Goal: Information Seeking & Learning: Find specific page/section

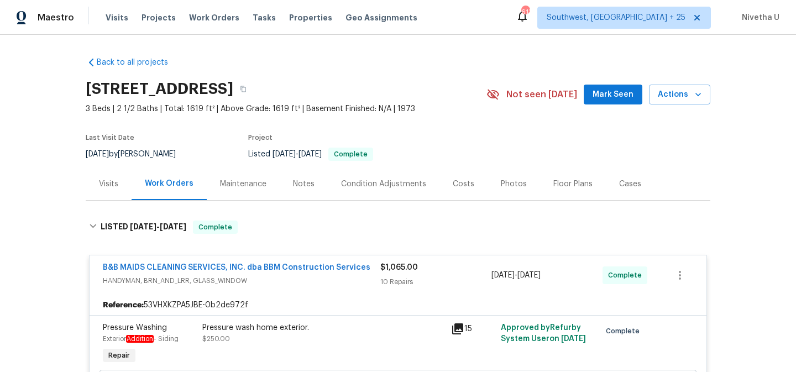
click at [205, 20] on span "Work Orders" at bounding box center [214, 17] width 50 height 11
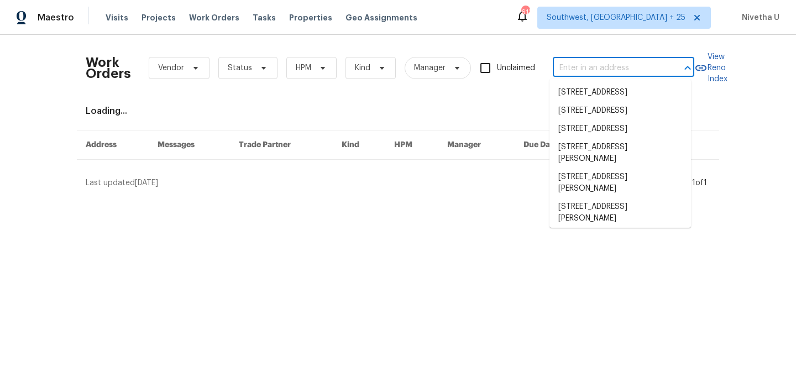
click at [576, 66] on input "text" at bounding box center [608, 68] width 111 height 17
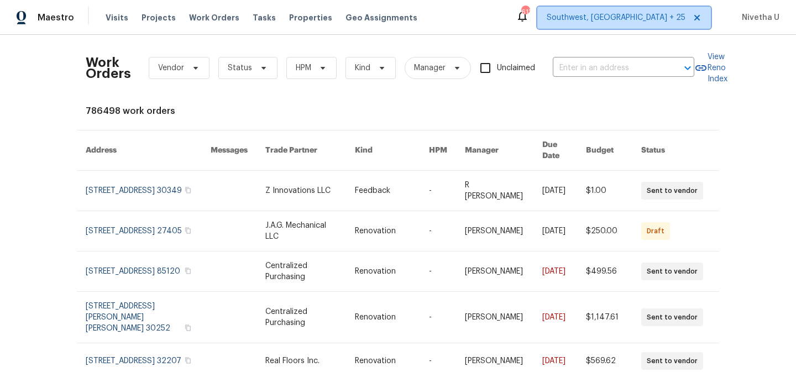
click at [653, 7] on span "Southwest, [GEOGRAPHIC_DATA] + 25" at bounding box center [625, 18] width 174 height 22
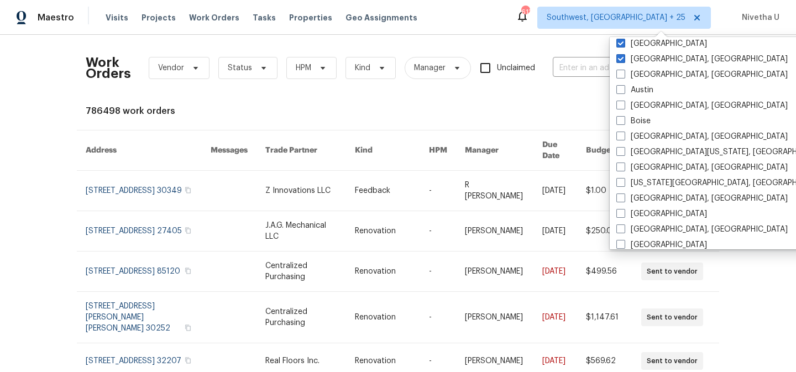
scroll to position [477, 0]
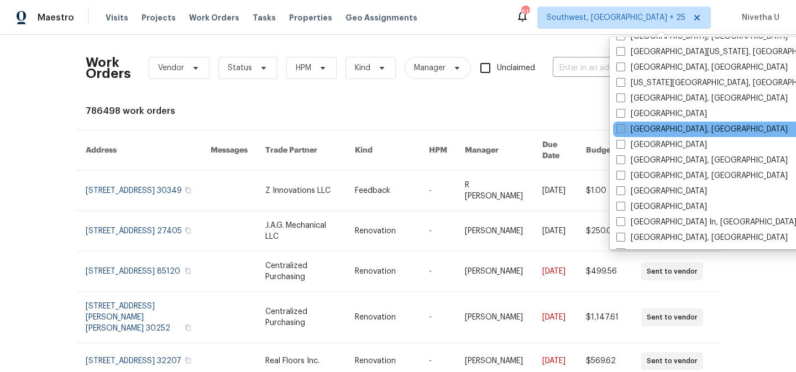
click at [638, 124] on label "[GEOGRAPHIC_DATA], [GEOGRAPHIC_DATA]" at bounding box center [702, 129] width 171 height 11
click at [624, 124] on input "[GEOGRAPHIC_DATA], [GEOGRAPHIC_DATA]" at bounding box center [620, 127] width 7 height 7
checkbox input "true"
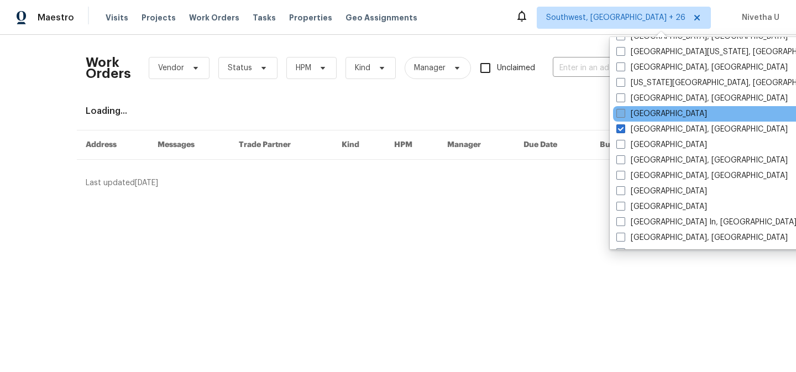
click at [633, 109] on label "[GEOGRAPHIC_DATA]" at bounding box center [662, 113] width 91 height 11
click at [624, 109] on input "[GEOGRAPHIC_DATA]" at bounding box center [620, 111] width 7 height 7
checkbox input "true"
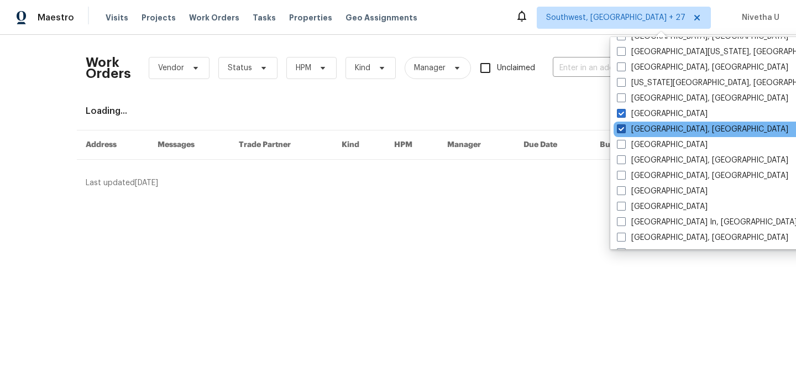
click at [633, 124] on label "[GEOGRAPHIC_DATA], [GEOGRAPHIC_DATA]" at bounding box center [702, 129] width 171 height 11
click at [624, 124] on input "[GEOGRAPHIC_DATA], [GEOGRAPHIC_DATA]" at bounding box center [620, 127] width 7 height 7
checkbox input "false"
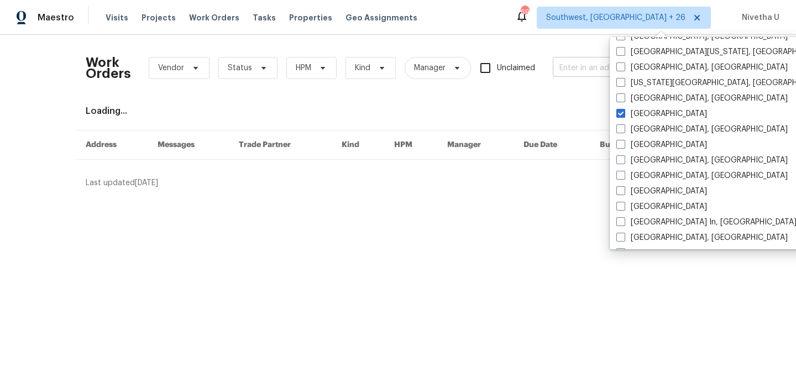
click at [570, 72] on input "text" at bounding box center [608, 68] width 111 height 17
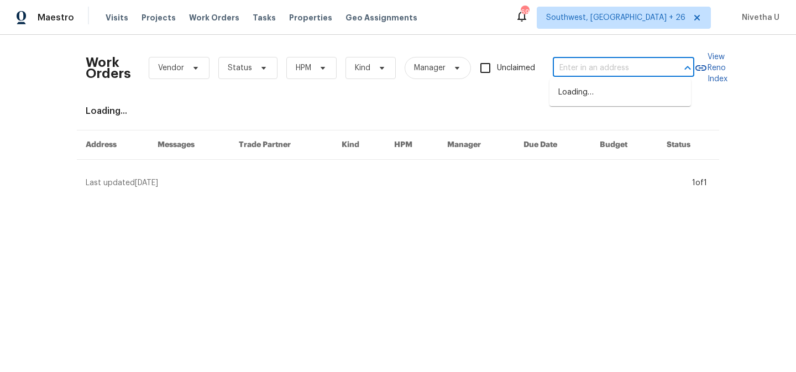
paste input "[STREET_ADDRESS]"
type input "[STREET_ADDRESS]"
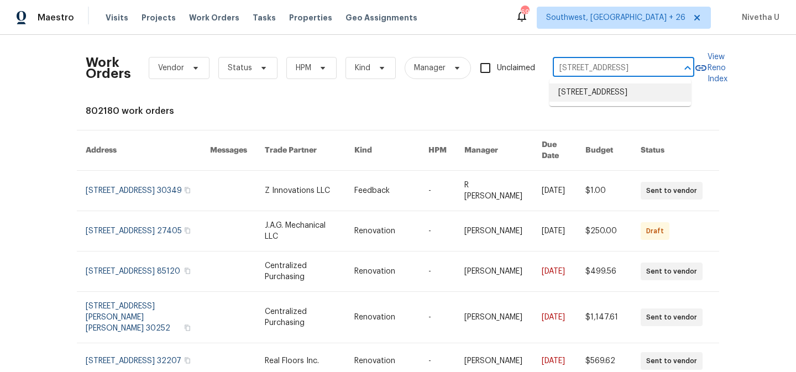
click at [581, 97] on li "[STREET_ADDRESS]" at bounding box center [621, 93] width 142 height 18
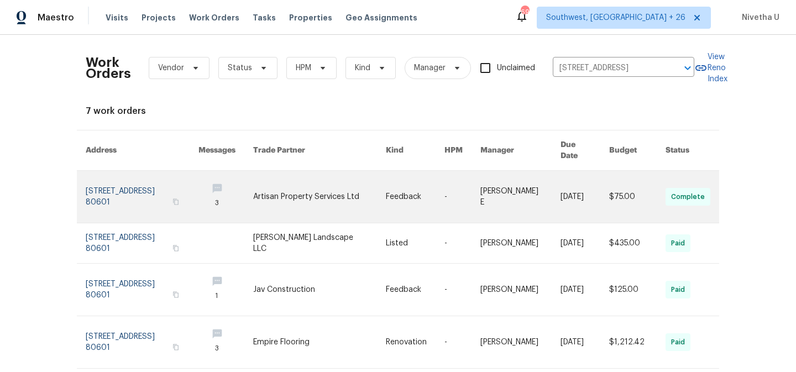
click at [121, 187] on link at bounding box center [142, 197] width 113 height 52
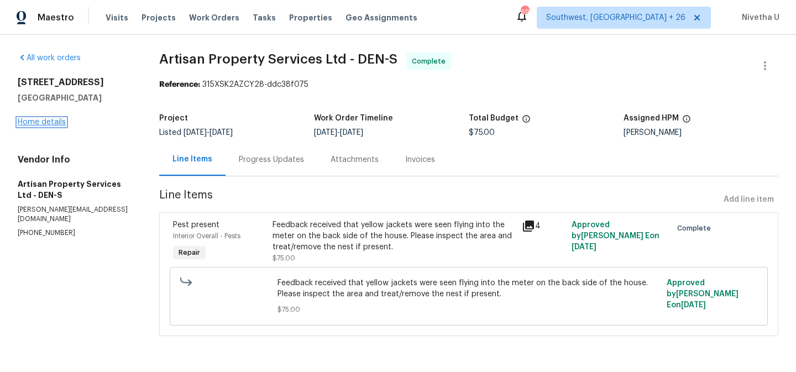
click at [51, 121] on link "Home details" at bounding box center [42, 122] width 48 height 8
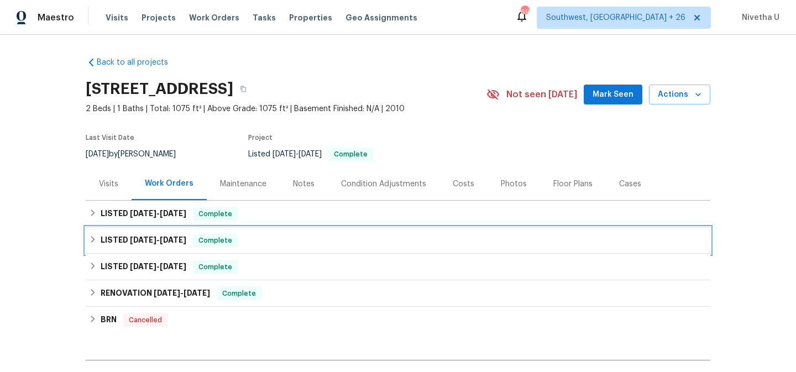
click at [274, 241] on div "LISTED [DATE] - [DATE] Complete" at bounding box center [398, 240] width 618 height 13
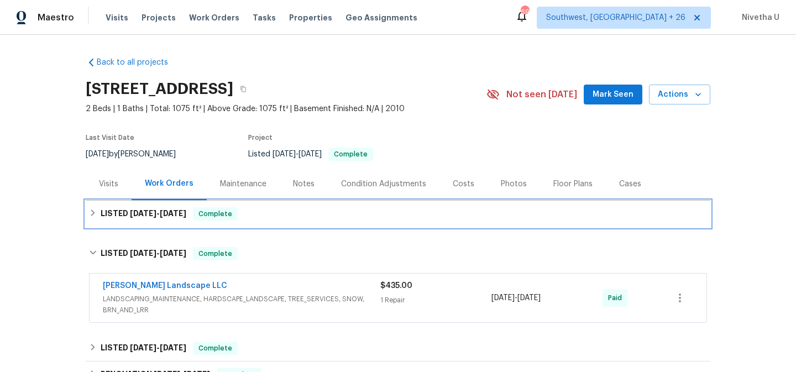
click at [272, 220] on div "LISTED [DATE] - [DATE] Complete" at bounding box center [398, 213] width 618 height 13
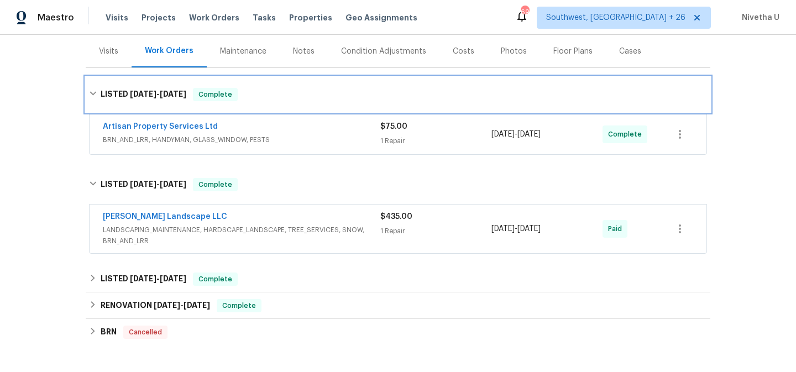
scroll to position [133, 0]
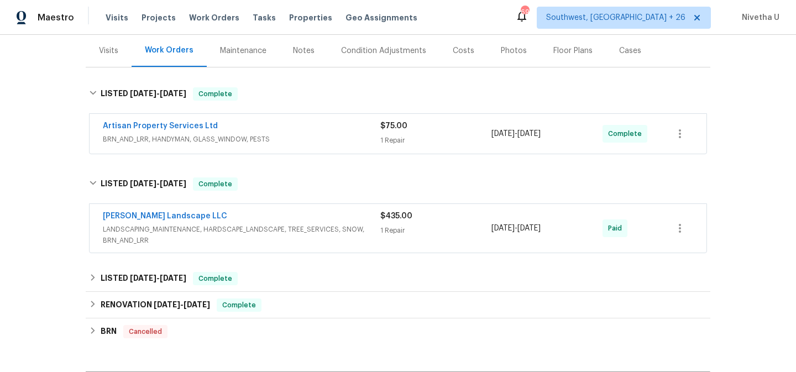
click at [357, 225] on span "LANDSCAPING_MAINTENANCE, HARDSCAPE_LANDSCAPE, TREE_SERVICES, SNOW, BRN_AND_LRR" at bounding box center [242, 235] width 278 height 22
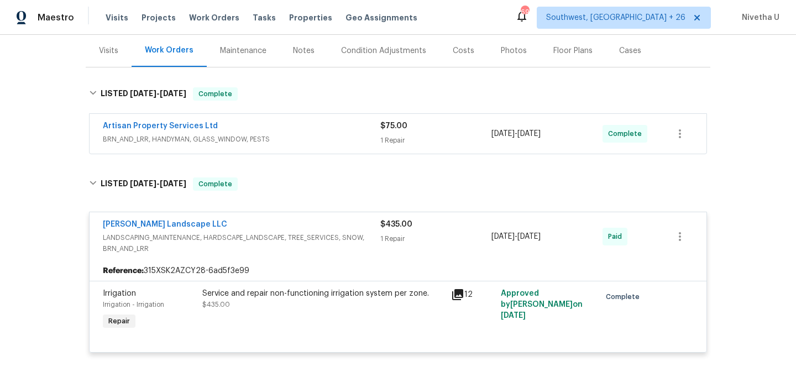
click at [359, 230] on div "[PERSON_NAME] Landscape LLC" at bounding box center [242, 225] width 278 height 13
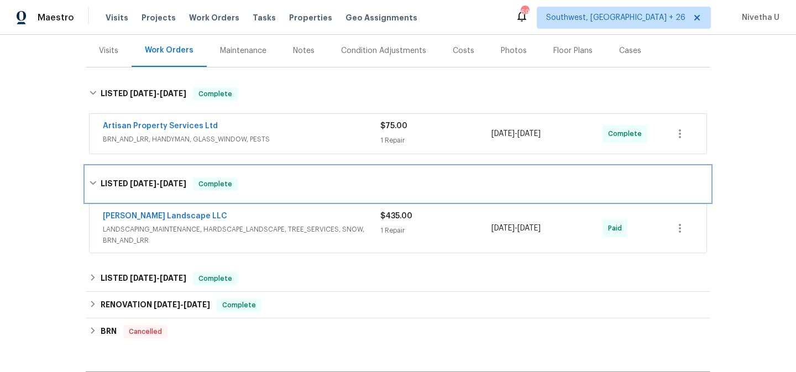
click at [330, 187] on div "LISTED [DATE] - [DATE] Complete" at bounding box center [398, 184] width 618 height 13
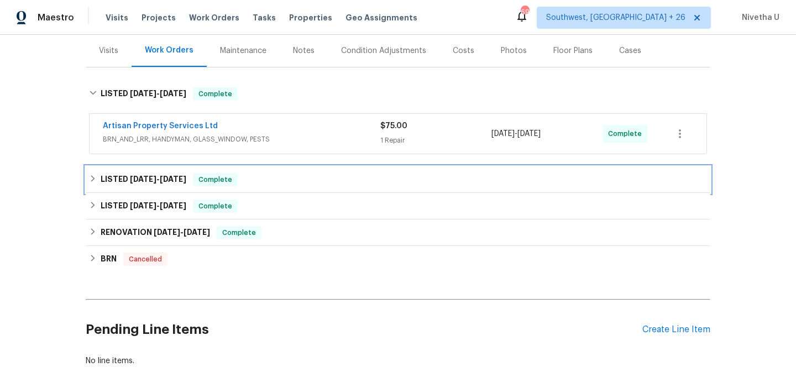
click at [301, 176] on div "LISTED [DATE] - [DATE] Complete" at bounding box center [398, 179] width 618 height 13
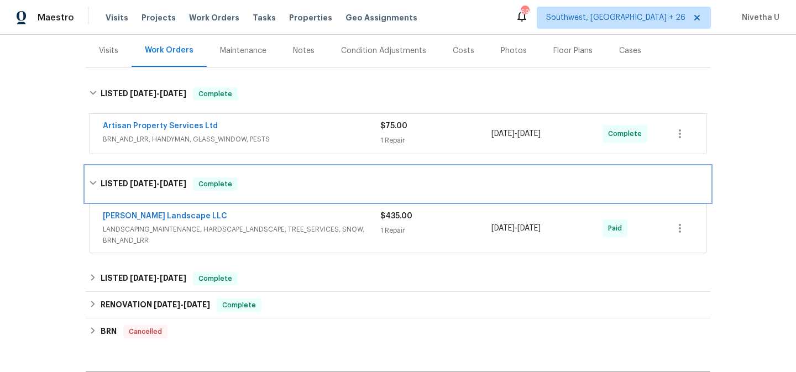
click at [301, 176] on div "LISTED [DATE] - [DATE] Complete" at bounding box center [398, 183] width 625 height 35
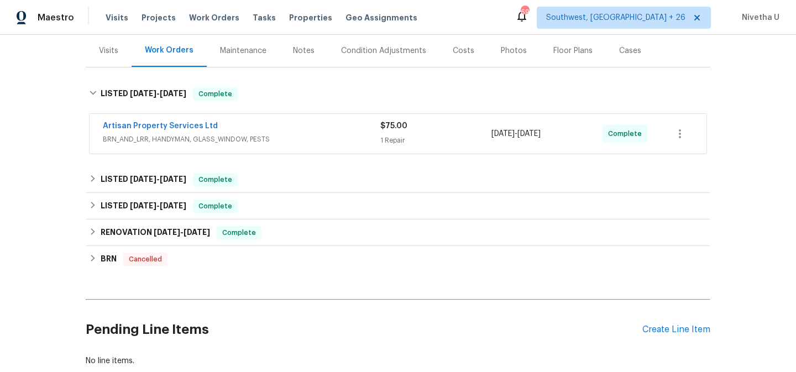
click at [300, 129] on div "Artisan Property Services Ltd" at bounding box center [242, 127] width 278 height 13
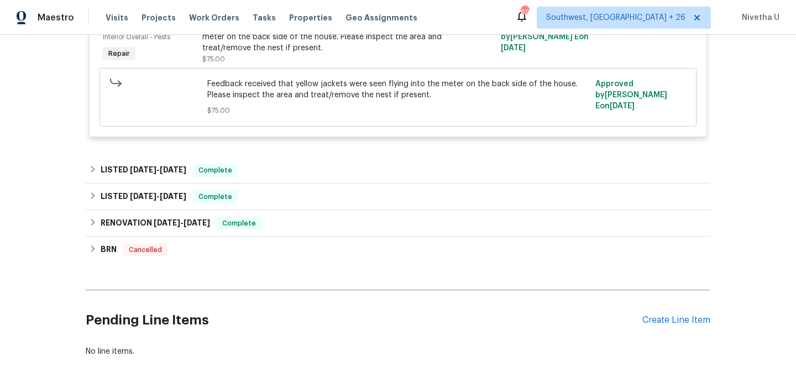
scroll to position [303, 0]
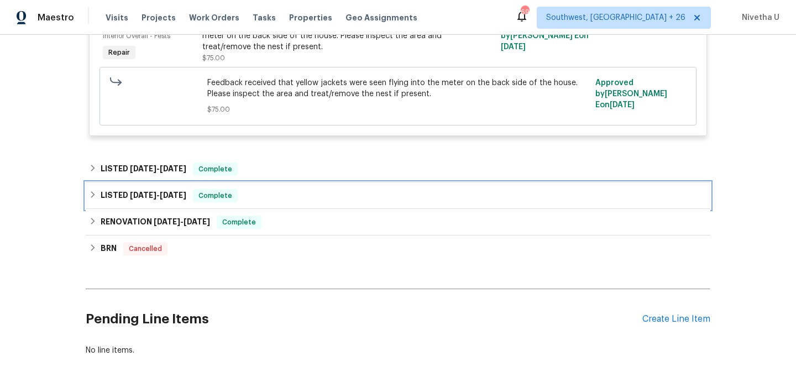
click at [285, 185] on div "LISTED [DATE] - [DATE] Complete" at bounding box center [398, 195] width 625 height 27
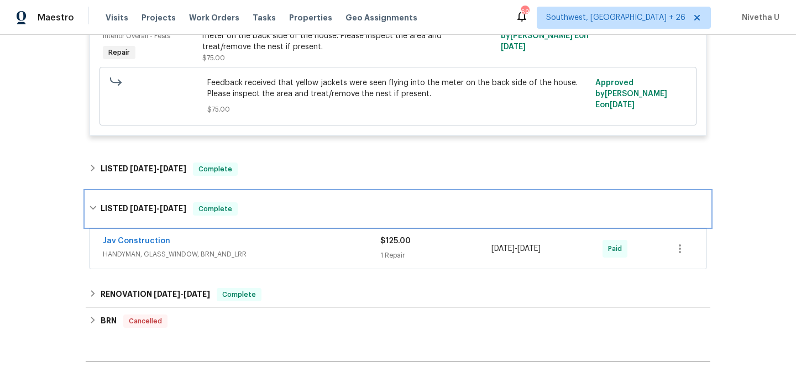
click at [283, 199] on div "LISTED [DATE] - [DATE] Complete" at bounding box center [398, 208] width 625 height 35
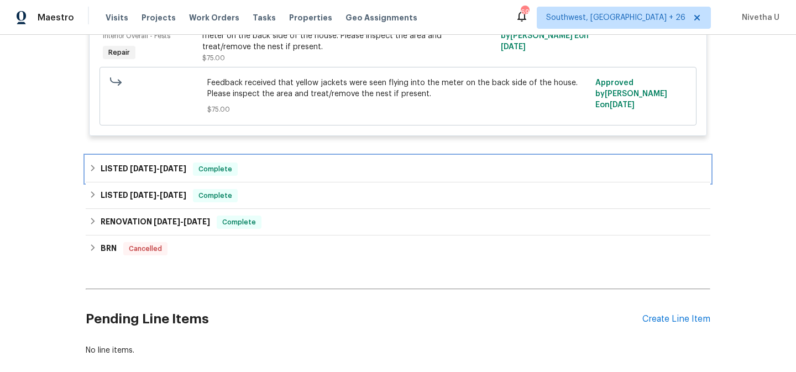
click at [276, 181] on div "LISTED [DATE] - [DATE] Complete" at bounding box center [398, 169] width 625 height 27
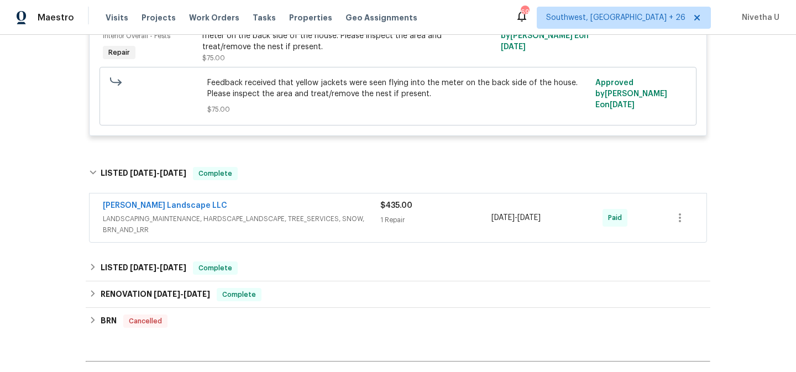
click at [349, 207] on div "[PERSON_NAME] Landscape LLC" at bounding box center [242, 206] width 278 height 13
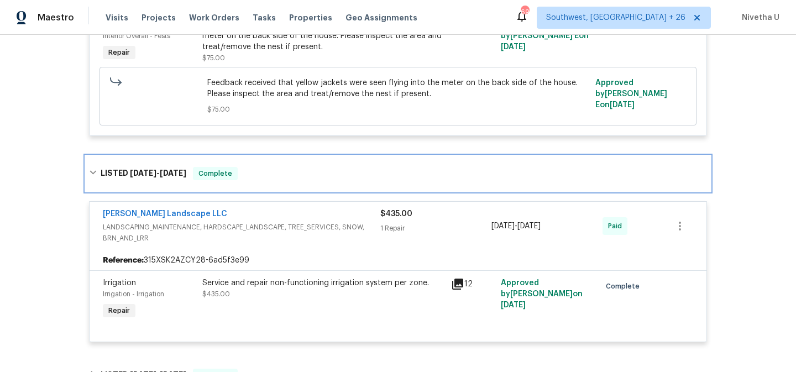
click at [295, 184] on div "LISTED [DATE] - [DATE] Complete" at bounding box center [398, 173] width 625 height 35
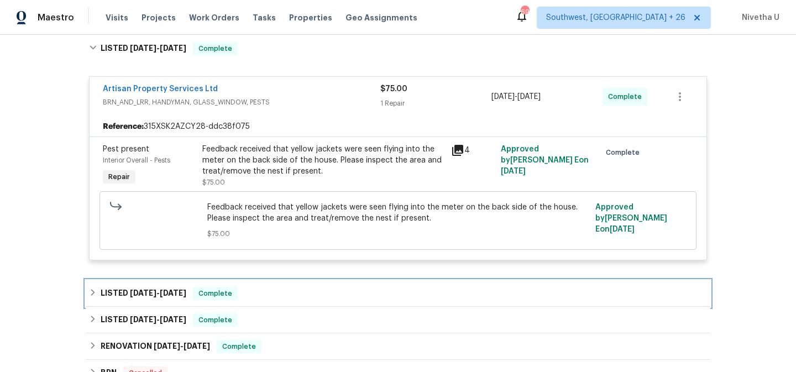
scroll to position [178, 0]
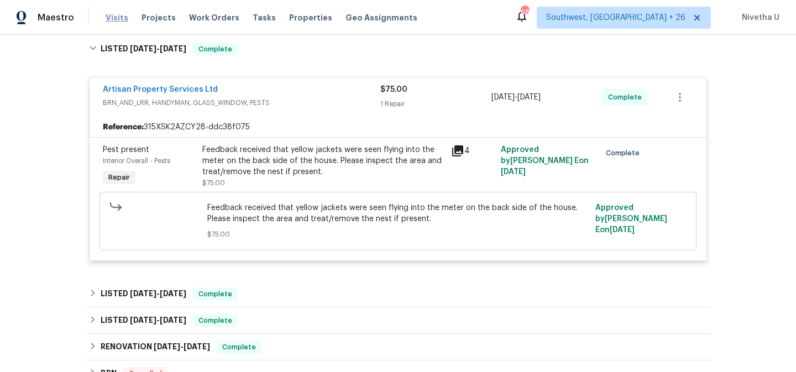
click at [108, 19] on span "Visits" at bounding box center [117, 17] width 23 height 11
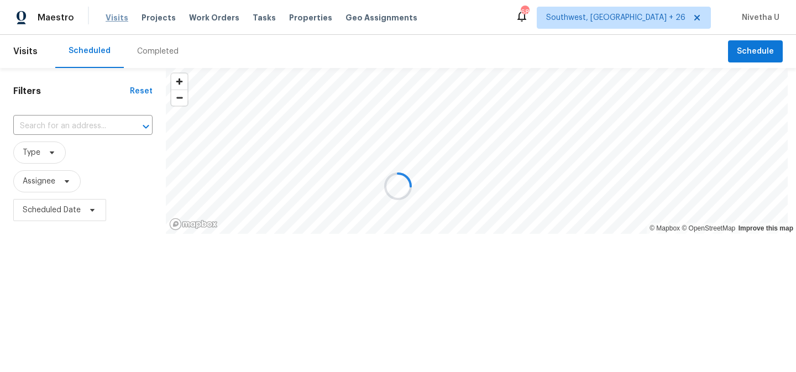
click at [108, 19] on span "Visits" at bounding box center [117, 17] width 23 height 11
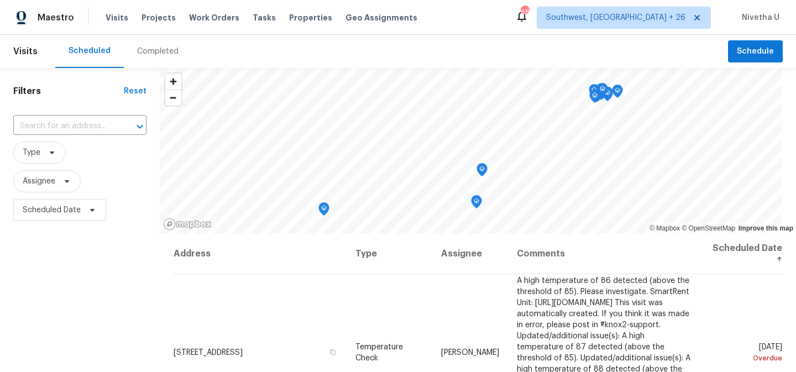
click at [158, 60] on div "Completed" at bounding box center [158, 51] width 68 height 33
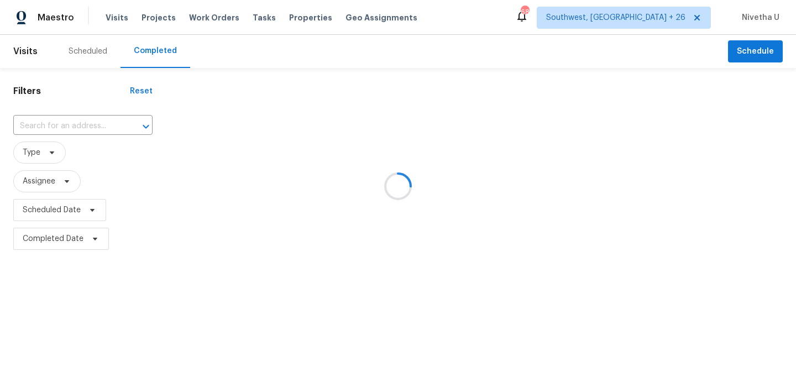
click at [65, 127] on div at bounding box center [398, 186] width 796 height 372
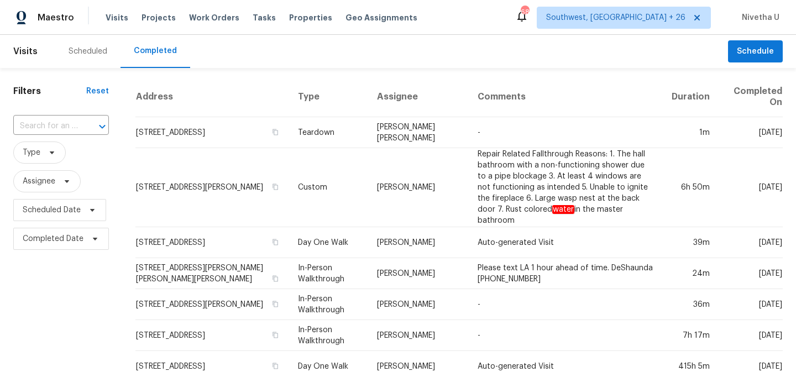
click at [65, 127] on input "text" at bounding box center [45, 126] width 65 height 17
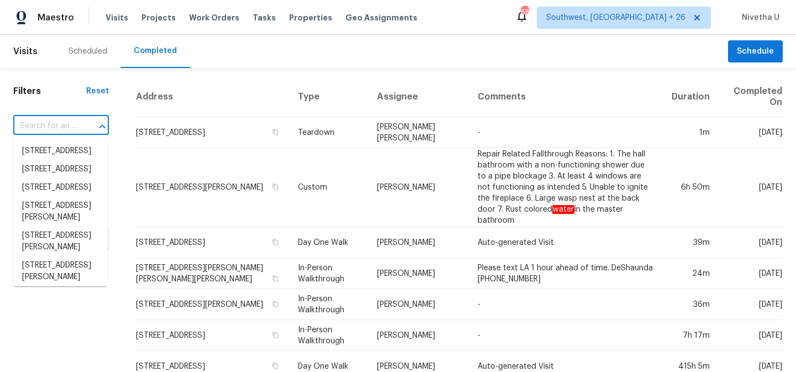
paste input "[STREET_ADDRESS][PERSON_NAME]"
type input "[STREET_ADDRESS][PERSON_NAME]"
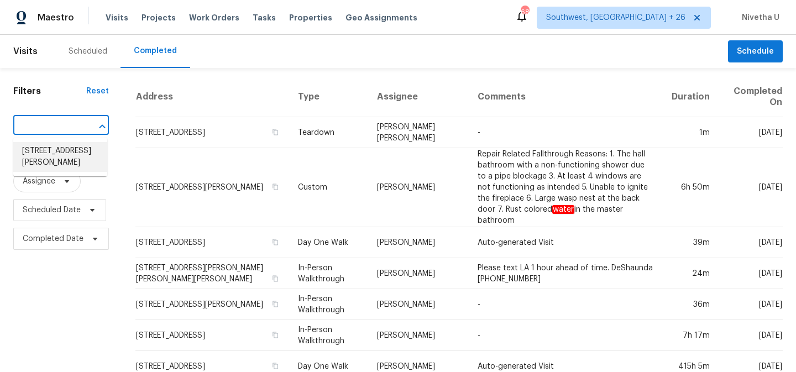
click at [83, 147] on li "[STREET_ADDRESS][PERSON_NAME]" at bounding box center [60, 157] width 94 height 30
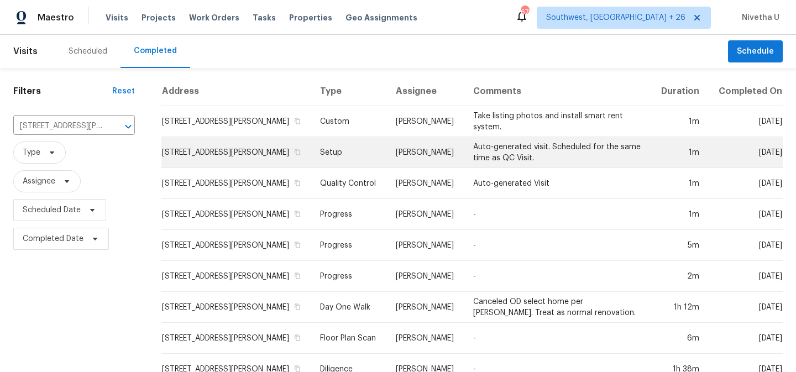
click at [358, 158] on td "Setup" at bounding box center [348, 152] width 75 height 31
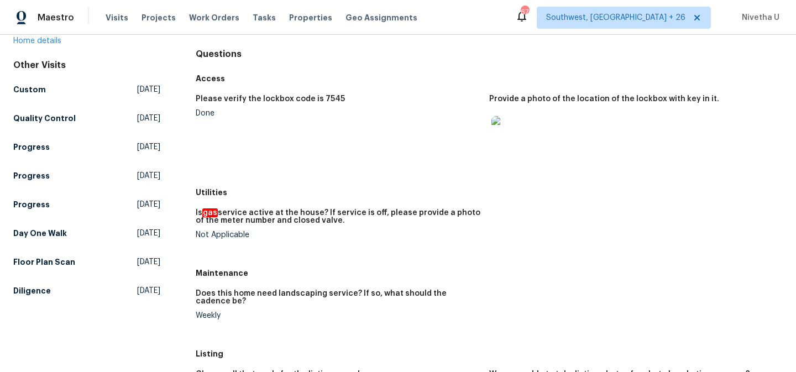
scroll to position [121, 0]
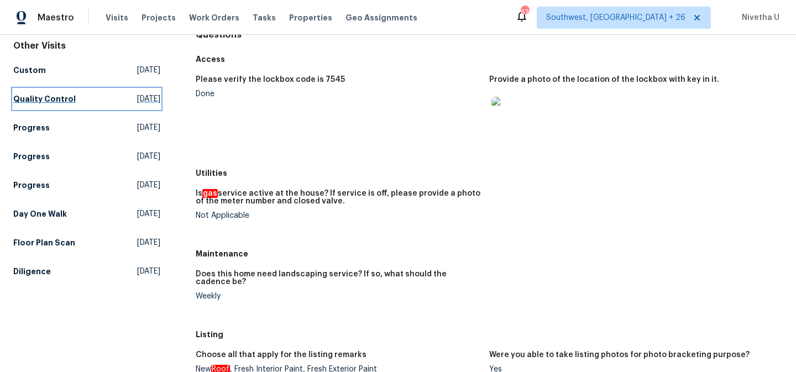
click at [65, 98] on h5 "Quality Control" at bounding box center [44, 98] width 62 height 11
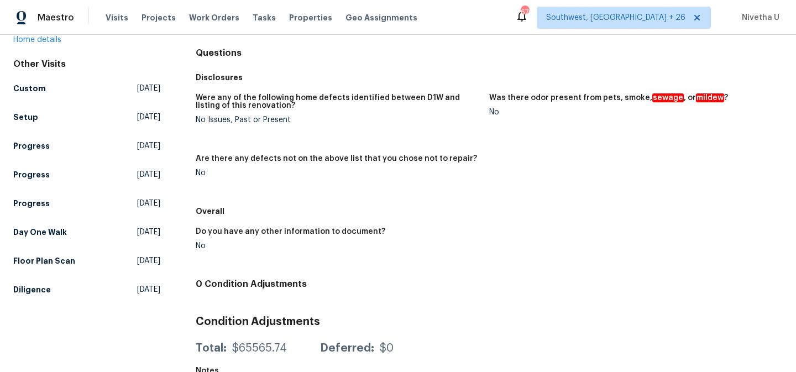
scroll to position [106, 0]
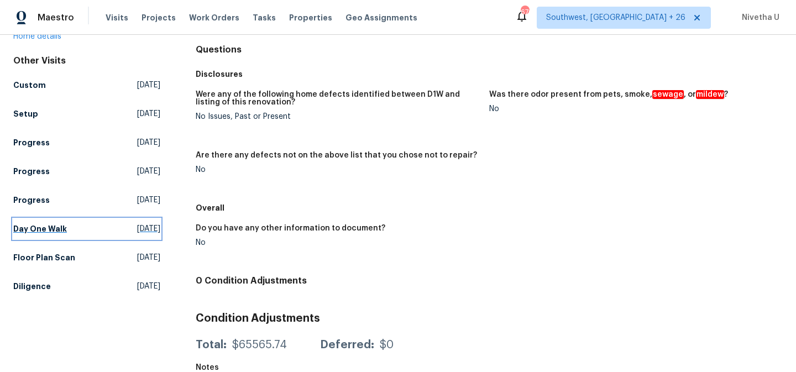
click at [68, 221] on link "Day One Walk [DATE]" at bounding box center [86, 229] width 147 height 20
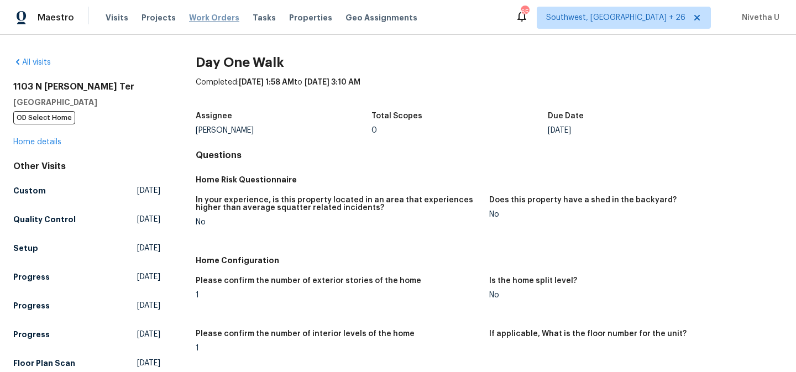
click at [205, 21] on span "Work Orders" at bounding box center [214, 17] width 50 height 11
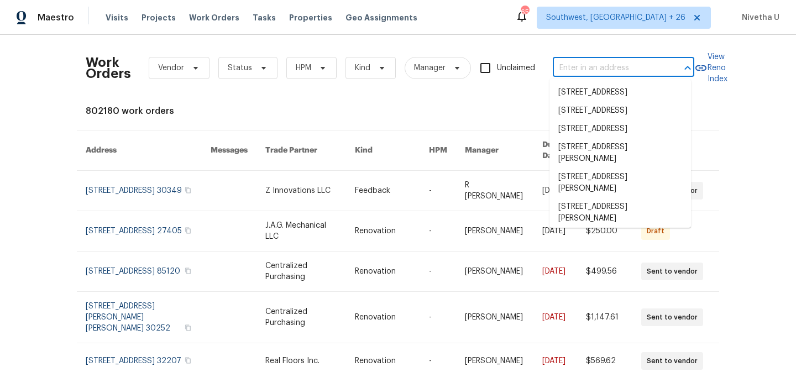
click at [586, 70] on input "text" at bounding box center [608, 68] width 111 height 17
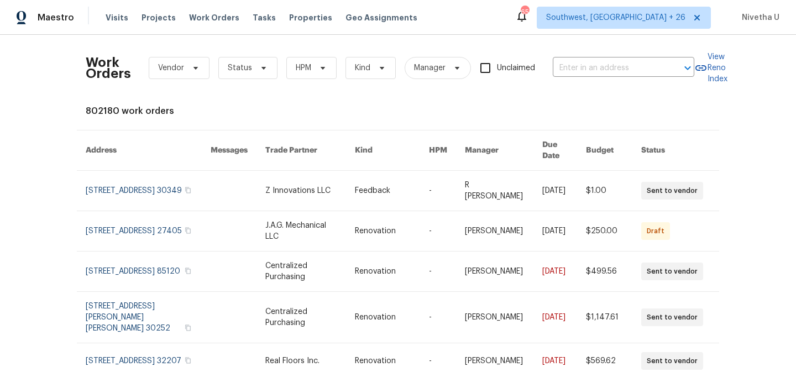
click at [576, 58] on div "Work Orders Vendor Status HPM Kind Manager Unclaimed ​" at bounding box center [390, 68] width 609 height 49
click at [576, 71] on input "text" at bounding box center [608, 68] width 111 height 17
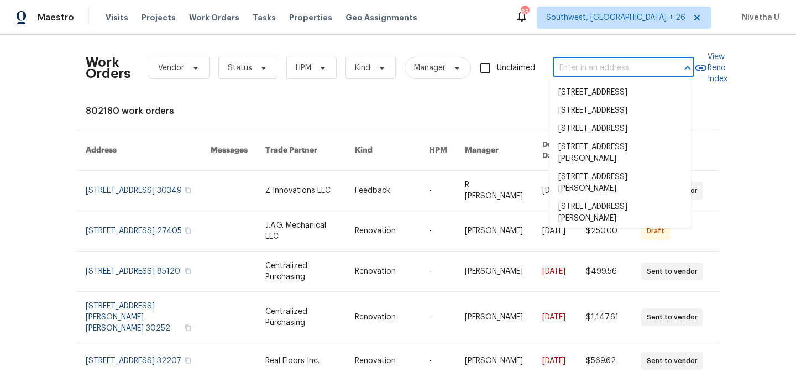
paste input "[STREET_ADDRESS][PERSON_NAME][PERSON_NAME]"
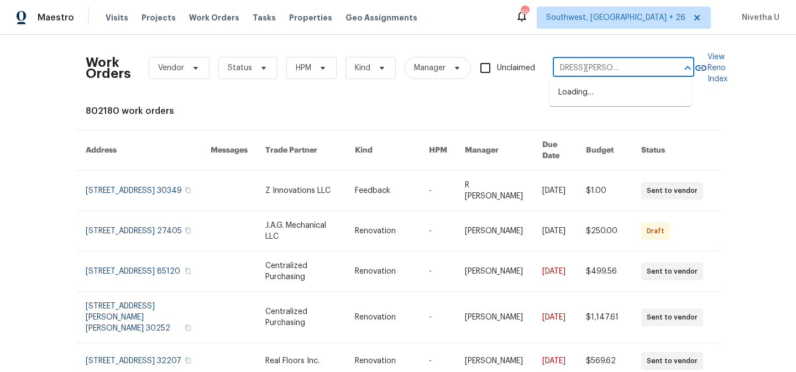
type input "[STREET_ADDRESS][PERSON_NAME][PERSON_NAME]"
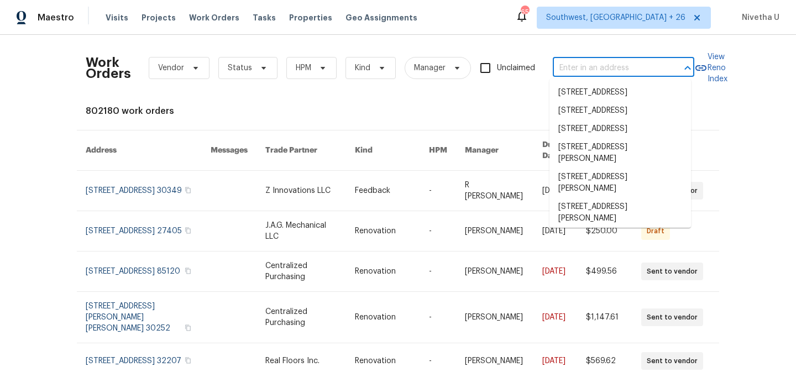
scroll to position [0, 0]
paste input "[STREET_ADDRESS][PERSON_NAME][PERSON_NAME]"
type input "[STREET_ADDRESS][PERSON_NAME][PERSON_NAME]"
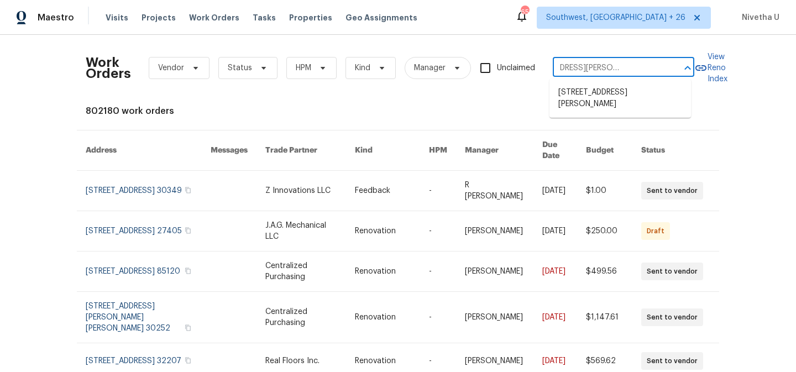
click at [613, 112] on li "[STREET_ADDRESS][PERSON_NAME]" at bounding box center [621, 99] width 142 height 30
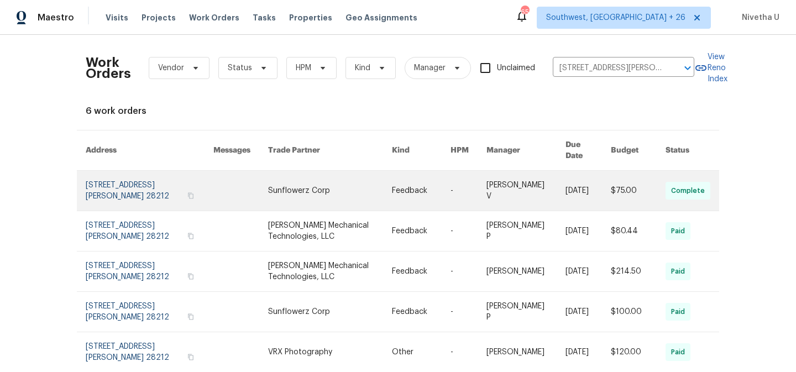
click at [103, 182] on link at bounding box center [150, 191] width 128 height 40
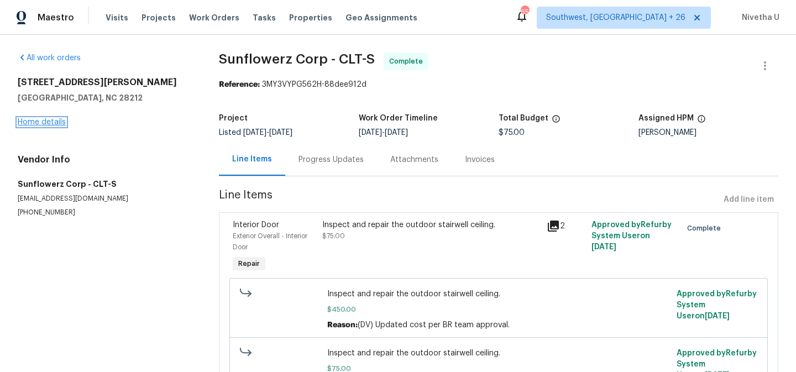
click at [35, 126] on link "Home details" at bounding box center [42, 122] width 48 height 8
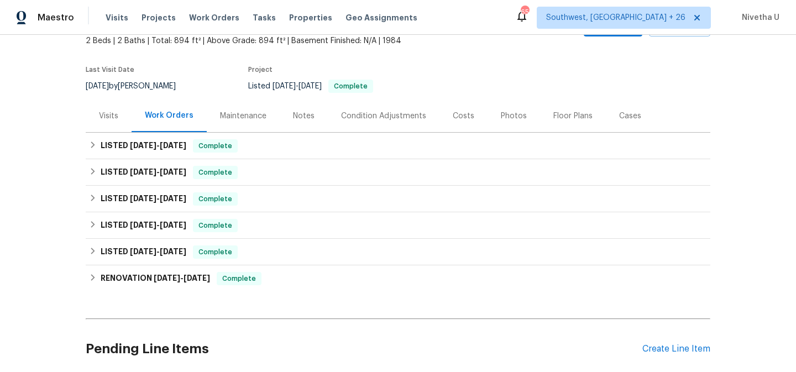
scroll to position [87, 0]
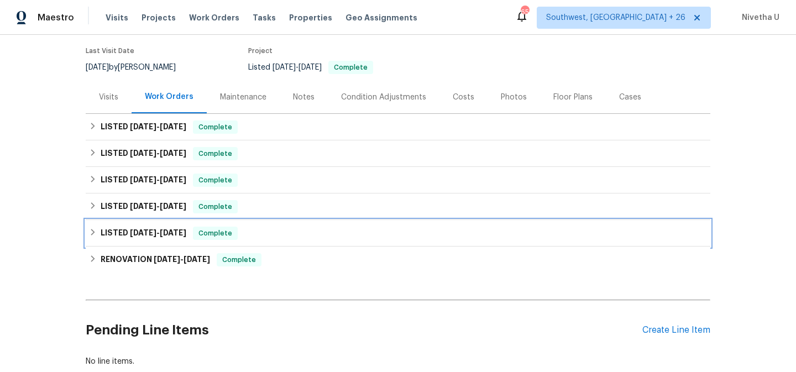
click at [247, 238] on div "LISTED [DATE] - [DATE] Complete" at bounding box center [398, 233] width 618 height 13
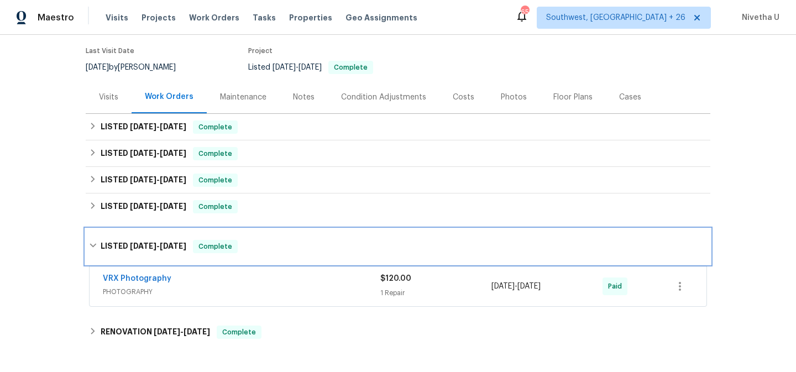
click at [256, 242] on div "LISTED [DATE] - [DATE] Complete" at bounding box center [398, 246] width 618 height 13
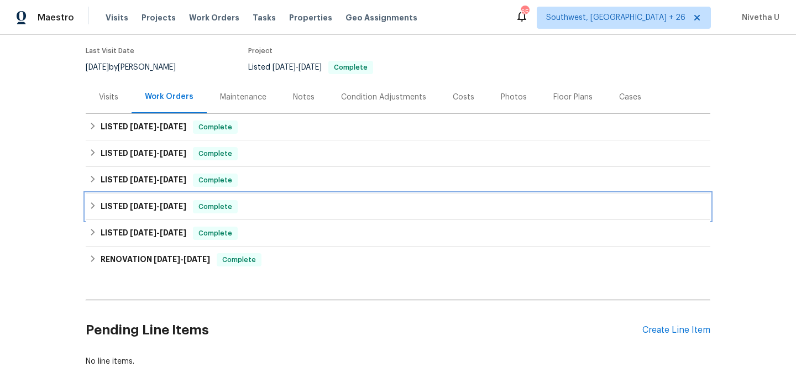
click at [241, 202] on div "LISTED [DATE] - [DATE] Complete" at bounding box center [398, 206] width 618 height 13
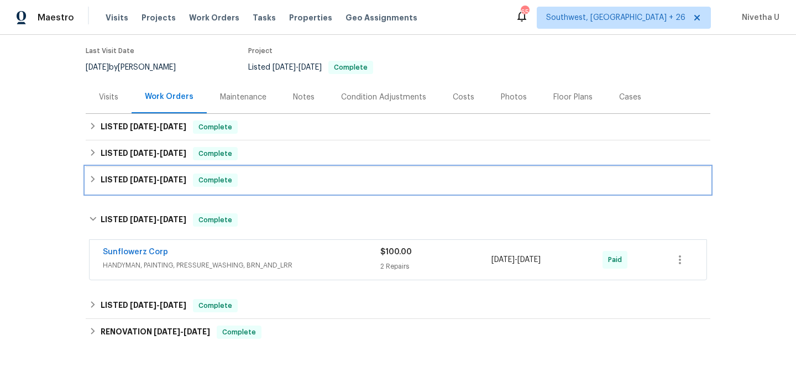
click at [239, 182] on div "LISTED [DATE] - [DATE] Complete" at bounding box center [398, 180] width 618 height 13
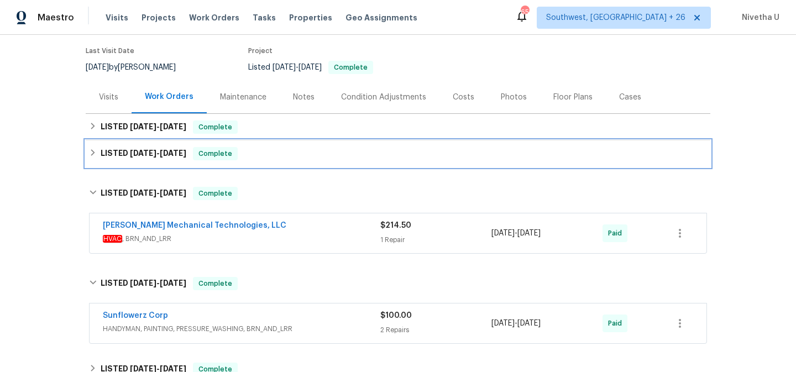
click at [239, 158] on div "LISTED [DATE] - [DATE] Complete" at bounding box center [398, 153] width 618 height 13
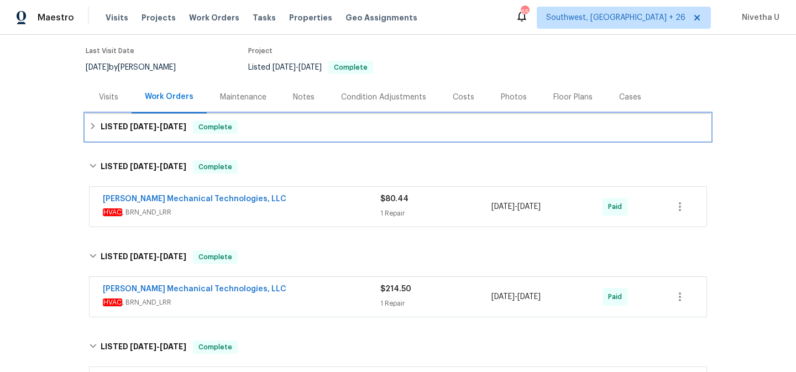
click at [239, 132] on div "LISTED [DATE] - [DATE] Complete" at bounding box center [398, 127] width 618 height 13
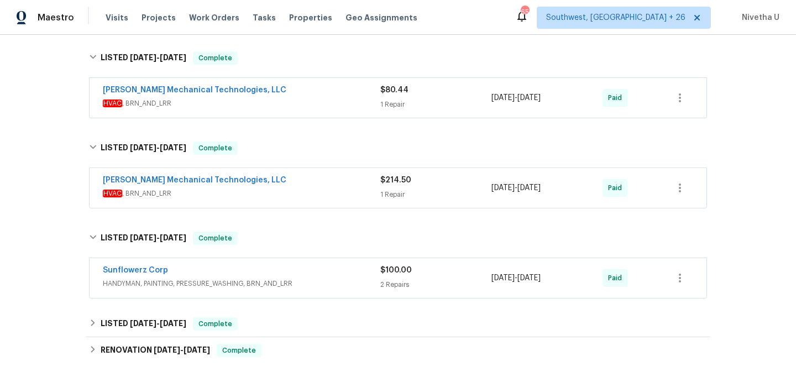
scroll to position [333, 0]
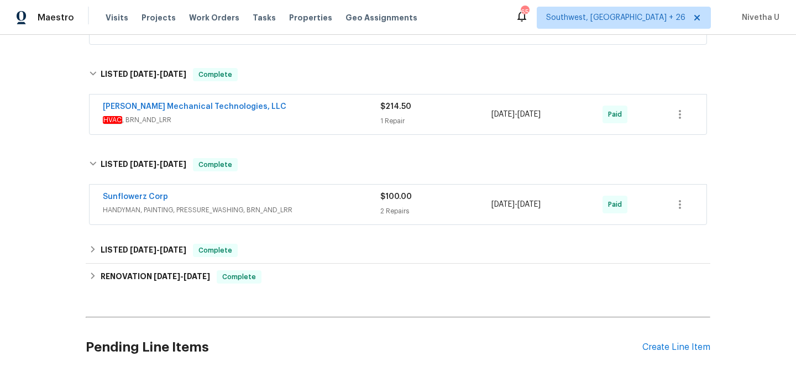
click at [316, 217] on div "Sunflowerz Corp HANDYMAN, PAINTING, PRESSURE_WASHING, BRN_AND_LRR" at bounding box center [242, 204] width 278 height 27
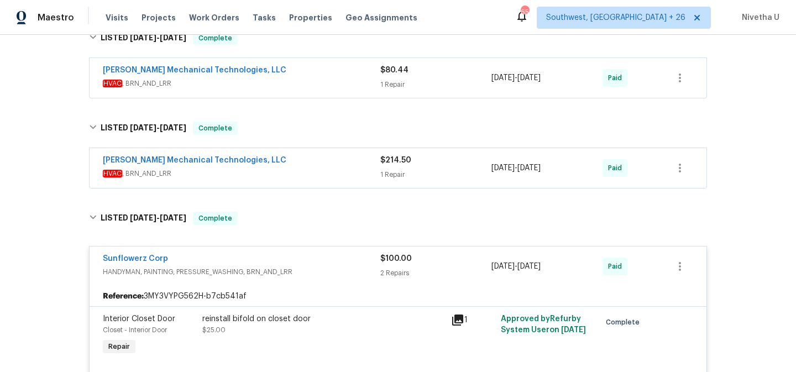
scroll to position [280, 0]
click at [310, 157] on div "[PERSON_NAME] Mechanical Technologies, LLC" at bounding box center [242, 160] width 278 height 13
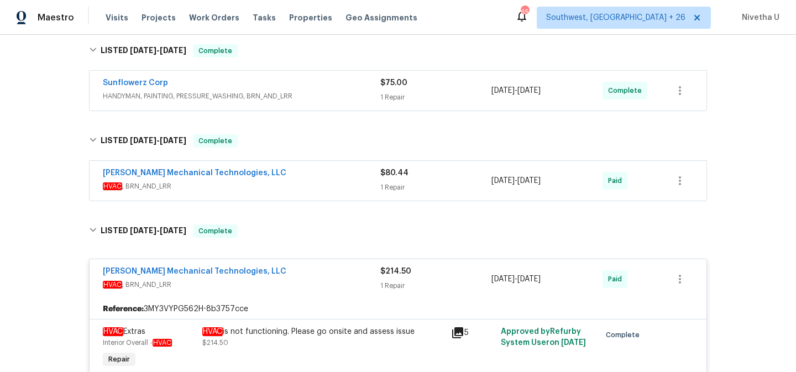
scroll to position [177, 0]
click at [320, 199] on div "[PERSON_NAME] Mechanical Technologies, LLC HVAC , BRN_AND_LRR $80.44 1 Repair […" at bounding box center [398, 180] width 617 height 40
click at [314, 181] on span "HVAC , BRN_AND_LRR" at bounding box center [242, 185] width 278 height 11
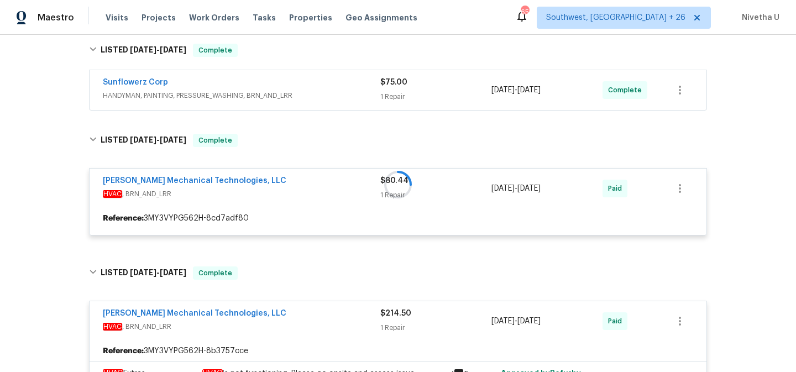
scroll to position [124, 0]
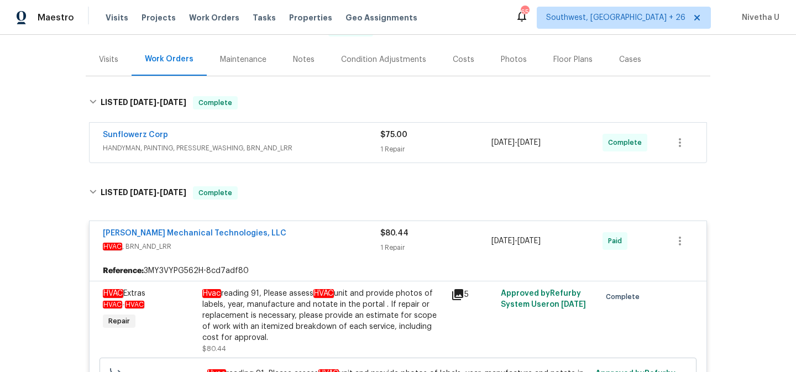
click at [310, 147] on span "HANDYMAN, PAINTING, PRESSURE_WASHING, BRN_AND_LRR" at bounding box center [242, 148] width 278 height 11
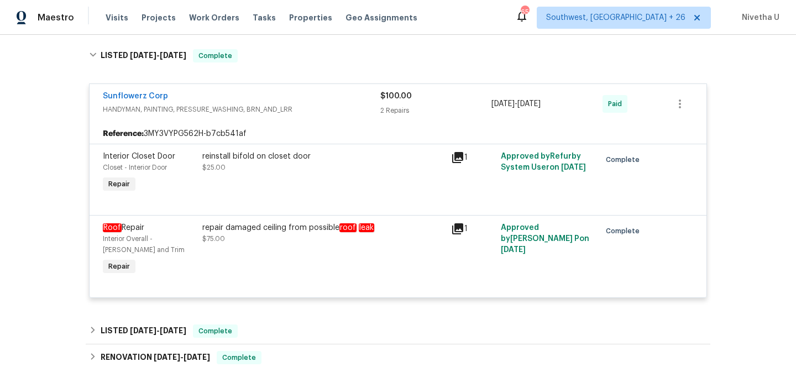
scroll to position [1036, 0]
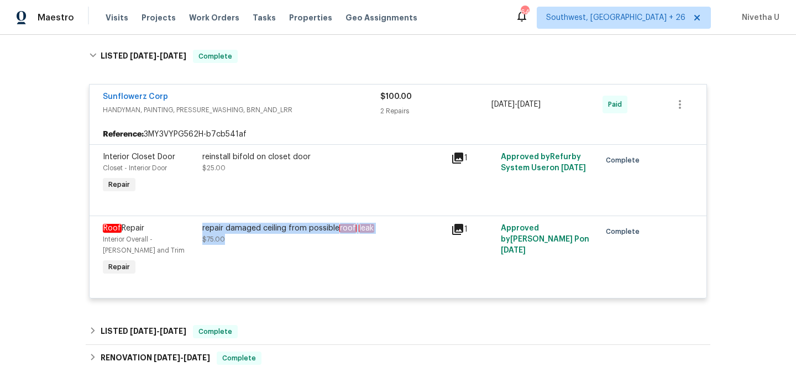
drag, startPoint x: 199, startPoint y: 241, endPoint x: 333, endPoint y: 249, distance: 134.1
click at [333, 245] on div "repair damaged ceiling from possible roof leak $75.00" at bounding box center [323, 234] width 242 height 22
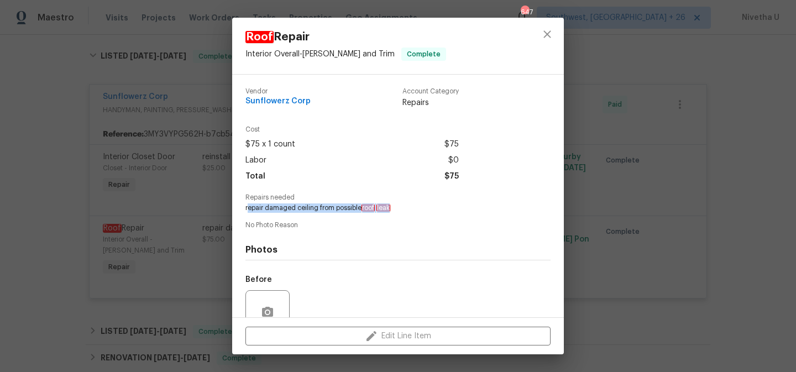
drag, startPoint x: 247, startPoint y: 207, endPoint x: 390, endPoint y: 213, distance: 143.9
click at [390, 213] on div "Vendor Sunflowerz Corp Account Category Repairs Cost $75 x 1 count $75 Labor $0…" at bounding box center [398, 246] width 305 height 334
copy span "epair damaged ceiling from possible roof leak"
click at [549, 33] on icon "close" at bounding box center [547, 33] width 7 height 7
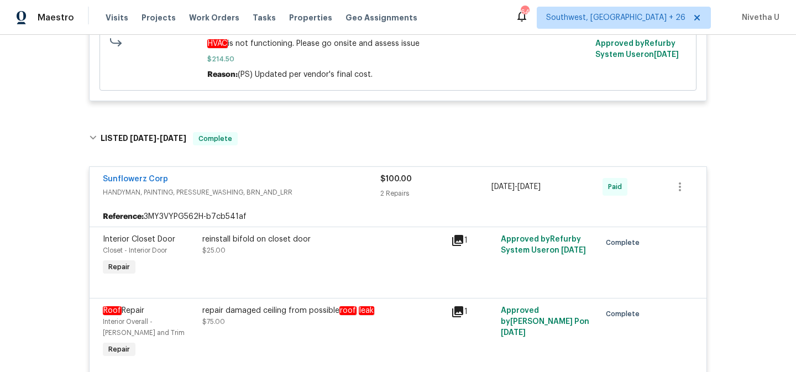
scroll to position [954, 0]
click at [341, 186] on div "Sunflowerz Corp" at bounding box center [242, 179] width 278 height 13
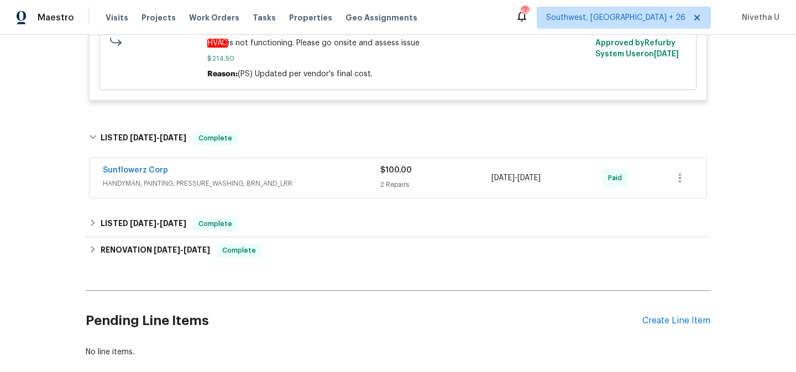
drag, startPoint x: 304, startPoint y: 124, endPoint x: 304, endPoint y: 133, distance: 8.8
click at [304, 112] on div "[PERSON_NAME] Mechanical Technologies, LLC HVAC , BRN_AND_LRR $214.50 1 Repair …" at bounding box center [398, 7] width 625 height 210
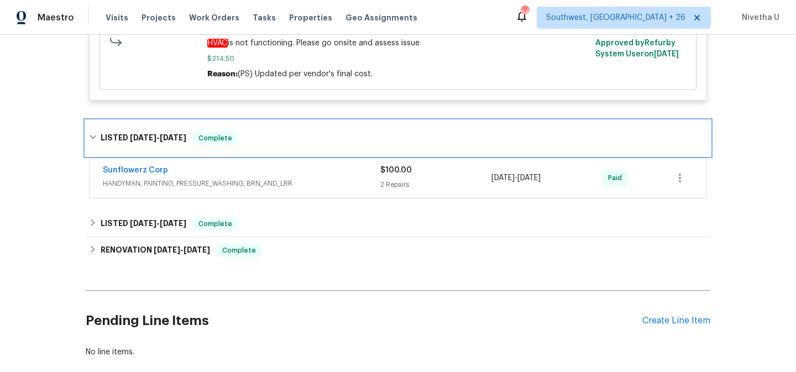
click at [299, 145] on div "LISTED [DATE] - [DATE] Complete" at bounding box center [398, 138] width 618 height 13
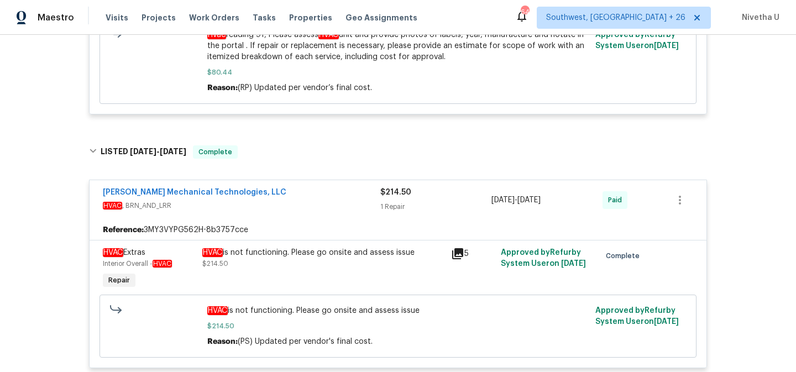
scroll to position [686, 0]
click at [286, 212] on span "HVAC , BRN_AND_LRR" at bounding box center [242, 206] width 278 height 11
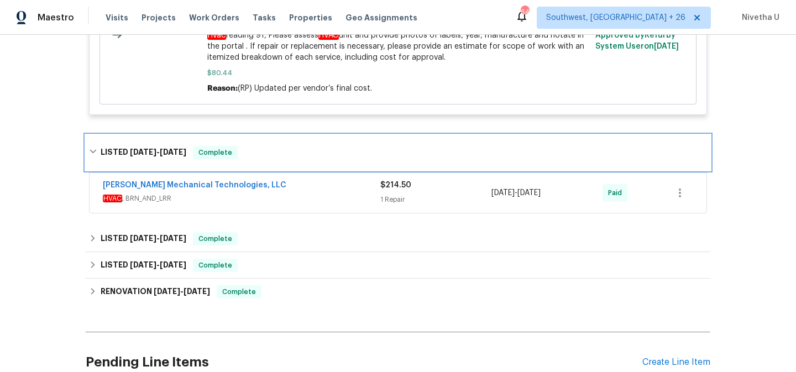
click at [278, 170] on div "LISTED [DATE] - [DATE] Complete" at bounding box center [398, 152] width 625 height 35
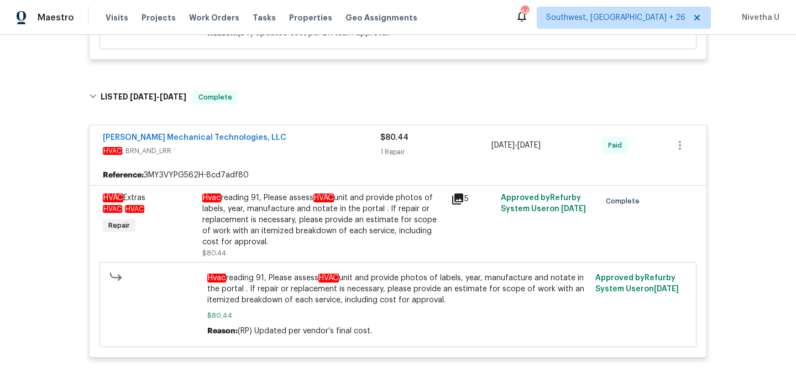
scroll to position [442, 0]
click at [293, 146] on div "[PERSON_NAME] Mechanical Technologies, LLC" at bounding box center [242, 139] width 278 height 13
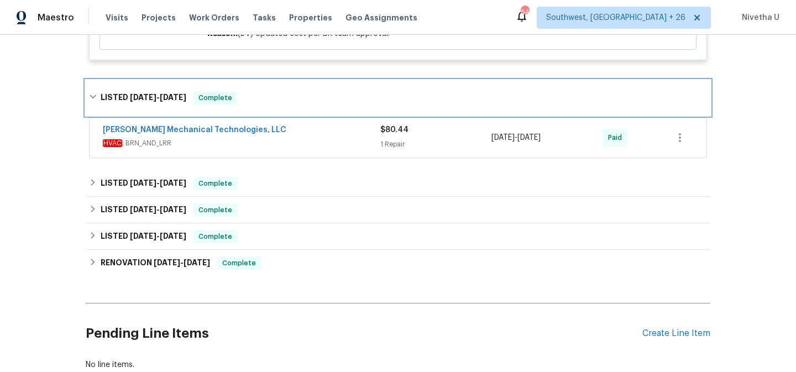
drag, startPoint x: 288, startPoint y: 119, endPoint x: 299, endPoint y: 208, distance: 89.2
click at [288, 116] on div "LISTED [DATE] - [DATE] Complete" at bounding box center [398, 97] width 625 height 35
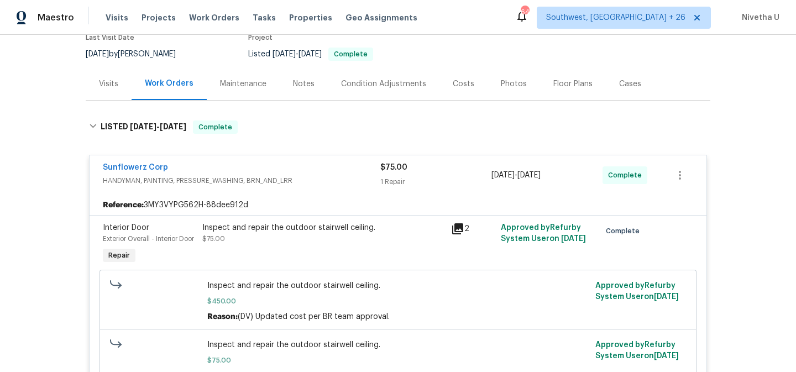
scroll to position [100, 0]
click at [298, 244] on div "Inspect and repair the outdoor stairwell ceiling. $75.00" at bounding box center [323, 234] width 242 height 22
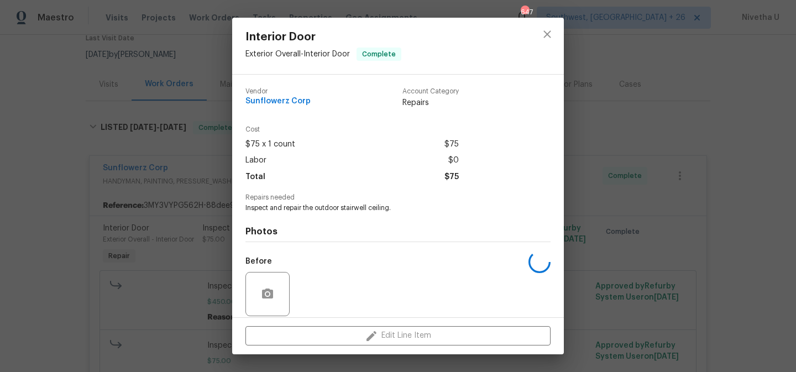
scroll to position [81, 0]
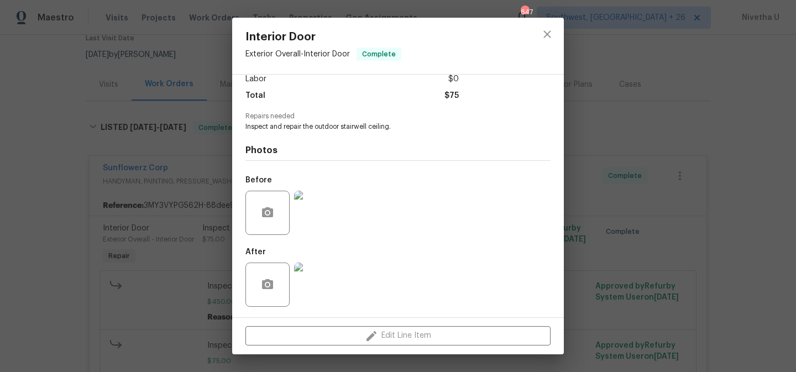
click at [310, 213] on img at bounding box center [316, 213] width 44 height 44
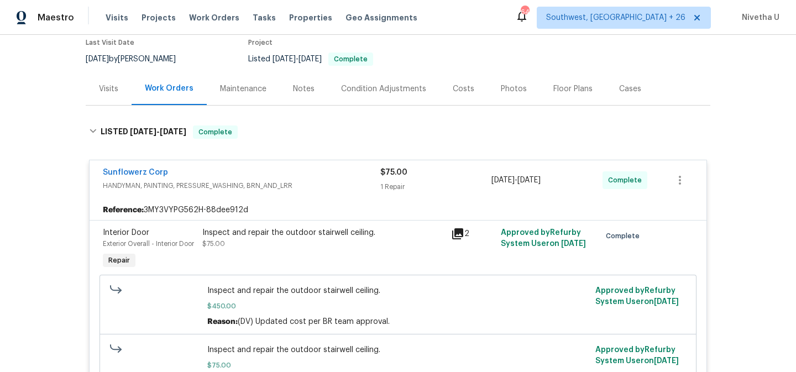
scroll to position [93, 0]
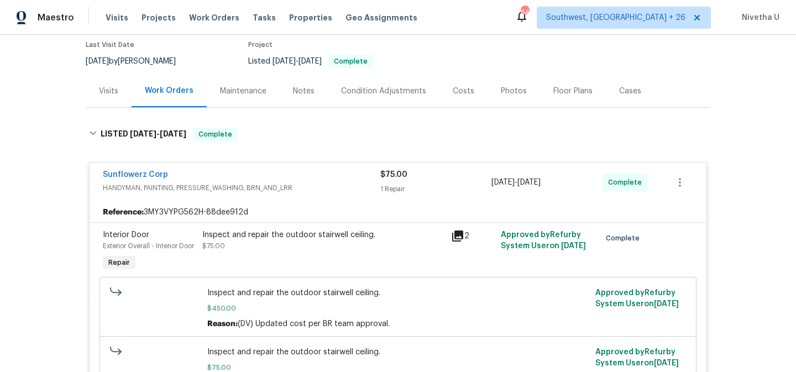
click at [260, 165] on div "Sunflowerz Corp HANDYMAN, PAINTING, PRESSURE_WASHING, BRN_AND_LRR $75.00 1 Repa…" at bounding box center [398, 183] width 617 height 40
click at [335, 184] on span "HANDYMAN, PAINTING, PRESSURE_WASHING, BRN_AND_LRR" at bounding box center [242, 187] width 278 height 11
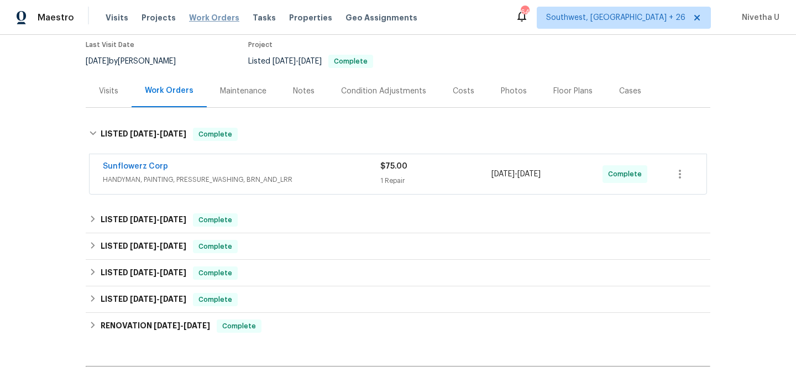
click at [200, 18] on span "Work Orders" at bounding box center [214, 17] width 50 height 11
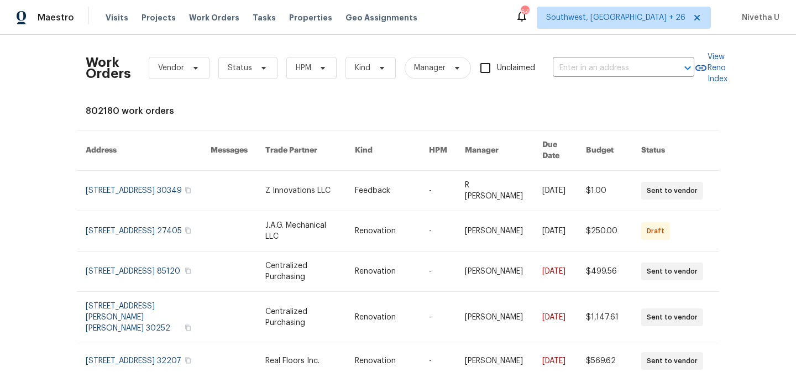
click at [580, 78] on div "Work Orders Vendor Status HPM Kind Manager Unclaimed ​" at bounding box center [390, 68] width 609 height 49
click at [580, 70] on input "text" at bounding box center [608, 68] width 111 height 17
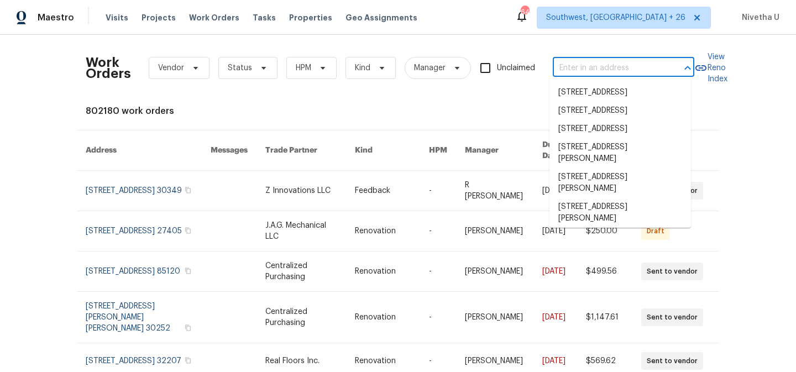
paste input "[STREET_ADDRESS][PERSON_NAME]"
type input "[STREET_ADDRESS][PERSON_NAME]"
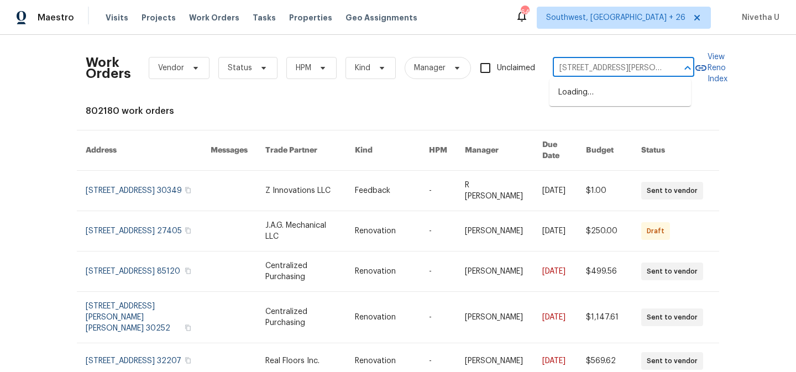
scroll to position [0, 54]
click at [587, 103] on li "[STREET_ADDRESS][PERSON_NAME]" at bounding box center [621, 99] width 142 height 30
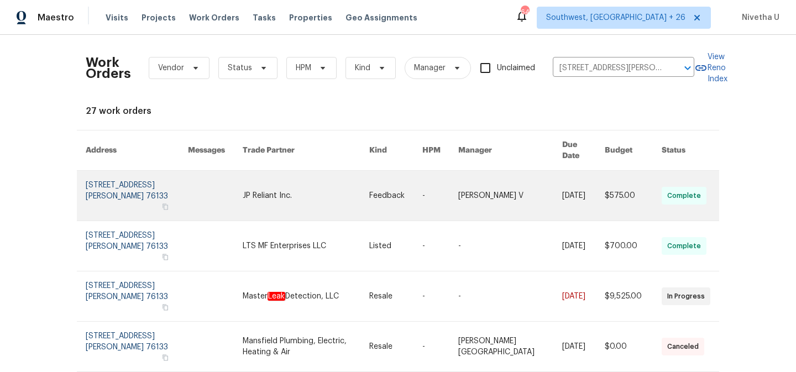
click at [100, 182] on link at bounding box center [137, 196] width 102 height 50
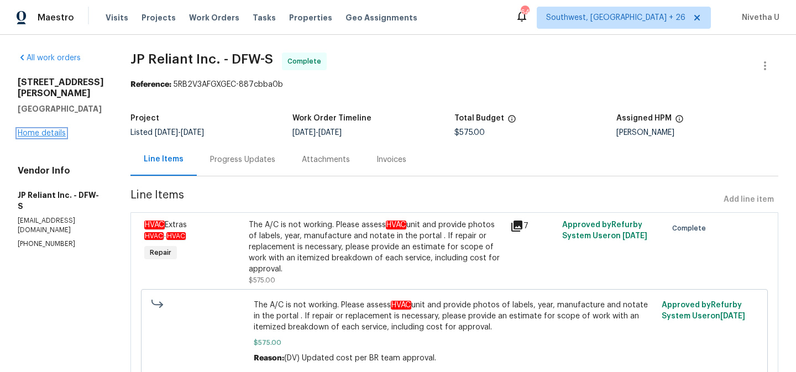
click at [30, 132] on link "Home details" at bounding box center [42, 133] width 48 height 8
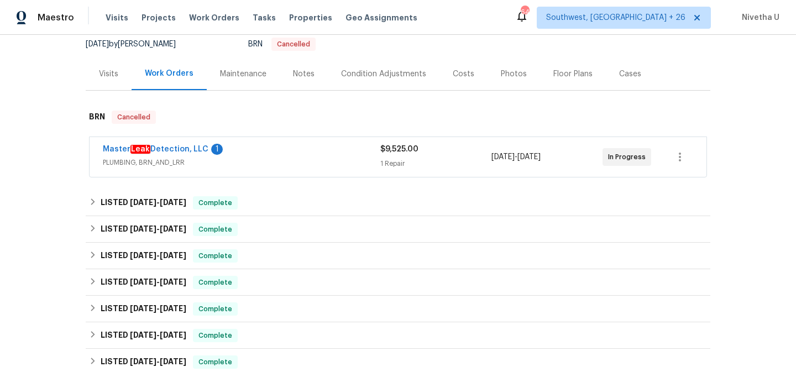
scroll to position [112, 0]
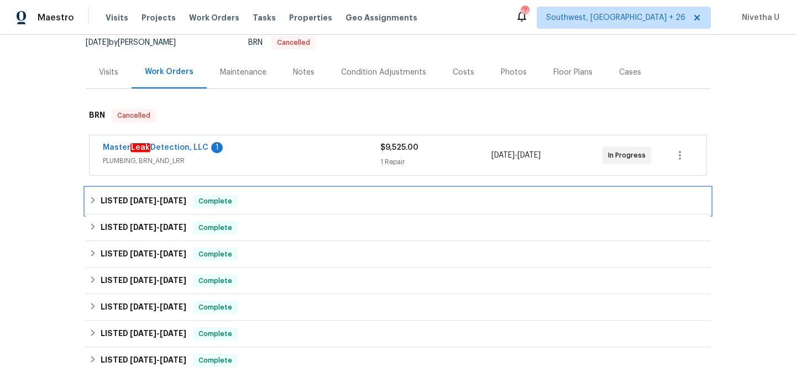
click at [254, 196] on div "LISTED [DATE] - [DATE] Complete" at bounding box center [398, 201] width 618 height 13
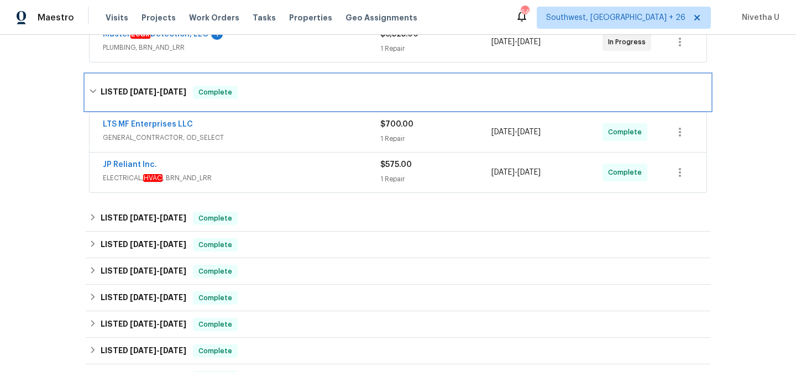
scroll to position [226, 0]
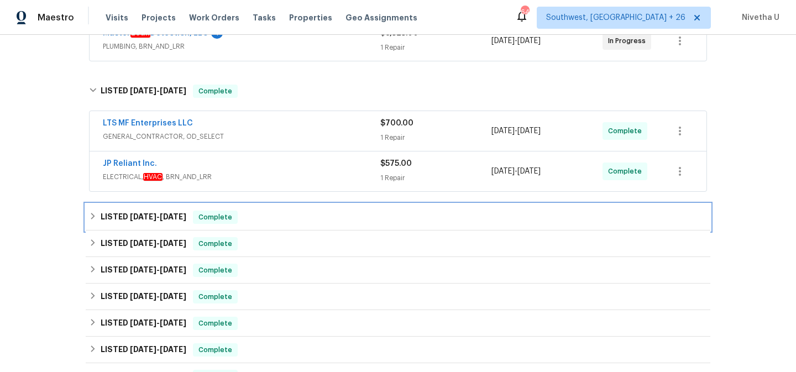
click at [235, 217] on div "LISTED [DATE] - [DATE] Complete" at bounding box center [398, 217] width 618 height 13
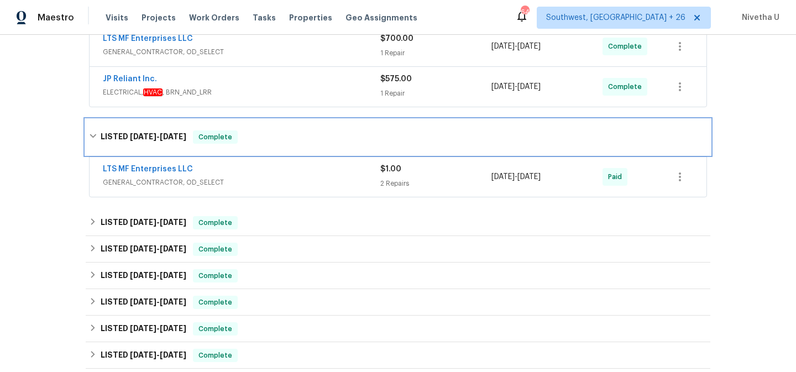
scroll to position [312, 0]
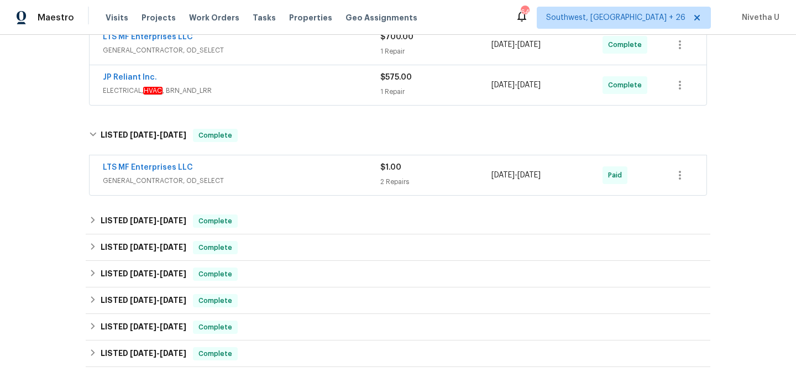
click at [241, 183] on span "GENERAL_CONTRACTOR, OD_SELECT" at bounding box center [242, 180] width 278 height 11
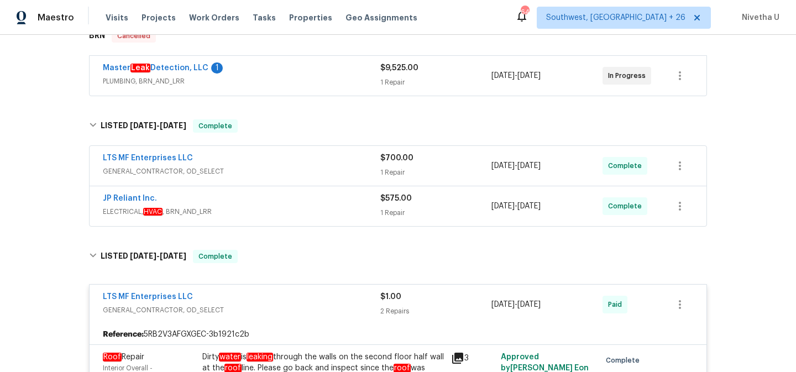
scroll to position [191, 0]
click at [287, 183] on div "LTS MF Enterprises LLC GENERAL_CONTRACTOR, OD_SELECT $700.00 1 Repair [DATE] - …" at bounding box center [398, 167] width 617 height 40
click at [280, 165] on div "LTS MF Enterprises LLC" at bounding box center [242, 159] width 278 height 13
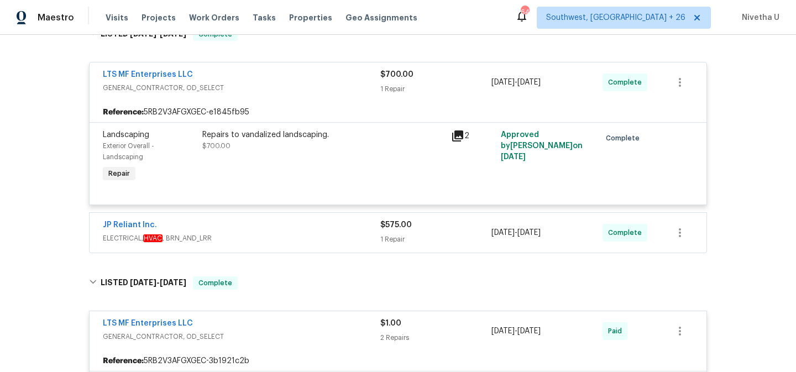
scroll to position [297, 0]
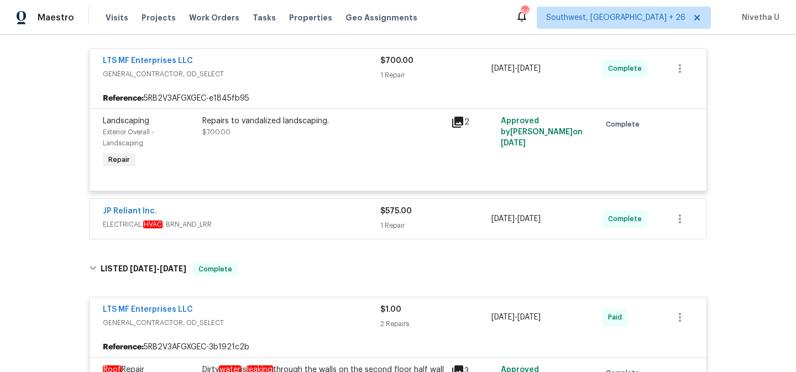
click at [283, 233] on div "JP Reliant Inc. ELECTRICAL, HVAC , BRN_AND_LRR $575.00 1 Repair [DATE] - [DATE]…" at bounding box center [398, 219] width 617 height 40
click at [279, 221] on span "ELECTRICAL, HVAC , BRN_AND_LRR" at bounding box center [242, 224] width 278 height 11
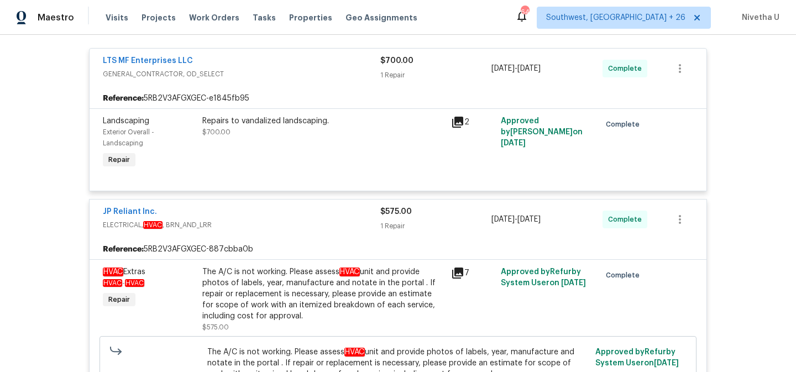
scroll to position [0, 0]
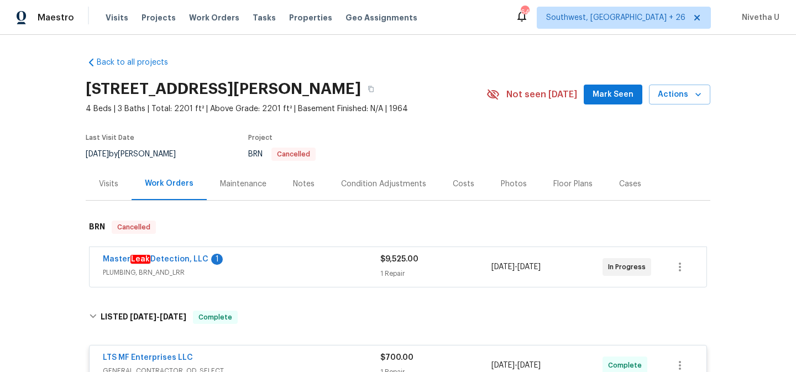
click at [304, 284] on div "Master Leak Detection, LLC 1 PLUMBING, BRN_AND_LRR $9,525.00 1 Repair [DATE] - …" at bounding box center [398, 267] width 617 height 40
click at [300, 268] on span "PLUMBING, BRN_AND_LRR" at bounding box center [242, 272] width 278 height 11
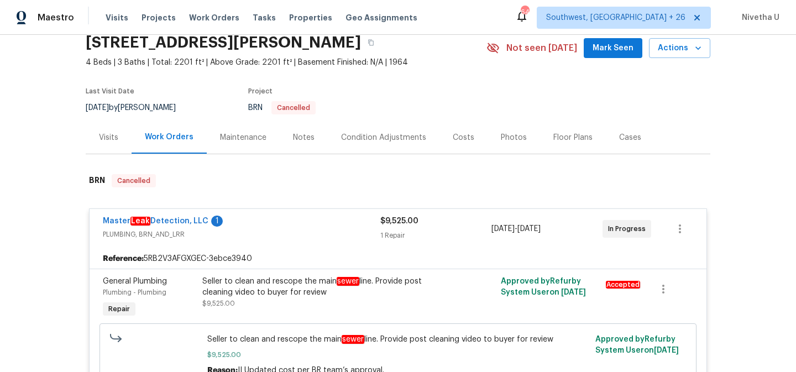
scroll to position [46, 0]
click at [288, 236] on span "PLUMBING, BRN_AND_LRR" at bounding box center [242, 235] width 278 height 11
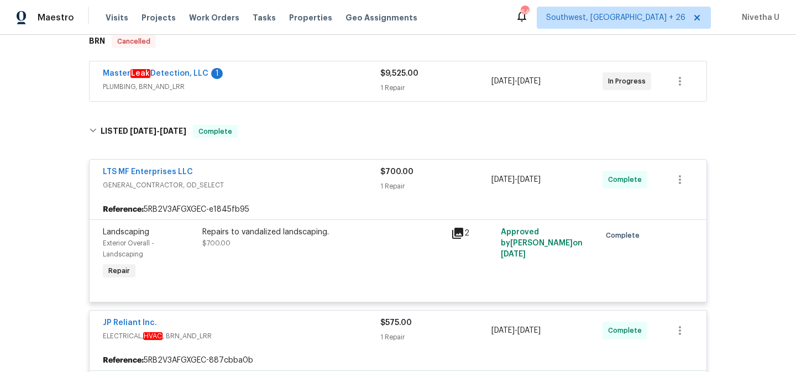
scroll to position [187, 0]
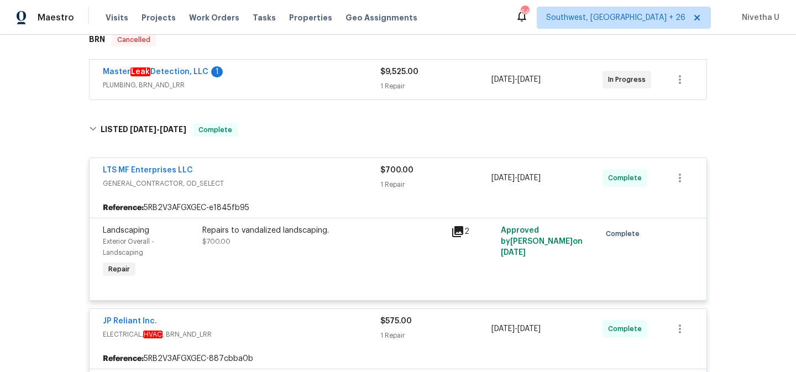
click at [279, 174] on div "LTS MF Enterprises LLC" at bounding box center [242, 171] width 278 height 13
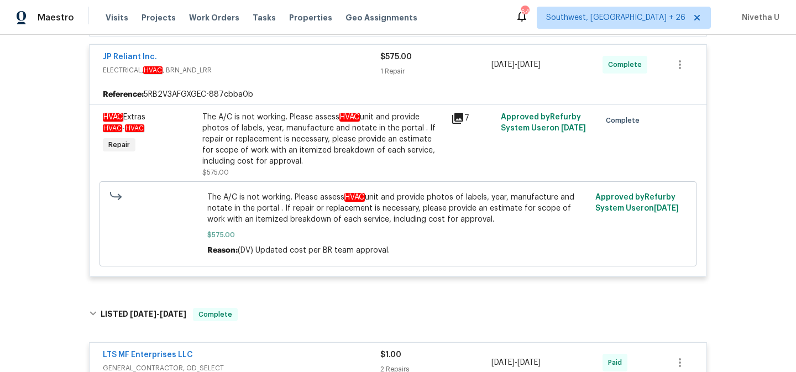
scroll to position [342, 0]
click at [257, 73] on span "ELECTRICAL, HVAC , BRN_AND_LRR" at bounding box center [242, 69] width 278 height 11
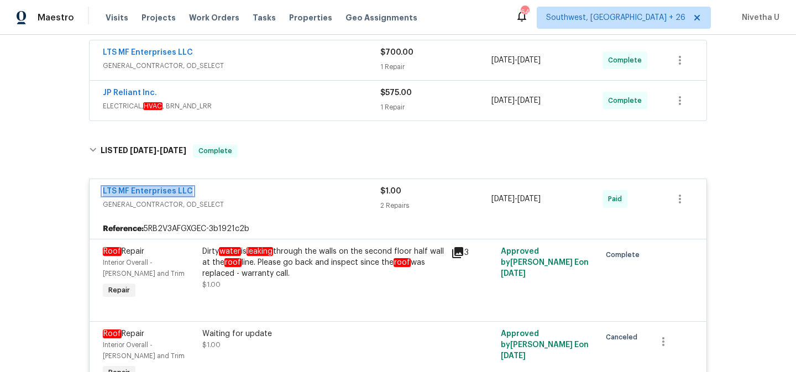
scroll to position [299, 0]
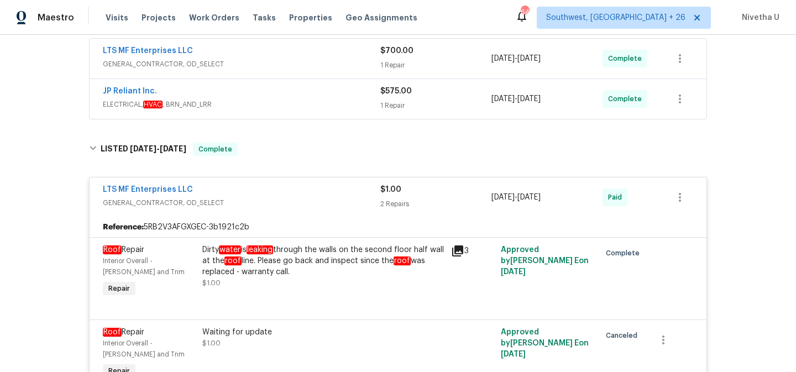
click at [310, 191] on div "LTS MF Enterprises LLC" at bounding box center [242, 190] width 278 height 13
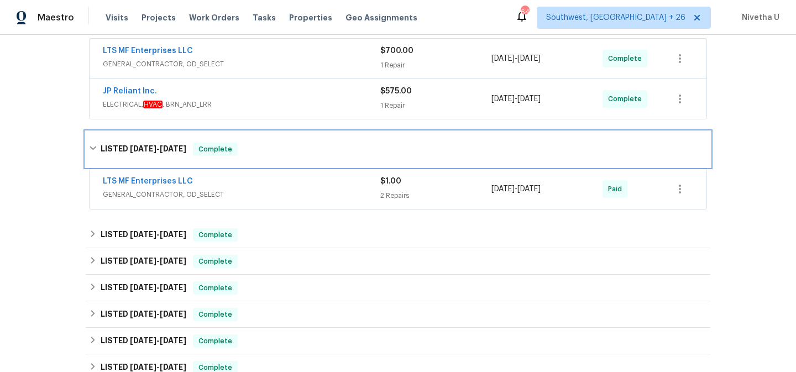
click at [297, 153] on div "LISTED [DATE] - [DATE] Complete" at bounding box center [398, 149] width 618 height 13
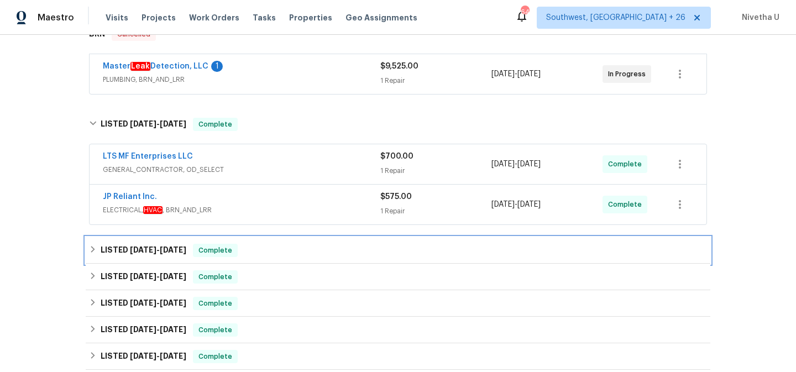
scroll to position [179, 0]
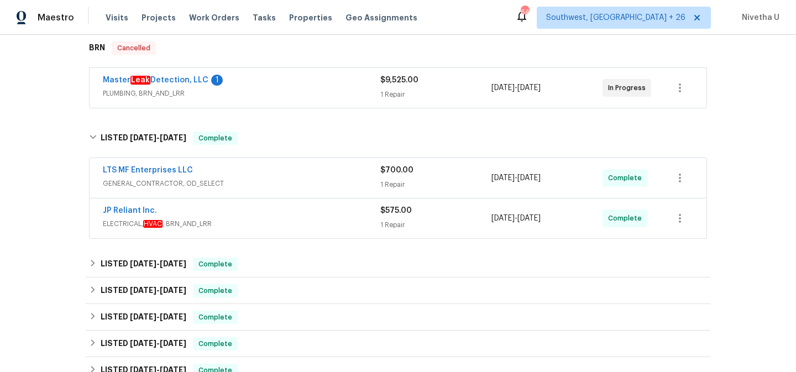
click at [298, 213] on div "JP Reliant Inc." at bounding box center [242, 211] width 278 height 13
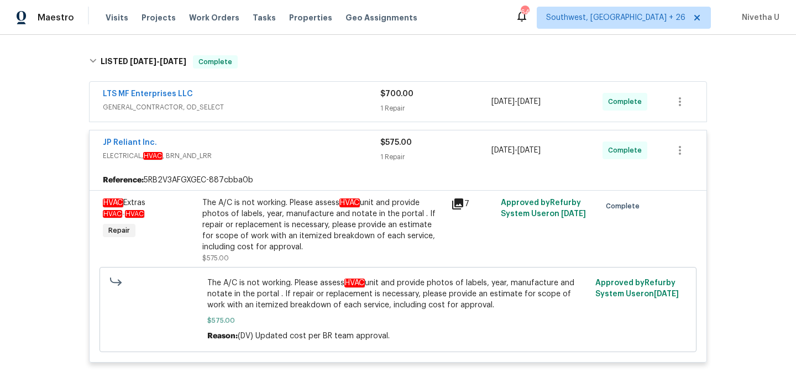
scroll to position [252, 0]
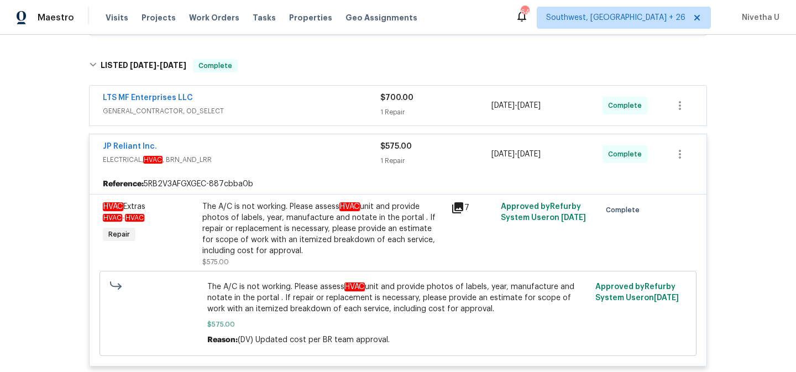
click at [291, 157] on span "ELECTRICAL, HVAC , BRN_AND_LRR" at bounding box center [242, 159] width 278 height 11
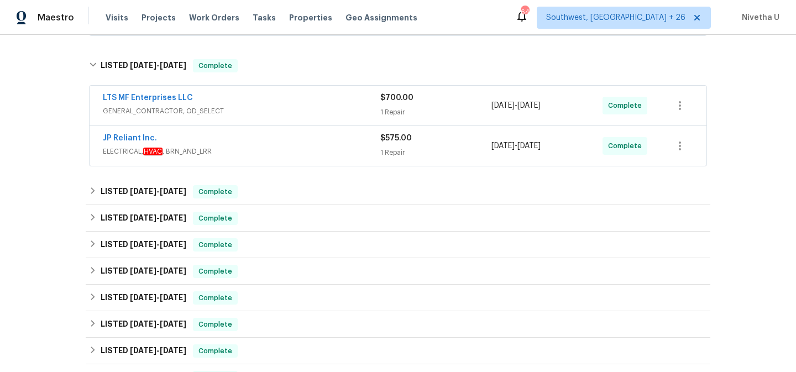
click at [281, 99] on div "LTS MF Enterprises LLC" at bounding box center [242, 98] width 278 height 13
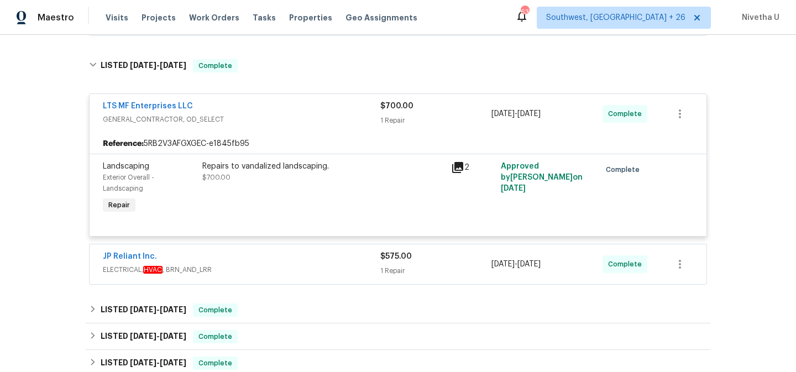
click at [273, 116] on span "GENERAL_CONTRACTOR, OD_SELECT" at bounding box center [242, 119] width 278 height 11
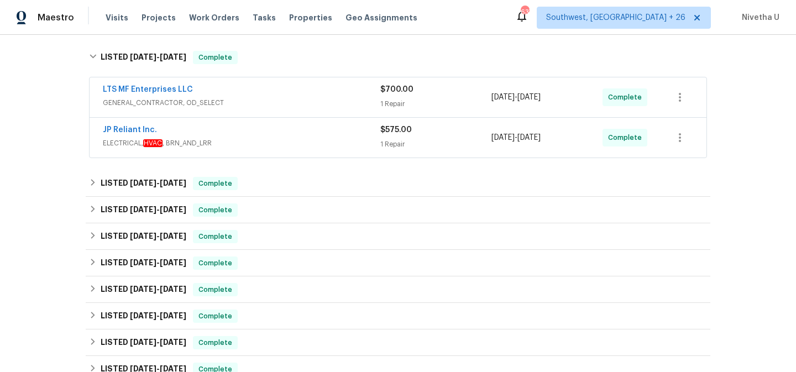
scroll to position [262, 0]
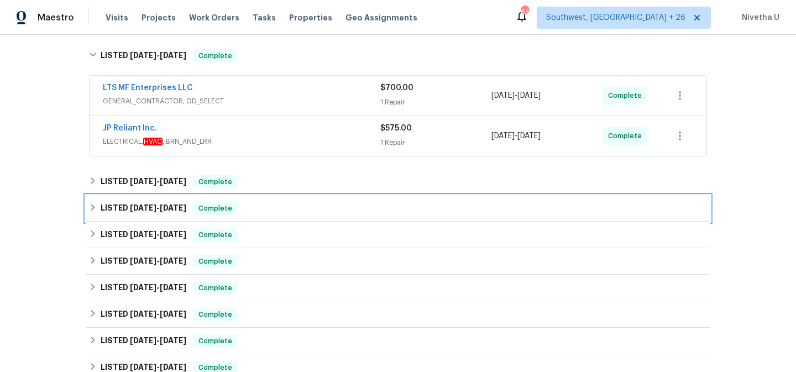
click at [273, 200] on div "LISTED [DATE] - [DATE] Complete" at bounding box center [398, 208] width 625 height 27
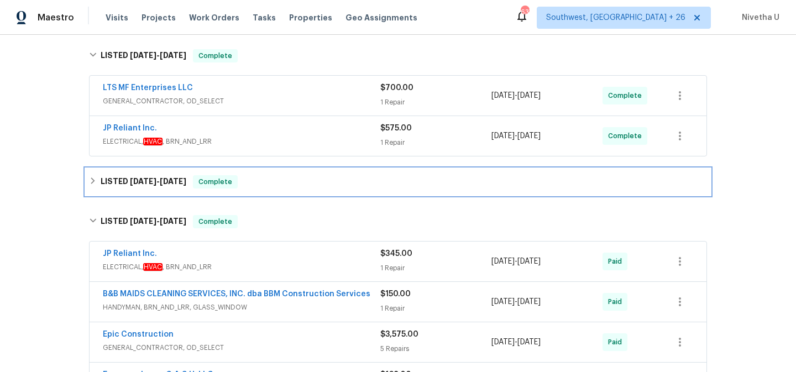
click at [272, 185] on div "LISTED [DATE] - [DATE] Complete" at bounding box center [398, 181] width 618 height 13
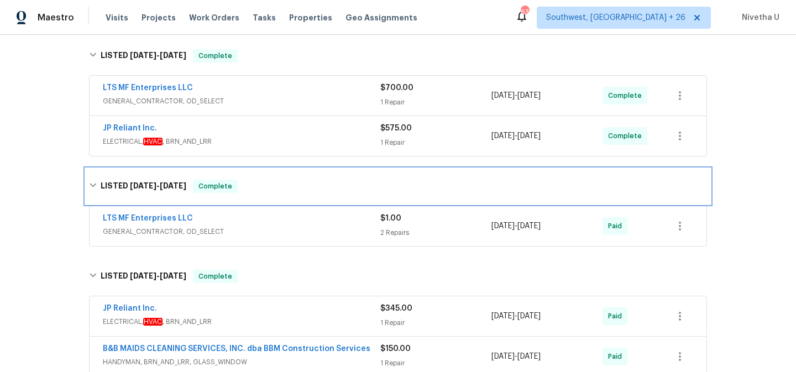
click at [272, 189] on div "LISTED [DATE] - [DATE] Complete" at bounding box center [398, 186] width 618 height 13
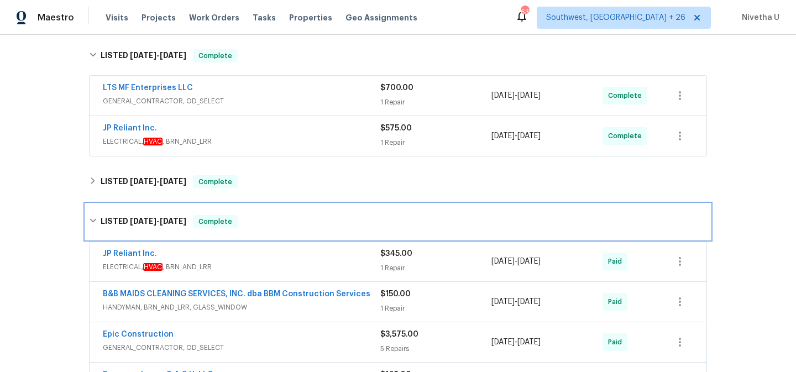
click at [268, 213] on div "LISTED [DATE] - [DATE] Complete" at bounding box center [398, 221] width 625 height 35
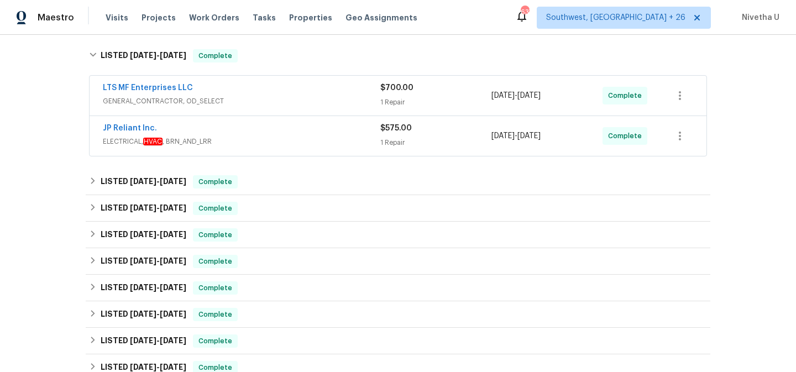
click at [251, 140] on span "ELECTRICAL, HVAC , BRN_AND_LRR" at bounding box center [242, 141] width 278 height 11
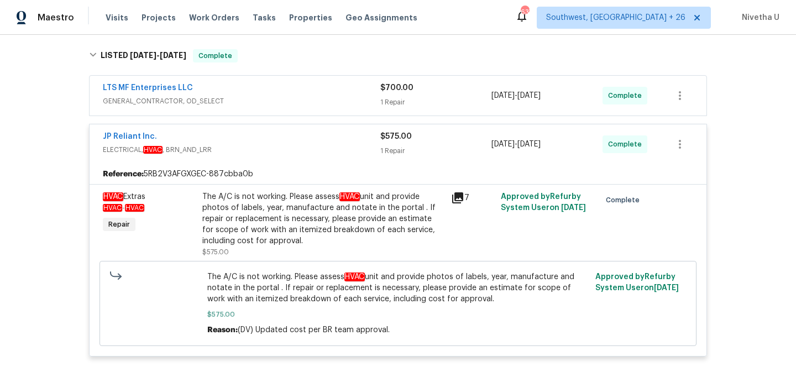
click at [252, 149] on span "ELECTRICAL, HVAC , BRN_AND_LRR" at bounding box center [242, 149] width 278 height 11
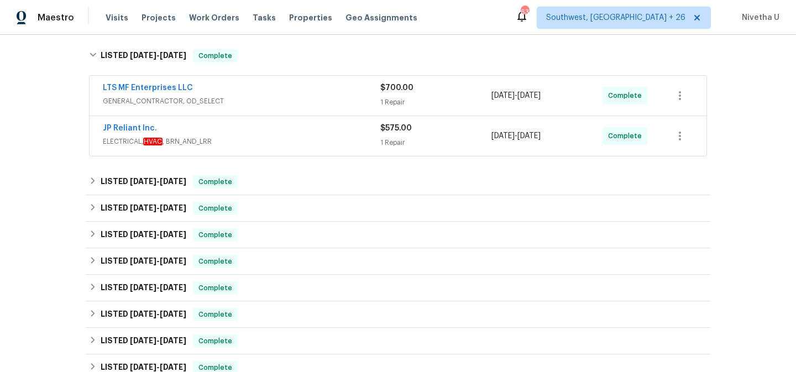
click at [246, 100] on span "GENERAL_CONTRACTOR, OD_SELECT" at bounding box center [242, 101] width 278 height 11
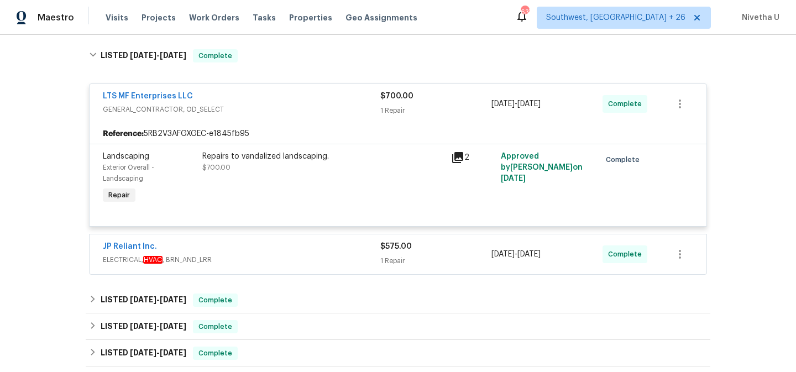
click at [246, 101] on div "LTS MF Enterprises LLC" at bounding box center [242, 97] width 278 height 13
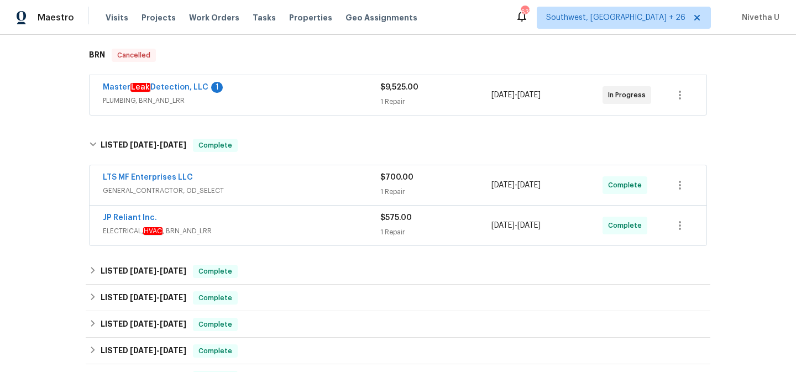
scroll to position [171, 0]
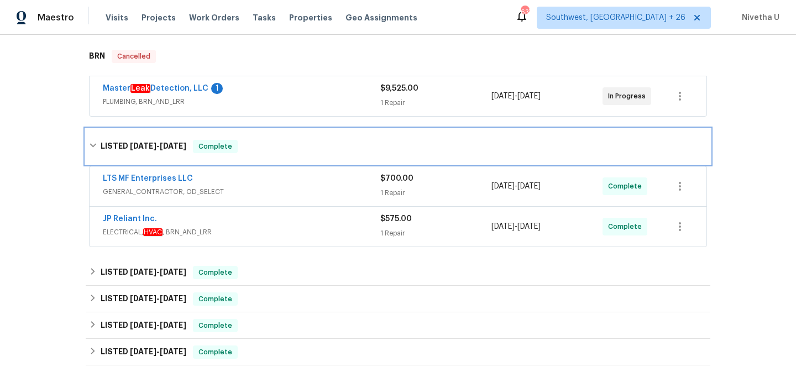
click at [257, 149] on div "LISTED [DATE] - [DATE] Complete" at bounding box center [398, 146] width 618 height 13
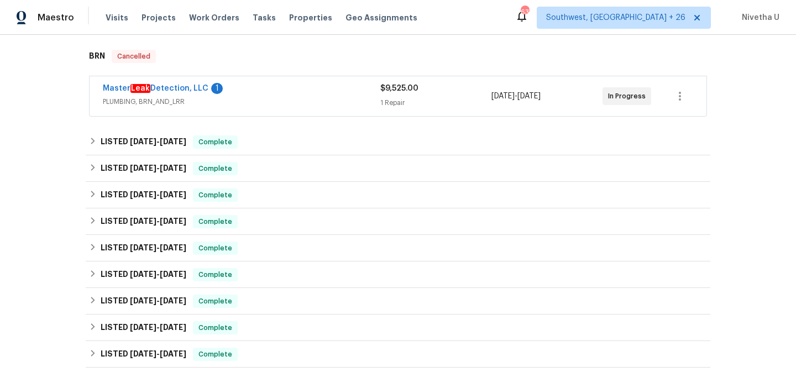
click at [243, 92] on div "Master Leak Detection, LLC 1" at bounding box center [242, 89] width 278 height 13
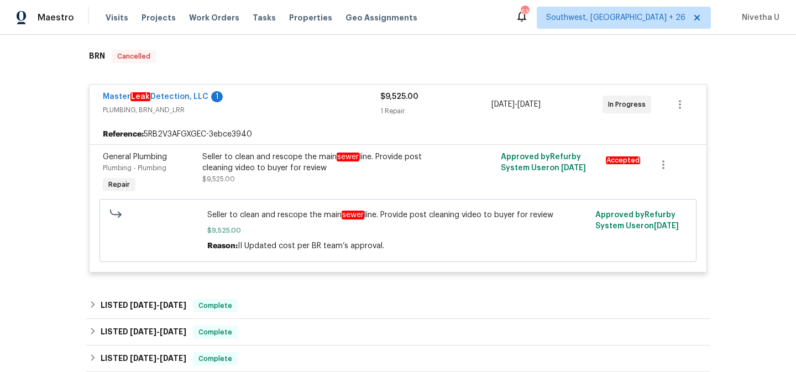
click at [246, 98] on div "Master Leak Detection, LLC 1" at bounding box center [242, 97] width 278 height 13
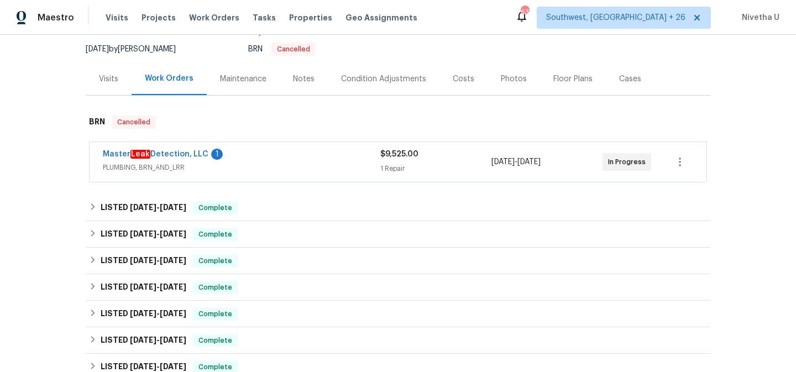
scroll to position [102, 0]
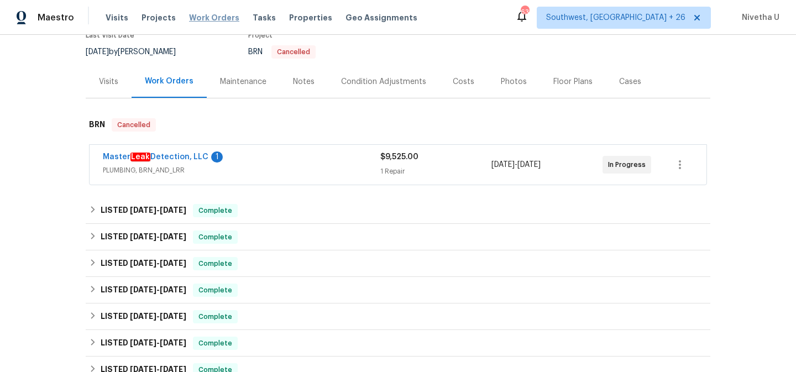
click at [195, 16] on span "Work Orders" at bounding box center [214, 17] width 50 height 11
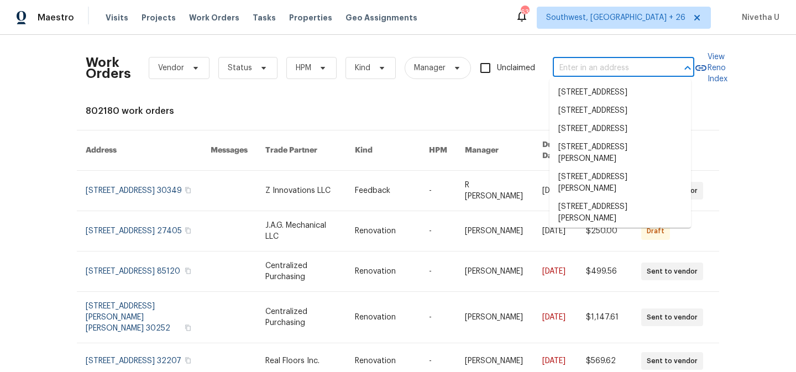
click at [580, 64] on input "text" at bounding box center [608, 68] width 111 height 17
paste input "[STREET_ADDRESS][PERSON_NAME][PERSON_NAME]"
type input "[STREET_ADDRESS][PERSON_NAME][PERSON_NAME]"
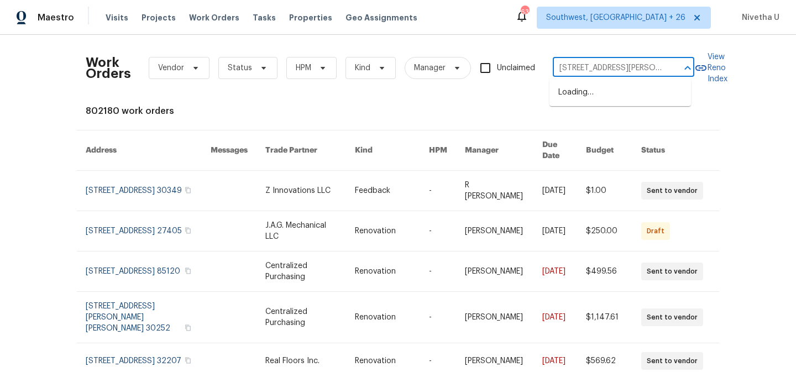
scroll to position [0, 22]
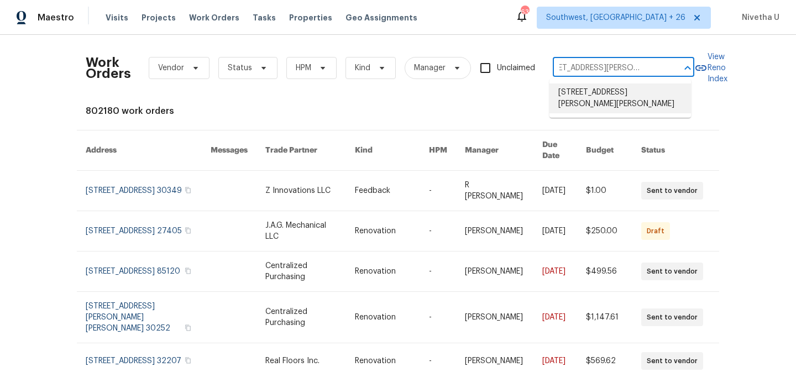
click at [622, 98] on li "[STREET_ADDRESS][PERSON_NAME][PERSON_NAME]" at bounding box center [621, 99] width 142 height 30
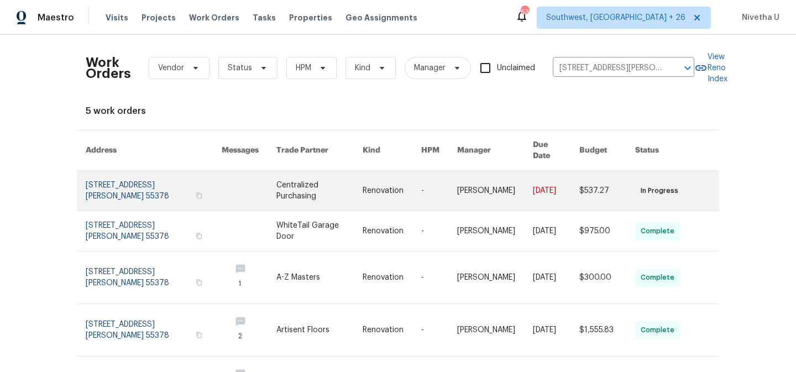
click at [115, 181] on link at bounding box center [154, 191] width 136 height 40
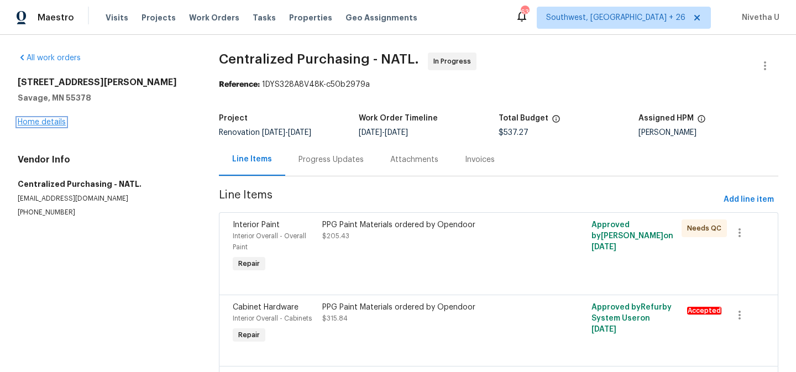
click at [39, 123] on link "Home details" at bounding box center [42, 122] width 48 height 8
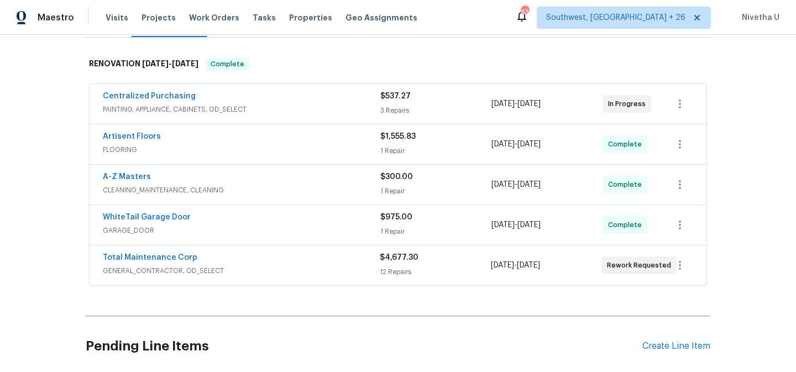
scroll to position [176, 0]
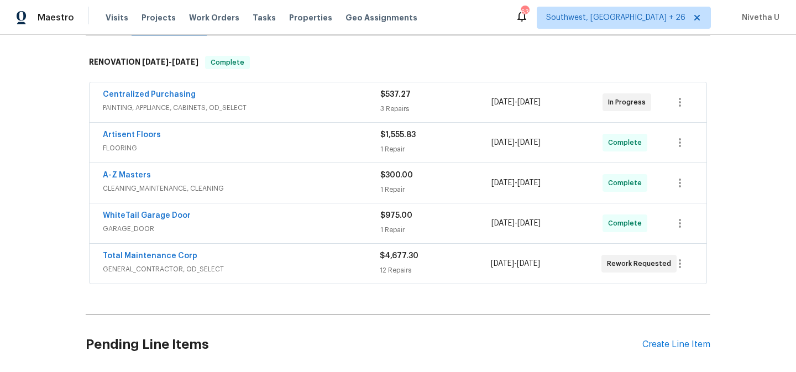
click at [265, 264] on span "GENERAL_CONTRACTOR, OD_SELECT" at bounding box center [241, 269] width 277 height 11
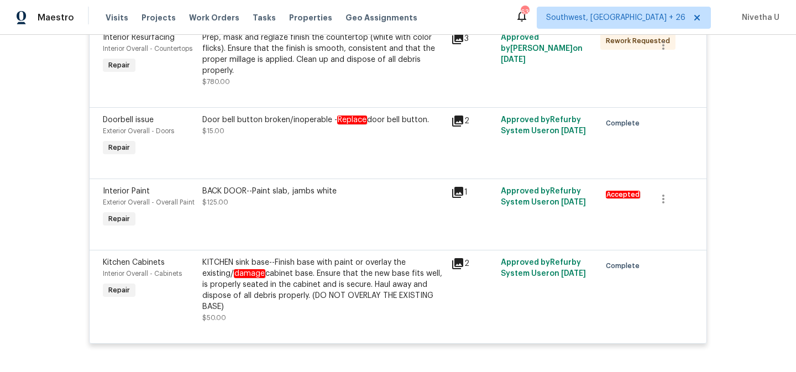
scroll to position [1132, 0]
click at [295, 287] on div "KITCHEN sink base--Finish base with paint or overlay the existing/ damage cabin…" at bounding box center [323, 285] width 242 height 55
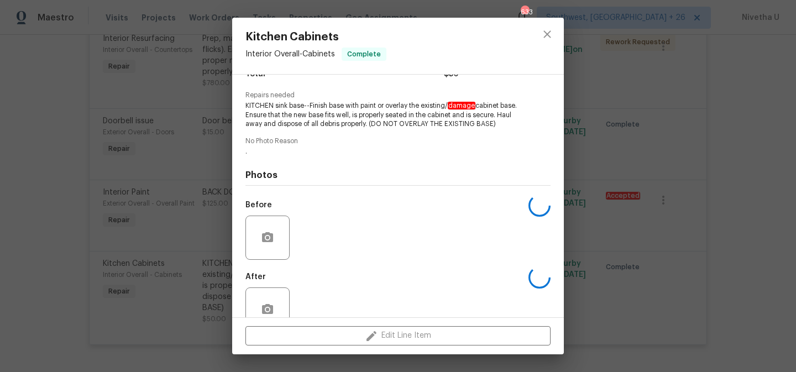
scroll to position [137, 0]
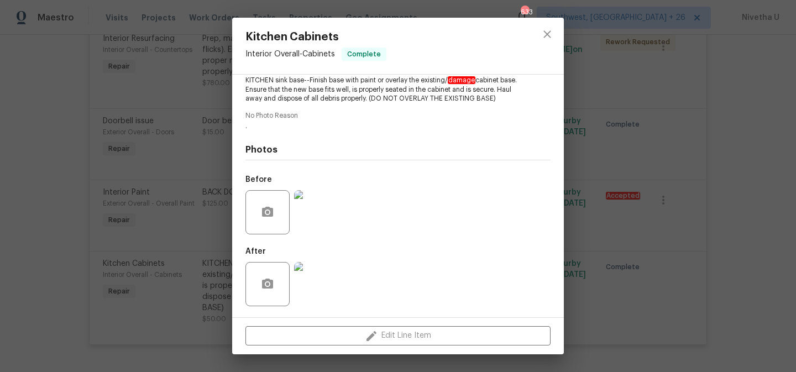
click at [327, 215] on img at bounding box center [316, 212] width 44 height 44
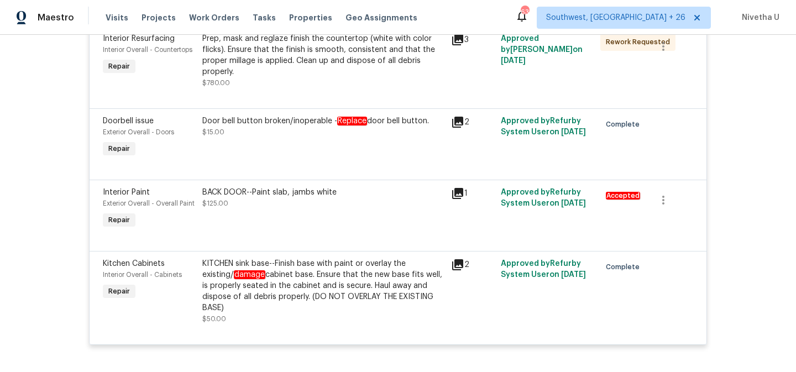
click at [303, 288] on div "KITCHEN sink base--Finish base with paint or overlay the existing/ damage cabin…" at bounding box center [323, 285] width 242 height 55
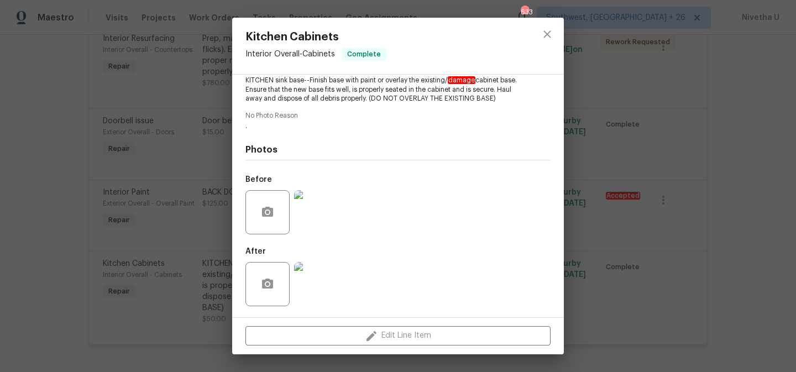
click at [320, 297] on img at bounding box center [316, 284] width 44 height 44
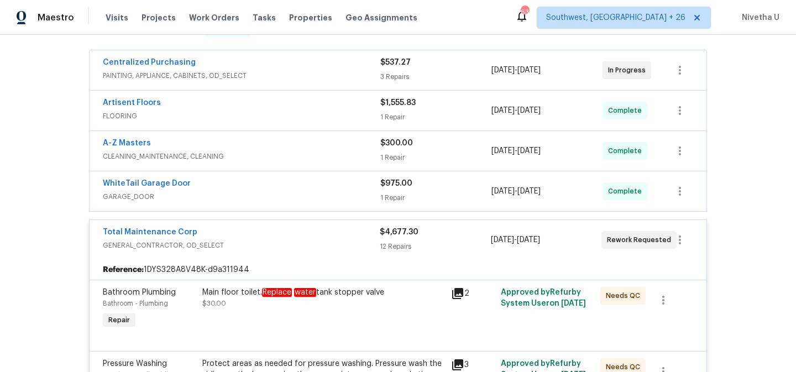
scroll to position [186, 0]
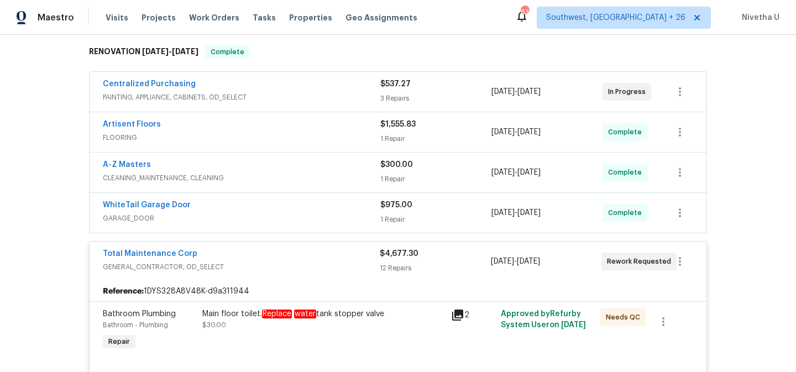
click at [300, 262] on span "GENERAL_CONTRACTOR, OD_SELECT" at bounding box center [241, 267] width 277 height 11
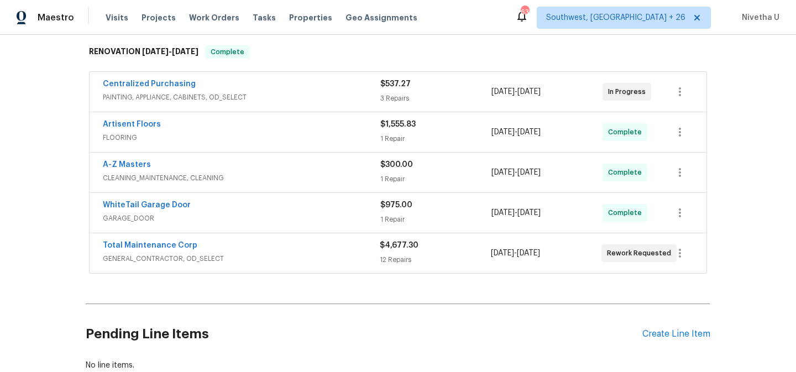
click at [283, 213] on span "GARAGE_DOOR" at bounding box center [242, 218] width 278 height 11
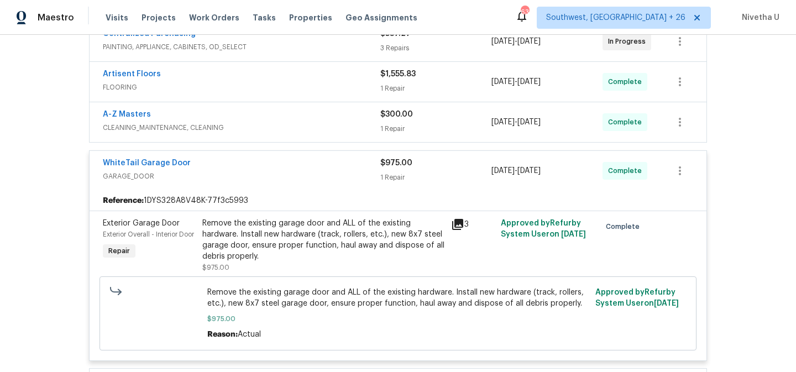
scroll to position [236, 0]
click at [271, 158] on div "WhiteTail Garage Door" at bounding box center [242, 164] width 278 height 13
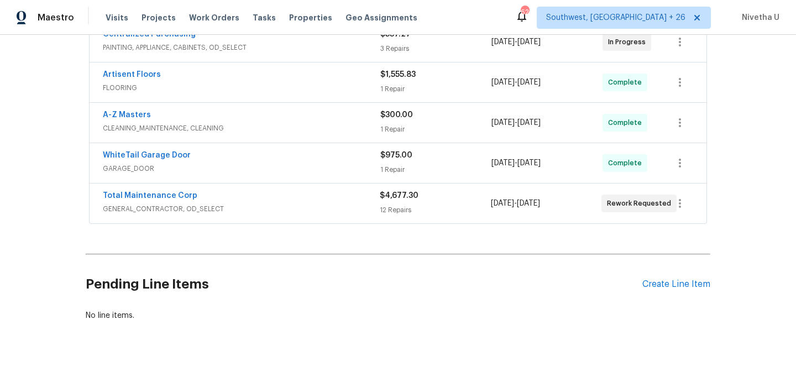
click at [269, 204] on span "GENERAL_CONTRACTOR, OD_SELECT" at bounding box center [241, 209] width 277 height 11
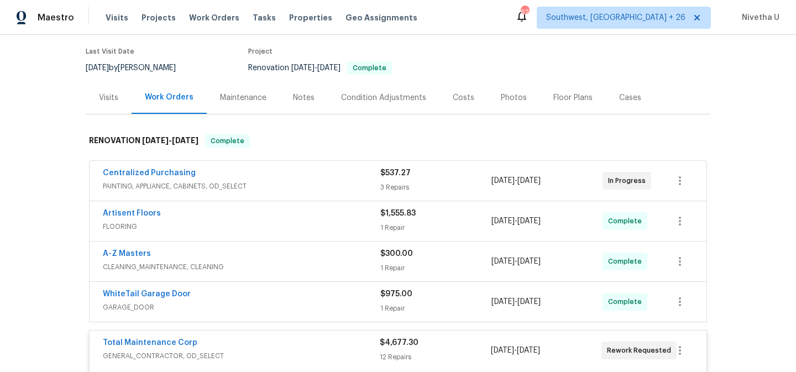
scroll to position [197, 0]
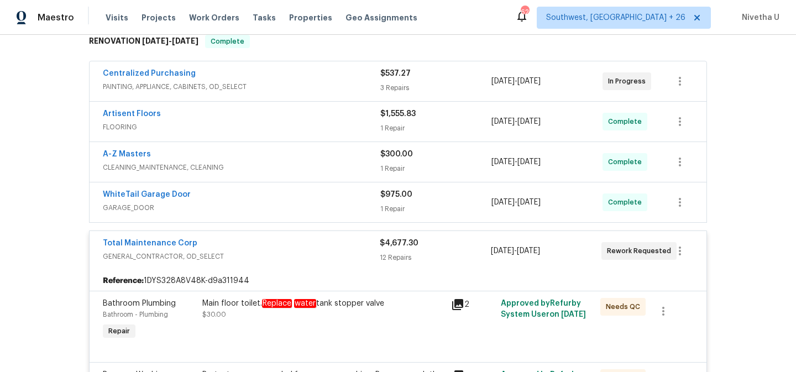
click at [299, 239] on div "Total Maintenance Corp" at bounding box center [241, 244] width 277 height 13
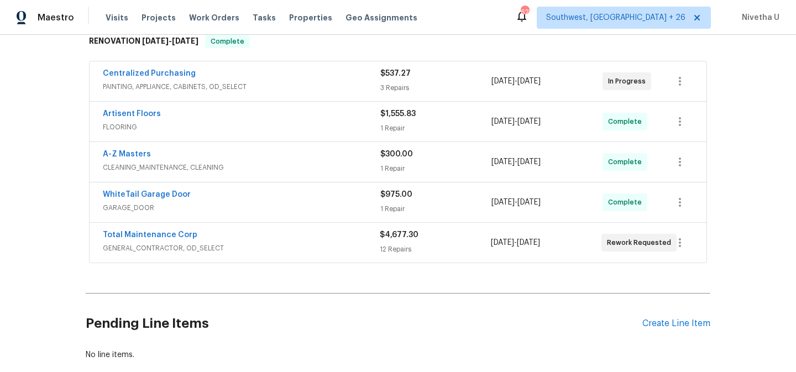
click at [269, 162] on span "CLEANING_MAINTENANCE, CLEANING" at bounding box center [242, 167] width 278 height 11
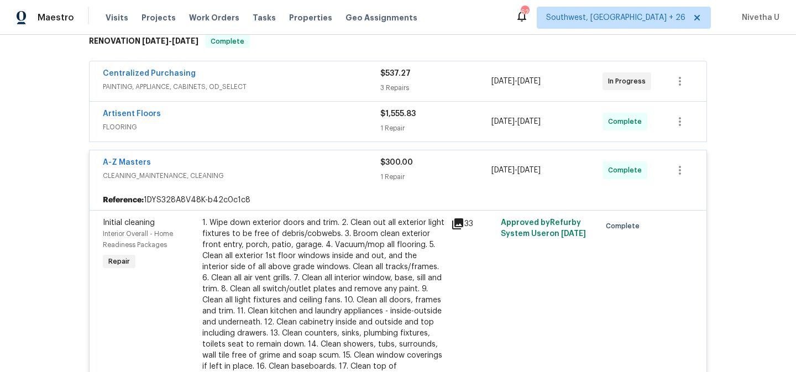
click at [270, 170] on span "CLEANING_MAINTENANCE, CLEANING" at bounding box center [242, 175] width 278 height 11
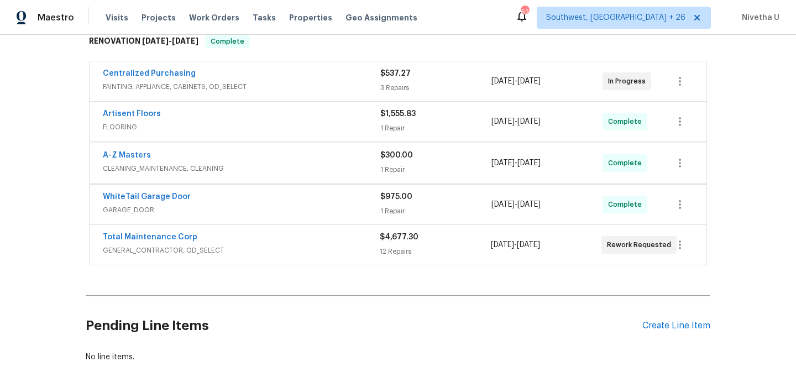
click at [259, 109] on div "Artisent Floors" at bounding box center [242, 114] width 278 height 13
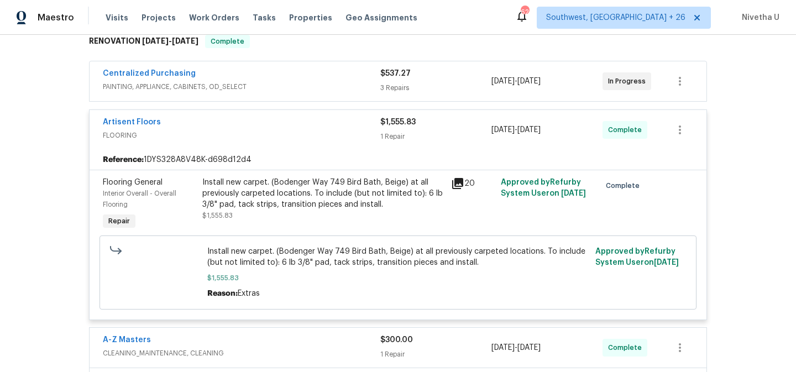
click at [263, 130] on span "FLOORING" at bounding box center [242, 135] width 278 height 11
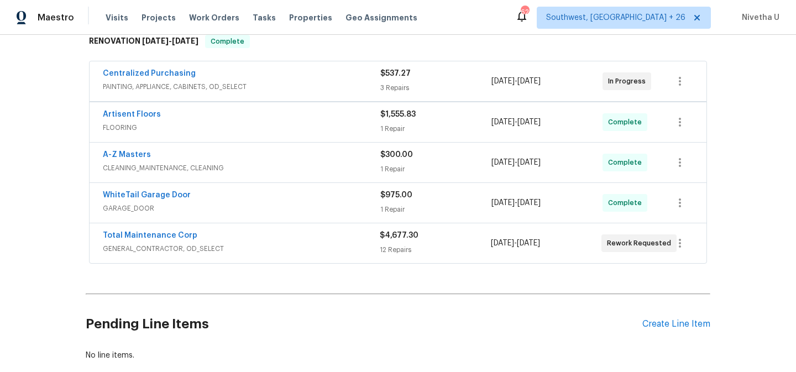
click at [263, 81] on span "PAINTING, APPLIANCE, CABINETS, OD_SELECT" at bounding box center [242, 86] width 278 height 11
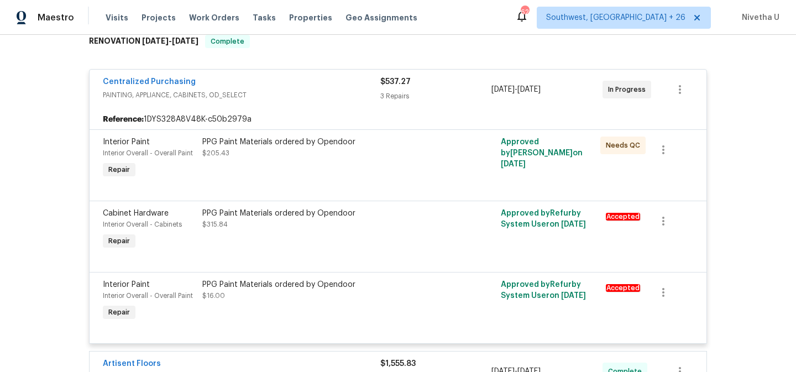
click at [263, 76] on div "Centralized Purchasing" at bounding box center [242, 82] width 278 height 13
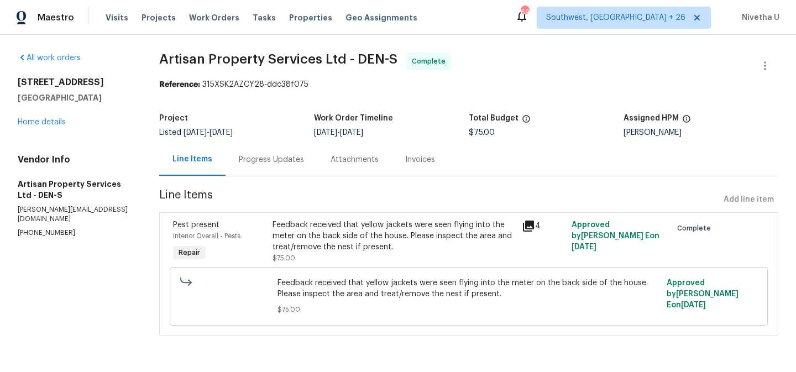
click at [284, 161] on div "Progress Updates" at bounding box center [271, 159] width 65 height 11
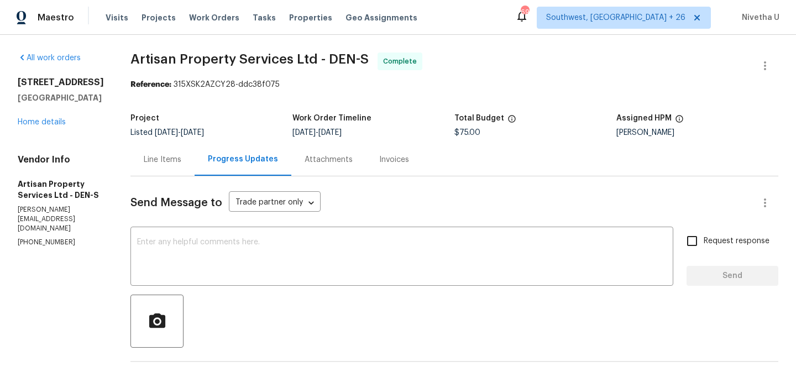
click at [142, 149] on div "Line Items" at bounding box center [163, 159] width 64 height 33
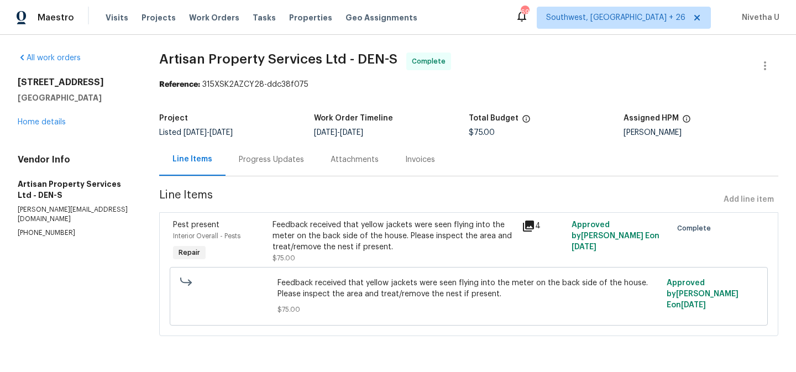
click at [264, 168] on div "Progress Updates" at bounding box center [272, 159] width 92 height 33
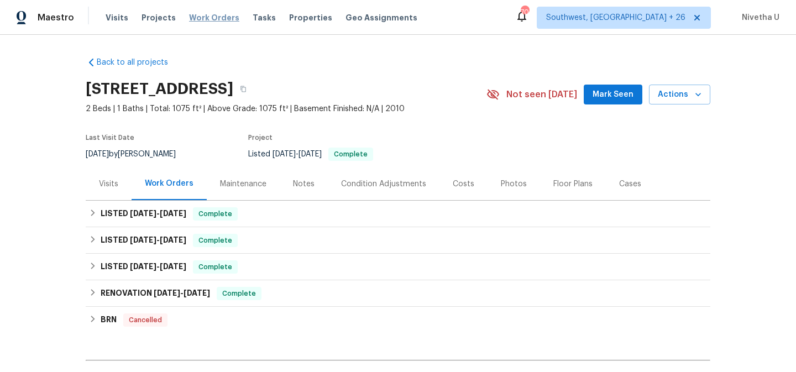
click at [197, 18] on span "Work Orders" at bounding box center [214, 17] width 50 height 11
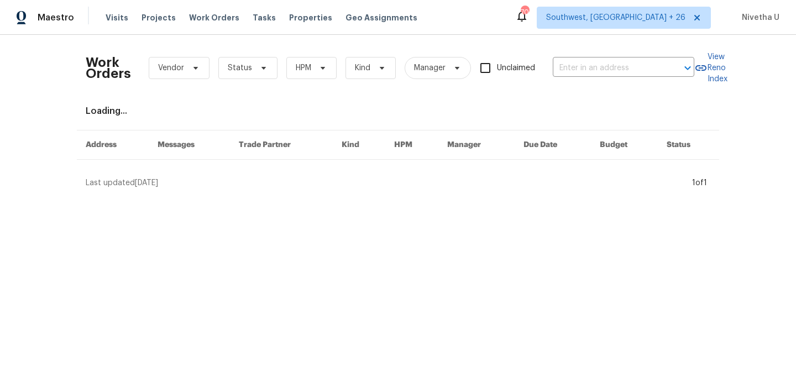
click at [591, 81] on div "Work Orders Vendor Status HPM Kind Manager Unclaimed ​" at bounding box center [390, 68] width 609 height 49
click at [585, 65] on input "text" at bounding box center [608, 68] width 111 height 17
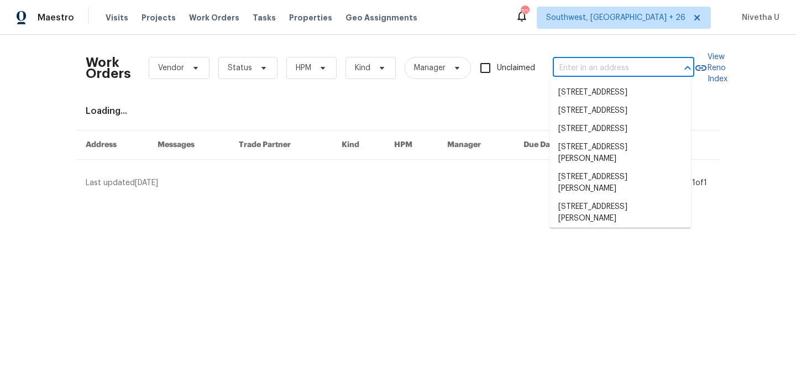
paste input "[STREET_ADDRESS][PERSON_NAME]"
type input "[STREET_ADDRESS][PERSON_NAME]"
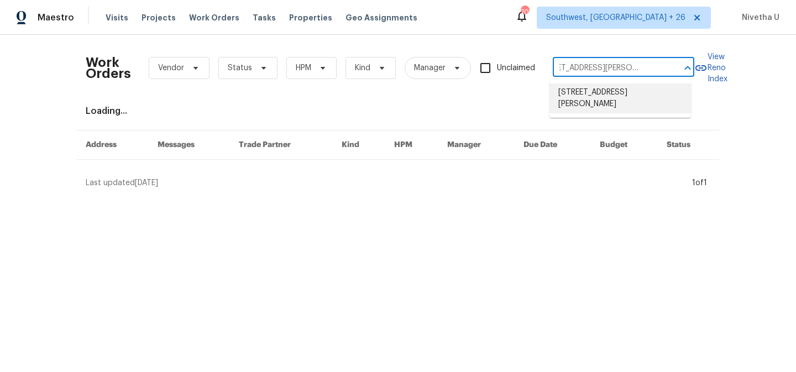
click at [596, 88] on li "[STREET_ADDRESS][PERSON_NAME]" at bounding box center [621, 99] width 142 height 30
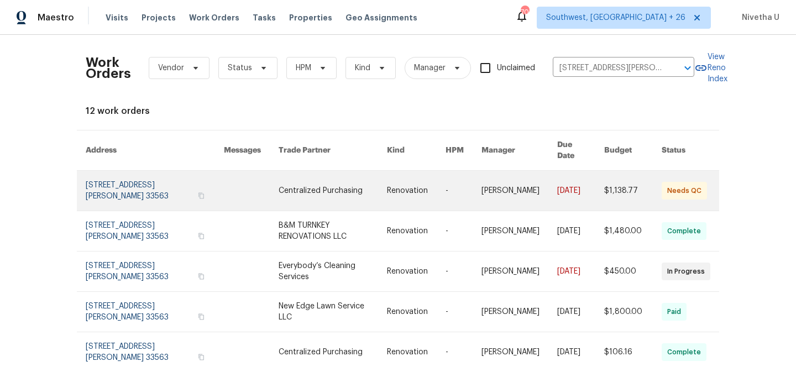
click at [106, 174] on link at bounding box center [155, 191] width 138 height 40
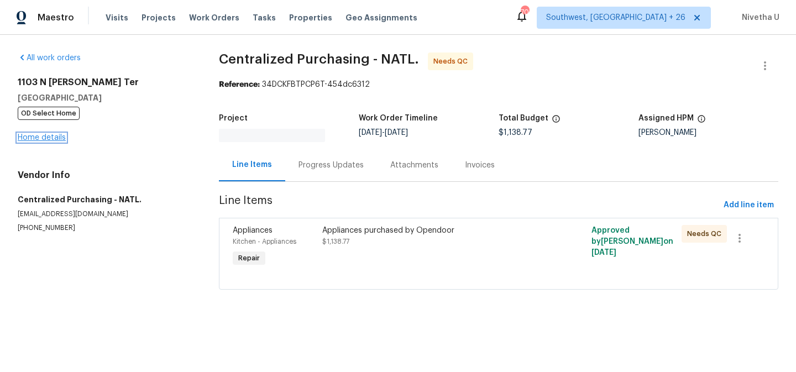
click at [46, 140] on link "Home details" at bounding box center [42, 138] width 48 height 8
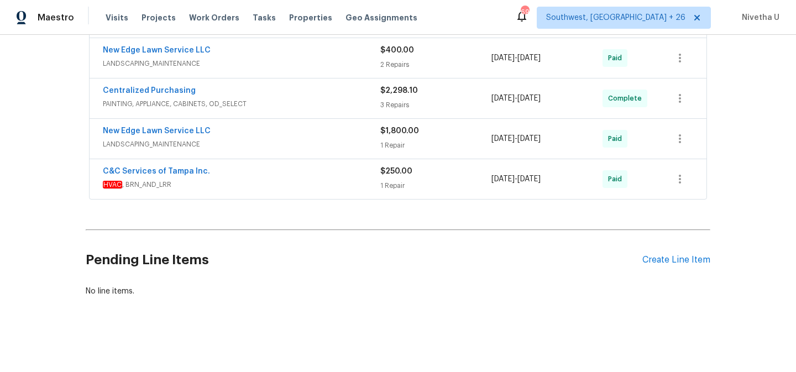
scroll to position [540, 0]
click at [321, 179] on span "HVAC , BRN_AND_LRR" at bounding box center [242, 184] width 278 height 11
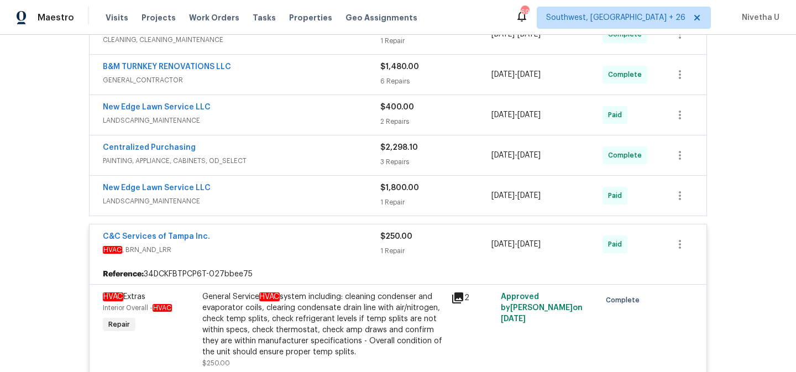
scroll to position [476, 0]
click at [305, 245] on span "HVAC , BRN_AND_LRR" at bounding box center [242, 249] width 278 height 11
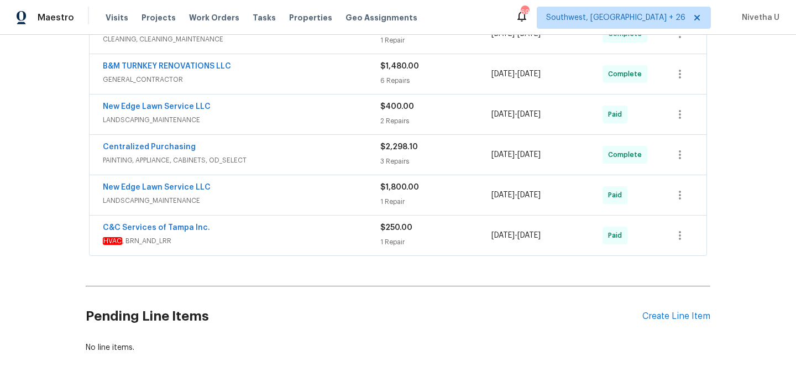
click at [295, 211] on div "New Edge Lawn Service LLC LANDSCAPING_MAINTENANCE $1,800.00 1 Repair 7/28/2025 …" at bounding box center [398, 195] width 617 height 40
click at [285, 191] on div "New Edge Lawn Service LLC" at bounding box center [242, 188] width 278 height 13
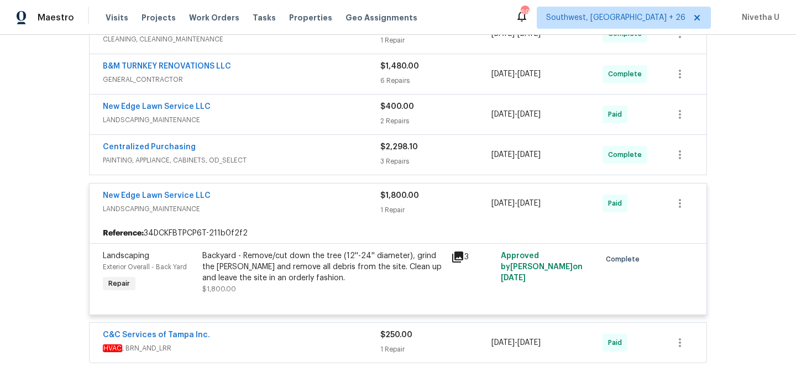
click at [289, 201] on div "New Edge Lawn Service LLC" at bounding box center [242, 196] width 278 height 13
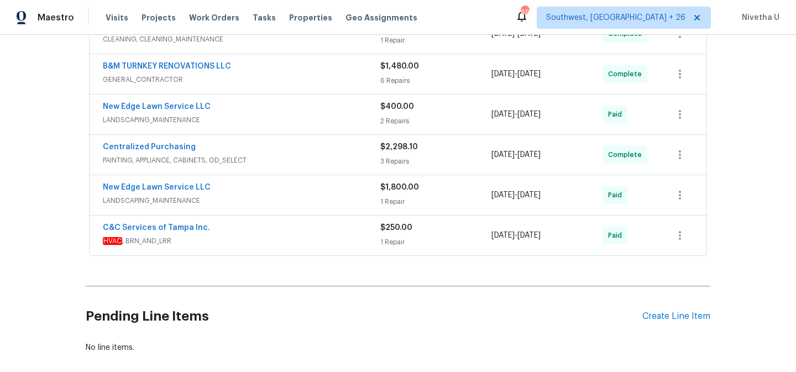
click at [273, 164] on span "PAINTING, APPLIANCE, CABINETS, OD_SELECT" at bounding box center [242, 160] width 278 height 11
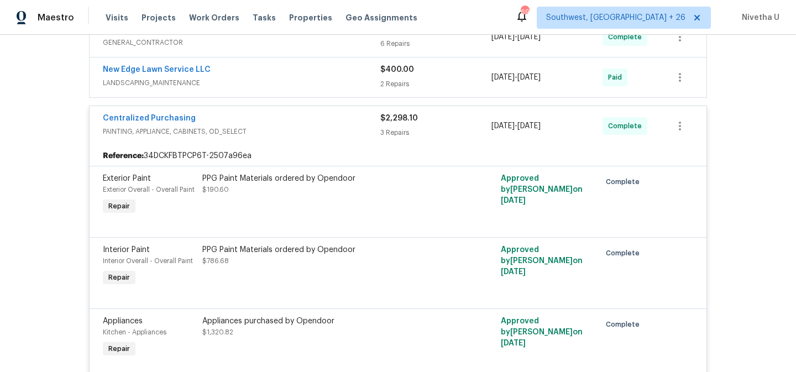
click at [269, 135] on span "PAINTING, APPLIANCE, CABINETS, OD_SELECT" at bounding box center [242, 131] width 278 height 11
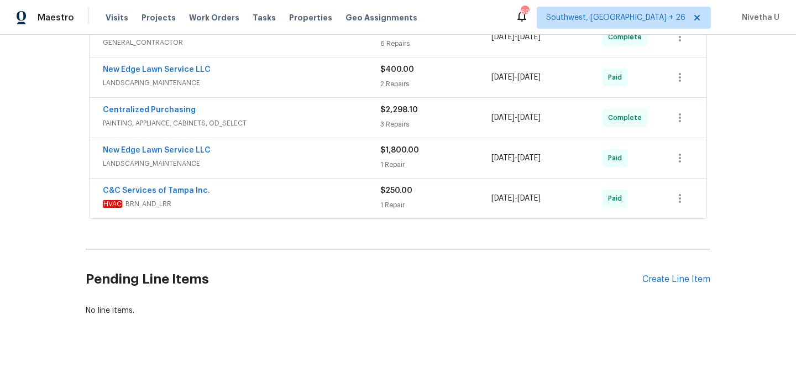
scroll to position [406, 0]
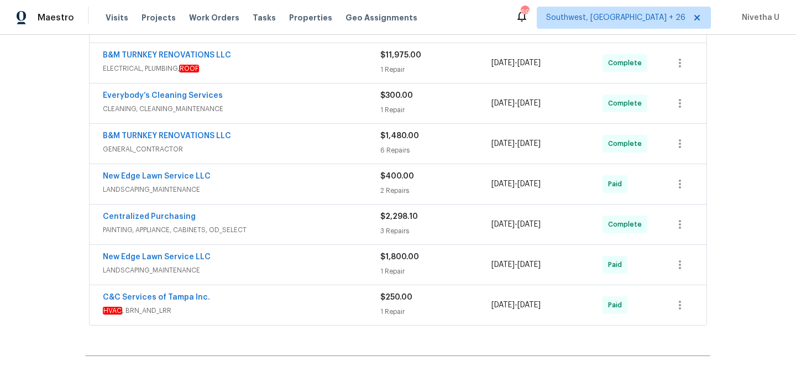
click at [271, 170] on div "New Edge Lawn Service LLC LANDSCAPING_MAINTENANCE $400.00 2 Repairs 7/16/2025 -…" at bounding box center [398, 184] width 617 height 40
click at [272, 194] on span "LANDSCAPING_MAINTENANCE" at bounding box center [242, 189] width 278 height 11
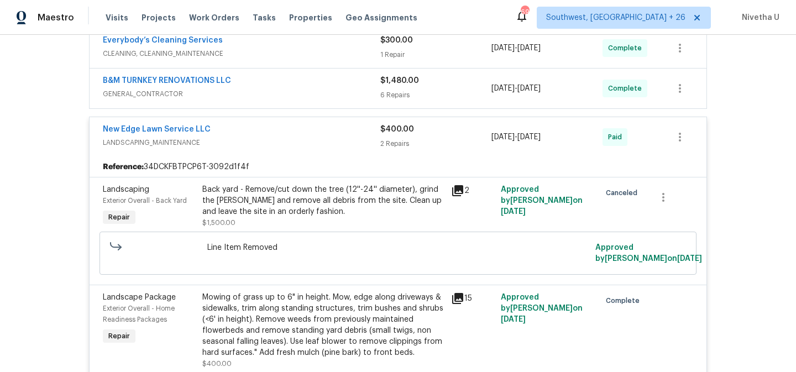
scroll to position [455, 0]
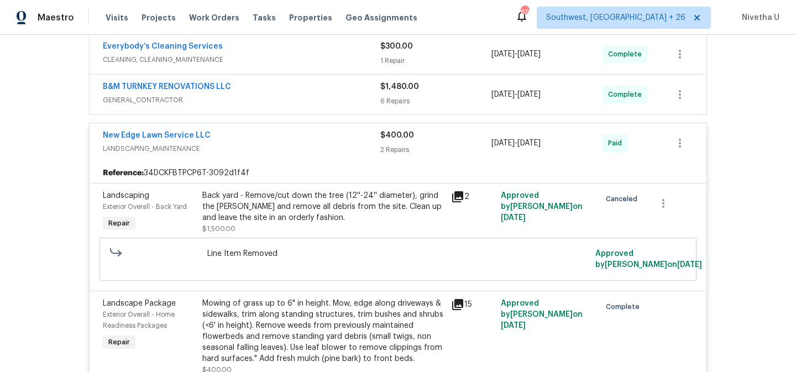
click at [252, 139] on div "New Edge Lawn Service LLC" at bounding box center [242, 136] width 278 height 13
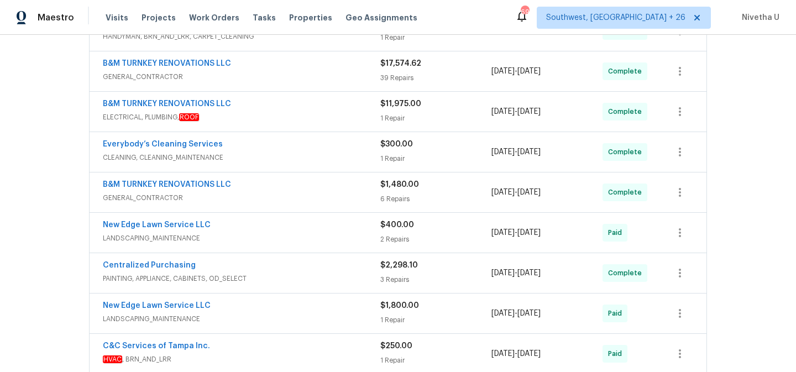
scroll to position [357, 0]
click at [259, 187] on div "B&M TURNKEY RENOVATIONS LLC" at bounding box center [242, 186] width 278 height 13
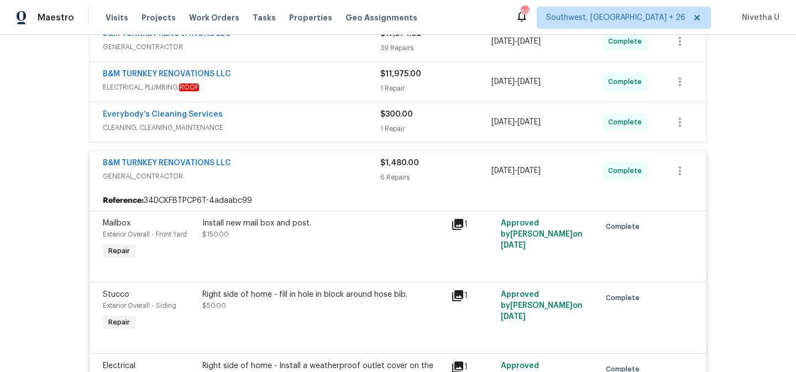
scroll to position [348, 0]
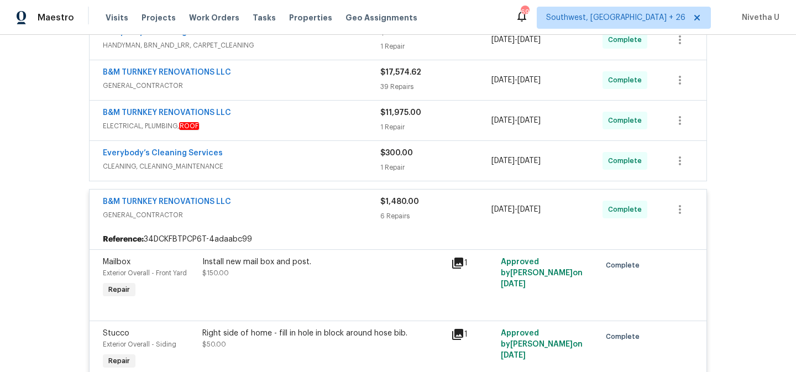
click at [263, 208] on div "B&M TURNKEY RENOVATIONS LLC" at bounding box center [242, 202] width 278 height 13
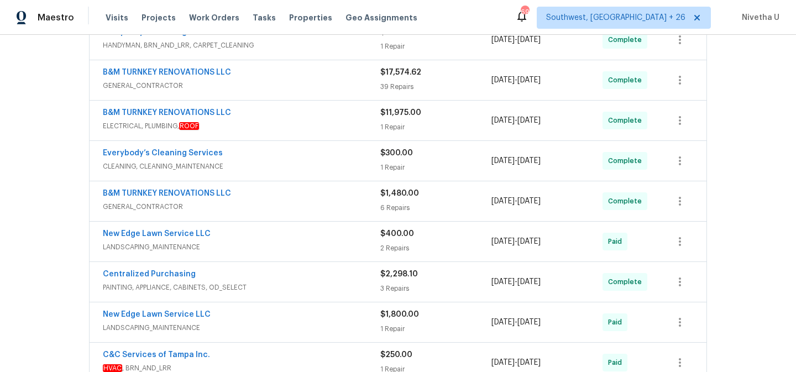
click at [257, 162] on span "CLEANING, CLEANING_MAINTENANCE" at bounding box center [242, 166] width 278 height 11
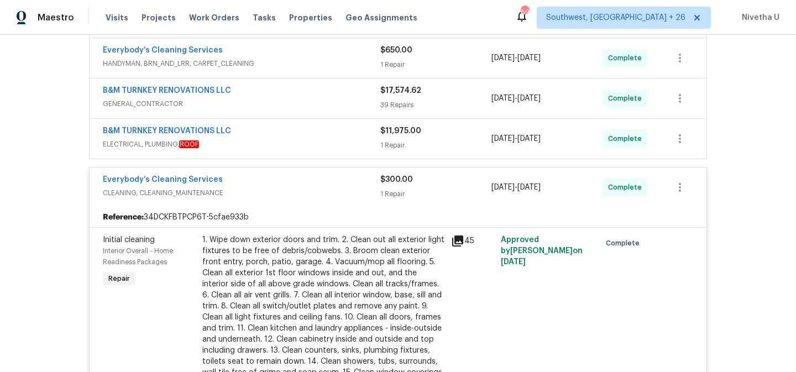
scroll to position [326, 0]
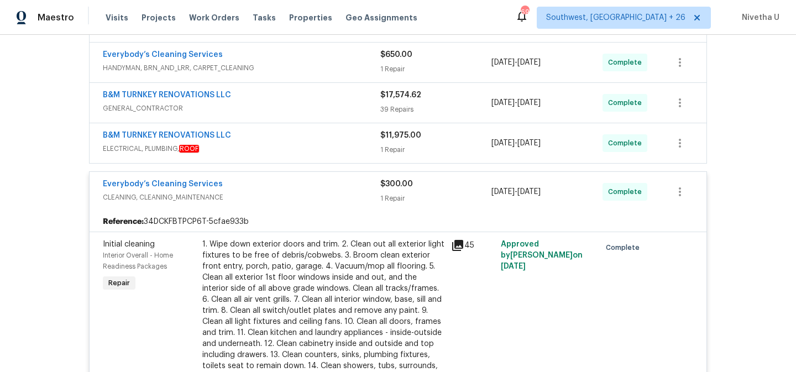
click at [259, 182] on div "Everybody’s Cleaning Services" at bounding box center [242, 185] width 278 height 13
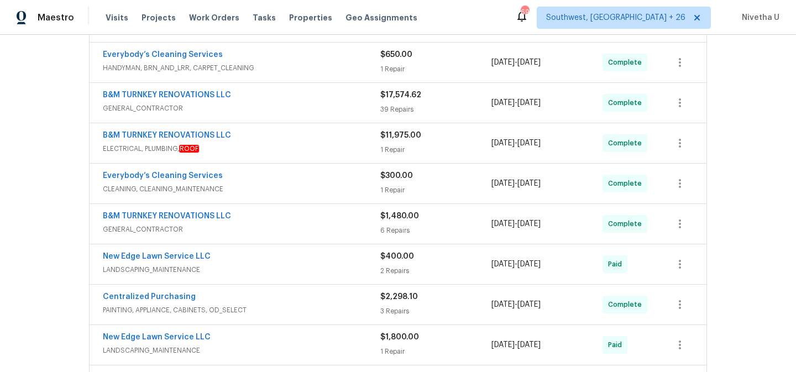
click at [247, 148] on span "ELECTRICAL, PLUMBING, ROOF" at bounding box center [242, 148] width 278 height 11
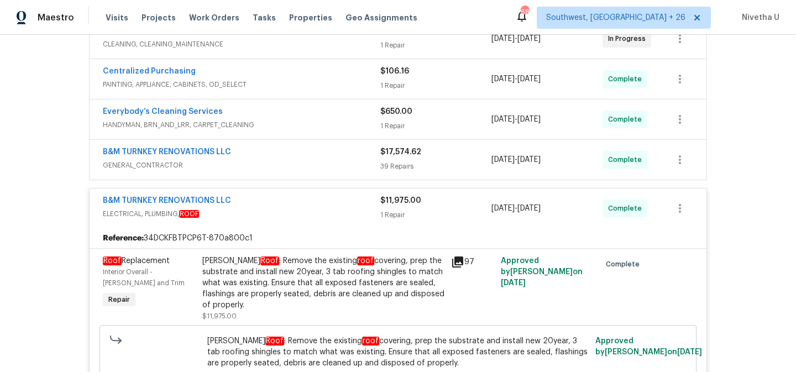
scroll to position [267, 0]
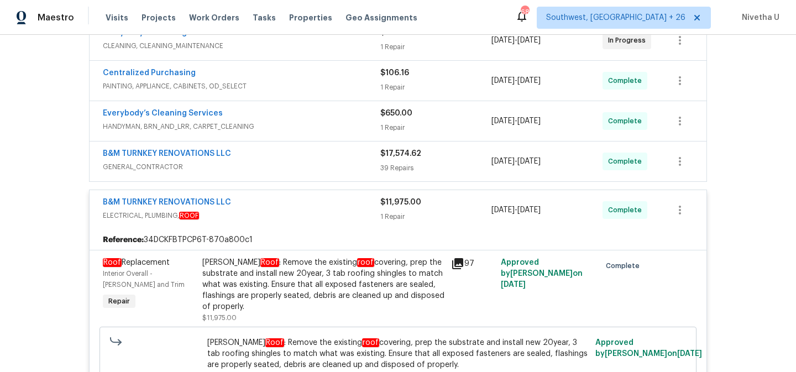
click at [321, 210] on div "B&M TURNKEY RENOVATIONS LLC" at bounding box center [242, 203] width 278 height 13
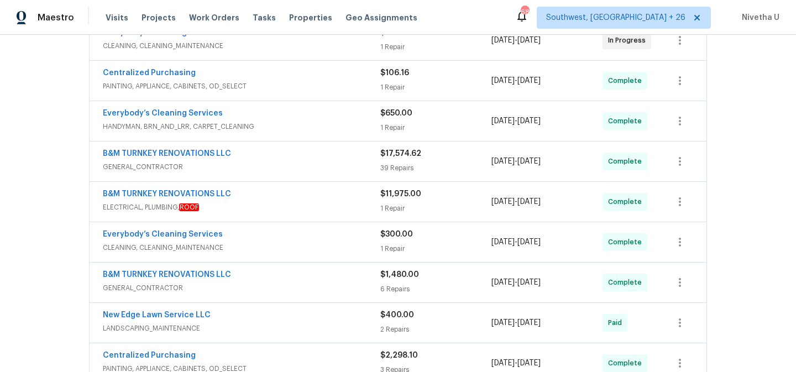
click at [296, 155] on div "B&M TURNKEY RENOVATIONS LLC" at bounding box center [242, 154] width 278 height 13
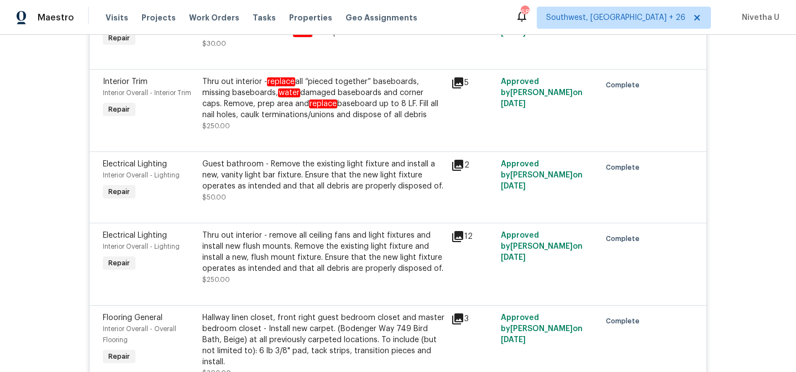
scroll to position [3290, 0]
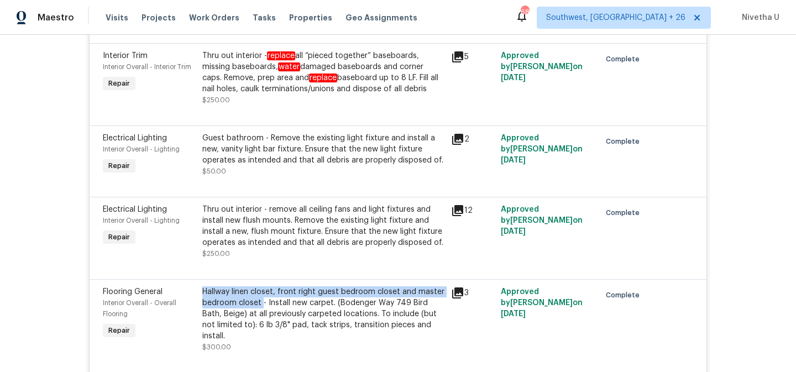
drag, startPoint x: 198, startPoint y: 291, endPoint x: 257, endPoint y: 304, distance: 60.4
click at [257, 304] on div "Hallway linen closet, front right guest bedroom closet and master bedroom close…" at bounding box center [323, 313] width 242 height 55
copy div "Hallway linen closet, front right guest bedroom closet and master bedroom closet"
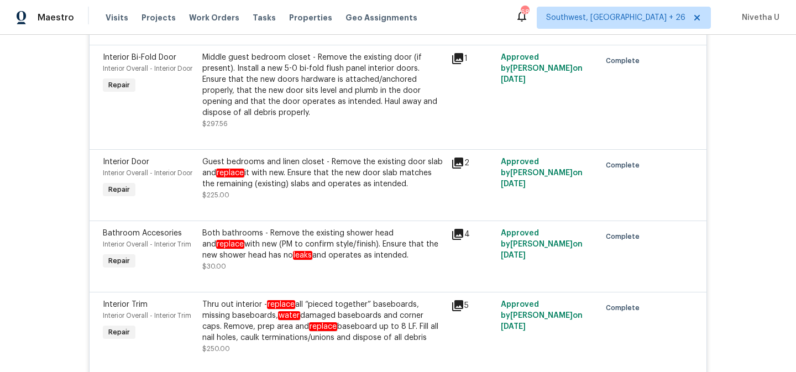
scroll to position [3041, 0]
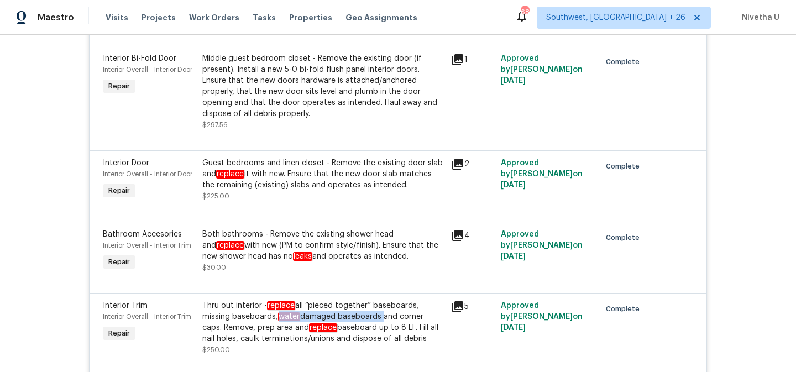
drag, startPoint x: 274, startPoint y: 319, endPoint x: 377, endPoint y: 319, distance: 103.4
click at [377, 319] on div "Thru out interior - replace all “pieced together” baseboards, missing baseboard…" at bounding box center [323, 322] width 242 height 44
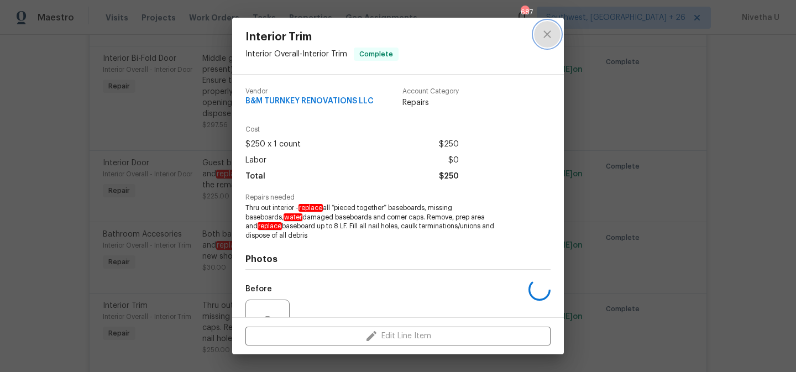
click at [546, 22] on button "close" at bounding box center [547, 34] width 27 height 27
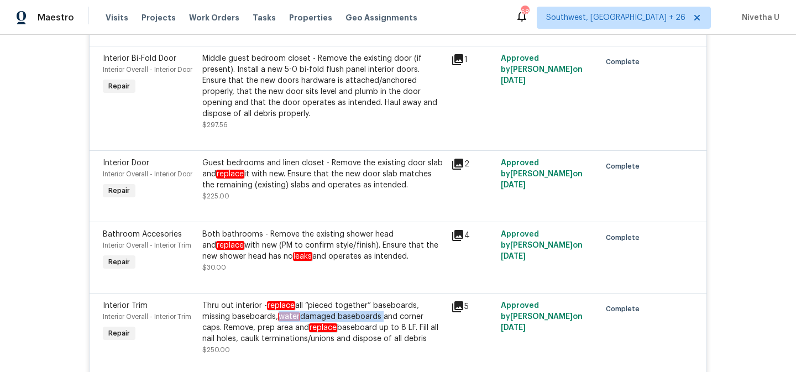
copy div "water damaged baseboards"
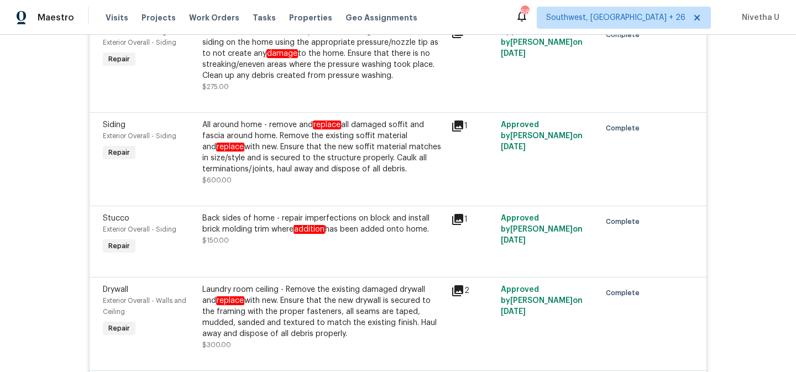
scroll to position [1417, 0]
click at [389, 330] on div "Laundry room ceiling - Remove the existing damaged drywall and replace with new…" at bounding box center [323, 310] width 242 height 55
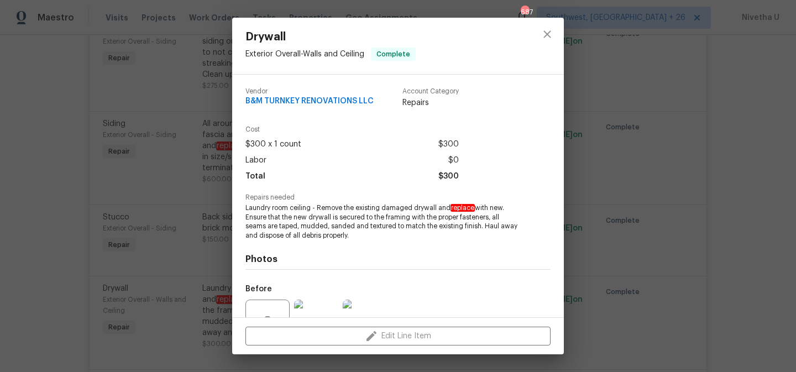
scroll to position [109, 0]
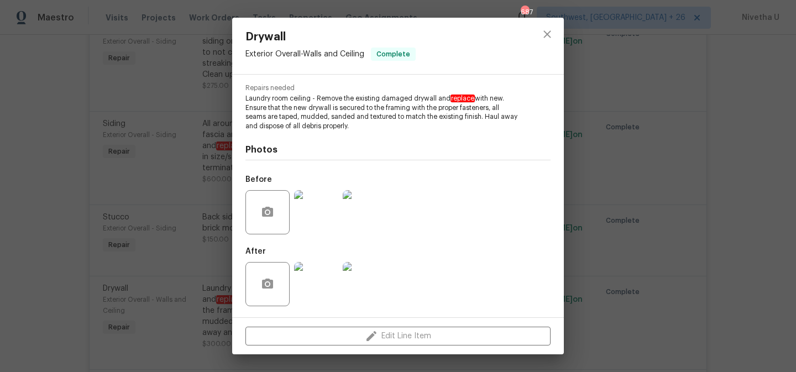
click at [314, 211] on img at bounding box center [316, 212] width 44 height 44
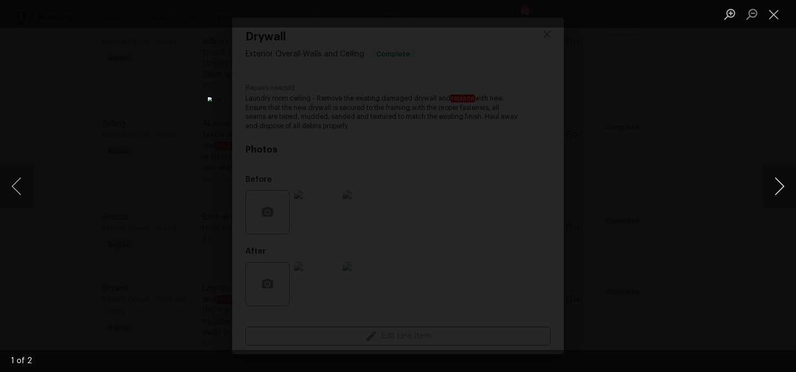
click at [766, 196] on button "Next image" at bounding box center [779, 186] width 33 height 44
click at [719, 152] on div "Lightbox" at bounding box center [398, 186] width 796 height 372
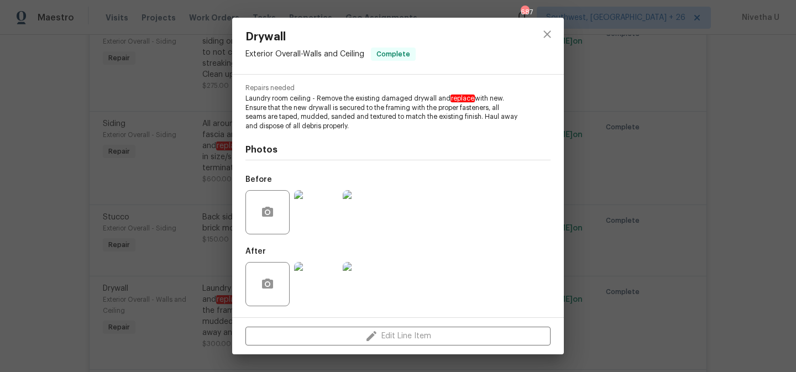
click at [307, 301] on img at bounding box center [316, 284] width 44 height 44
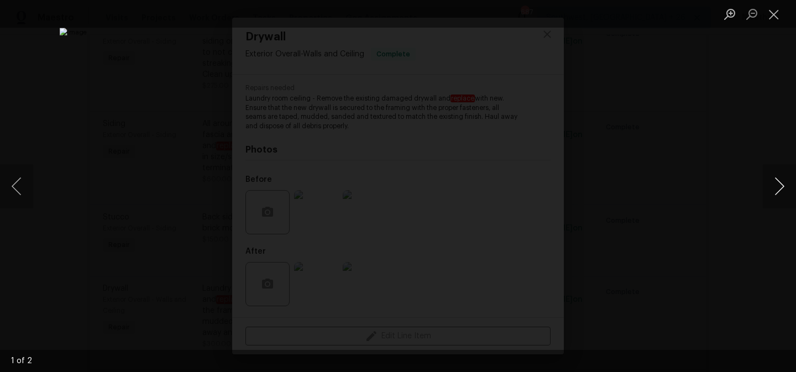
click at [779, 195] on button "Next image" at bounding box center [779, 186] width 33 height 44
click at [740, 199] on div "Lightbox" at bounding box center [398, 186] width 796 height 372
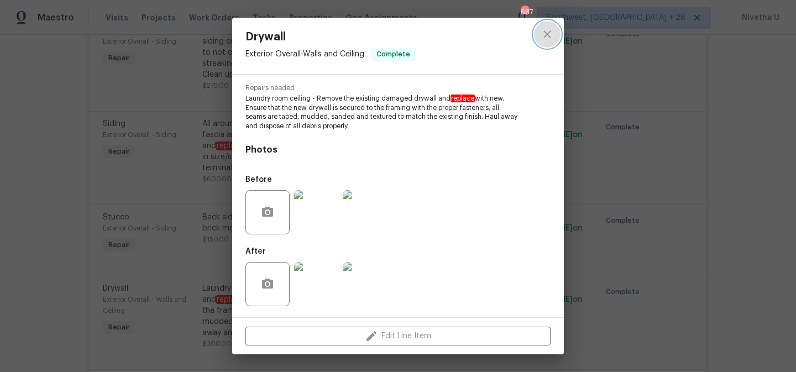
click at [551, 40] on icon "close" at bounding box center [547, 34] width 13 height 13
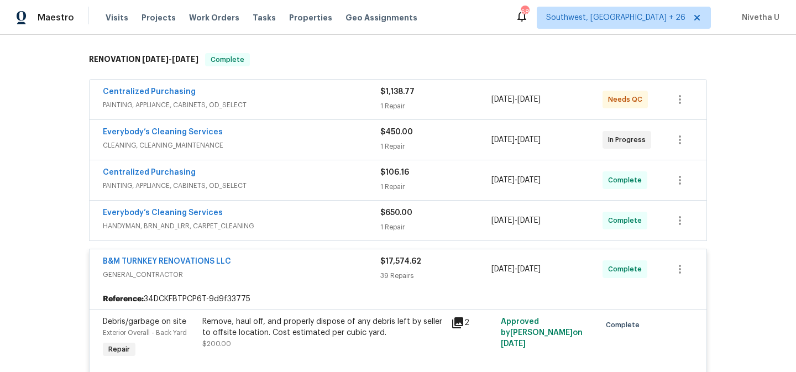
scroll to position [161, 0]
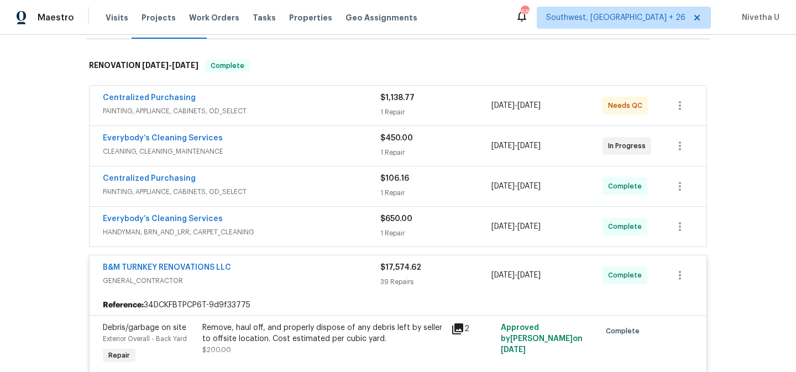
click at [342, 274] on div "B&M TURNKEY RENOVATIONS LLC" at bounding box center [242, 268] width 278 height 13
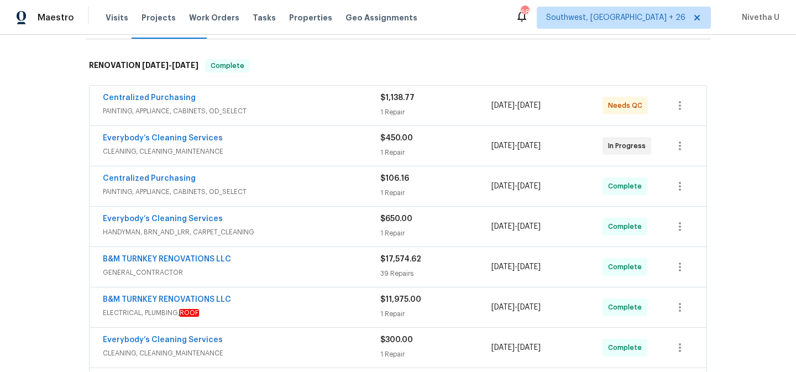
click at [336, 222] on div "Everybody’s Cleaning Services" at bounding box center [242, 219] width 278 height 13
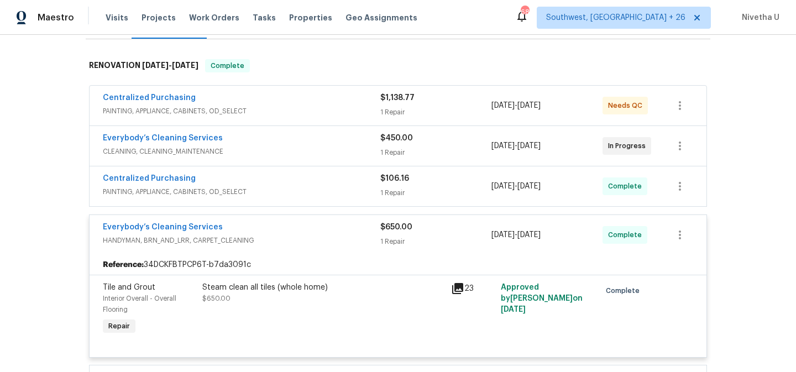
click at [332, 229] on div "Everybody’s Cleaning Services" at bounding box center [242, 228] width 278 height 13
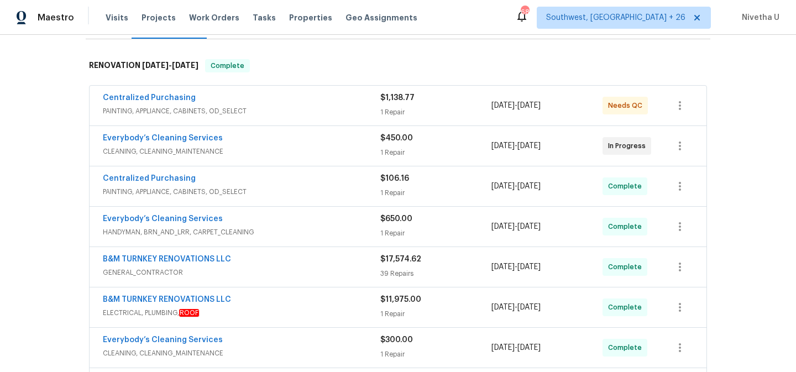
click at [322, 192] on span "PAINTING, APPLIANCE, CABINETS, OD_SELECT" at bounding box center [242, 191] width 278 height 11
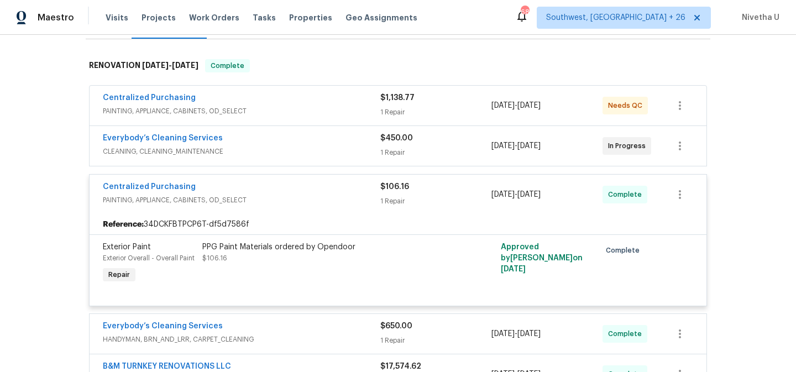
click at [322, 196] on span "PAINTING, APPLIANCE, CABINETS, OD_SELECT" at bounding box center [242, 200] width 278 height 11
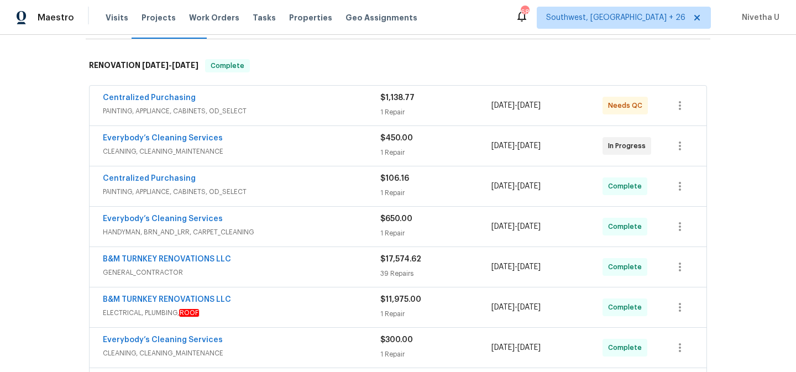
click at [308, 145] on div "Everybody’s Cleaning Services" at bounding box center [242, 139] width 278 height 13
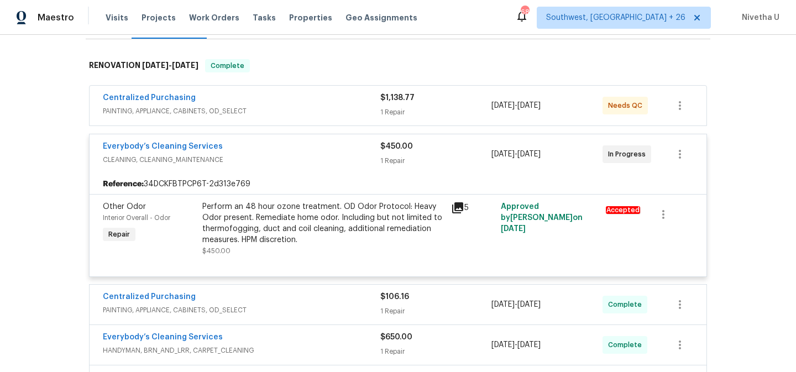
click at [311, 160] on span "CLEANING, CLEANING_MAINTENANCE" at bounding box center [242, 159] width 278 height 11
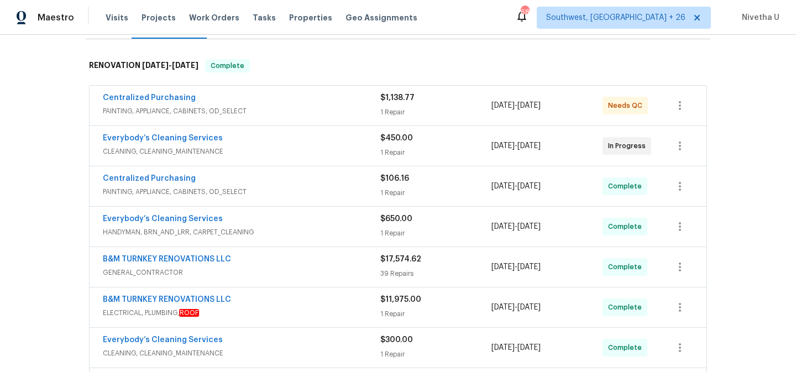
click at [297, 116] on span "PAINTING, APPLIANCE, CABINETS, OD_SELECT" at bounding box center [242, 111] width 278 height 11
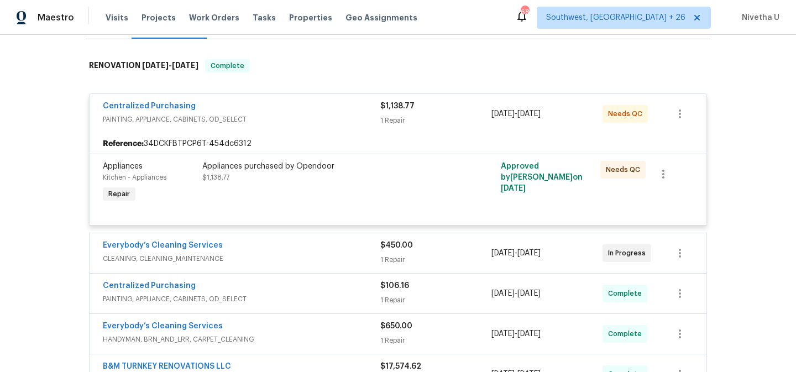
click at [301, 118] on span "PAINTING, APPLIANCE, CABINETS, OD_SELECT" at bounding box center [242, 119] width 278 height 11
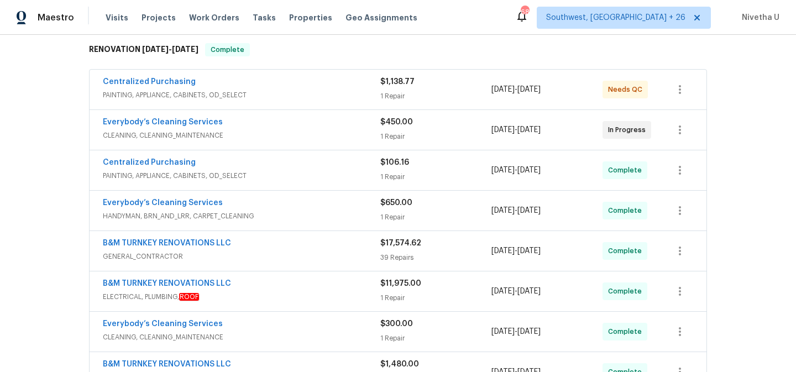
scroll to position [179, 0]
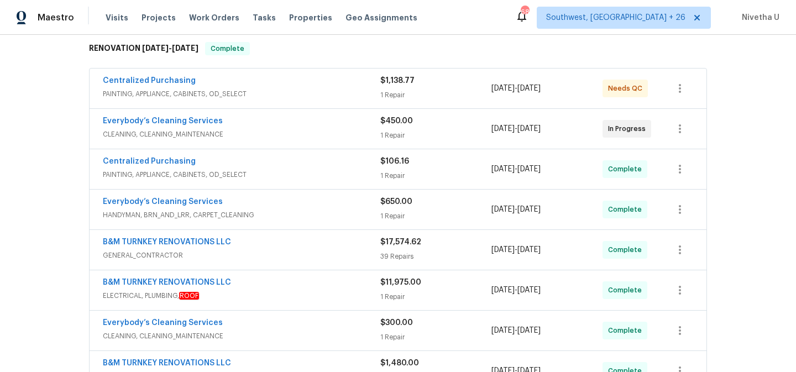
click at [299, 233] on div "B&M TURNKEY RENOVATIONS LLC GENERAL_CONTRACTOR $17,574.62 39 Repairs 7/16/2025 …" at bounding box center [398, 250] width 617 height 40
click at [300, 248] on div "B&M TURNKEY RENOVATIONS LLC" at bounding box center [242, 243] width 278 height 13
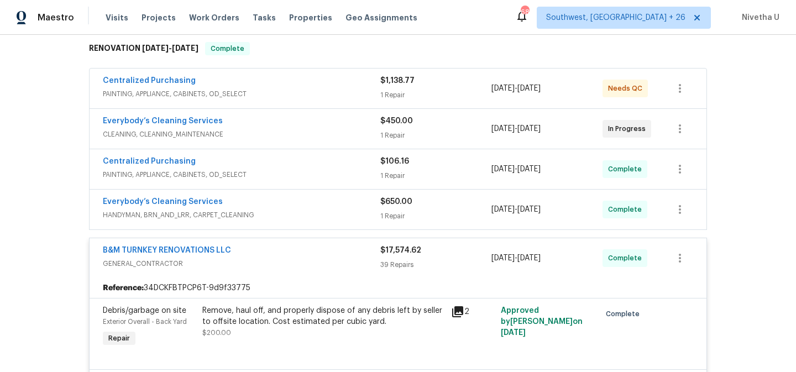
scroll to position [1462, 0]
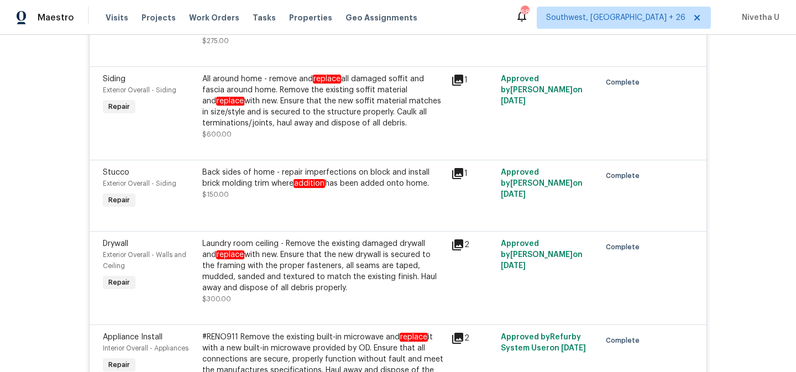
click at [313, 189] on div "Back sides of home - repair imperfections on block and install brick molding tr…" at bounding box center [323, 178] width 242 height 22
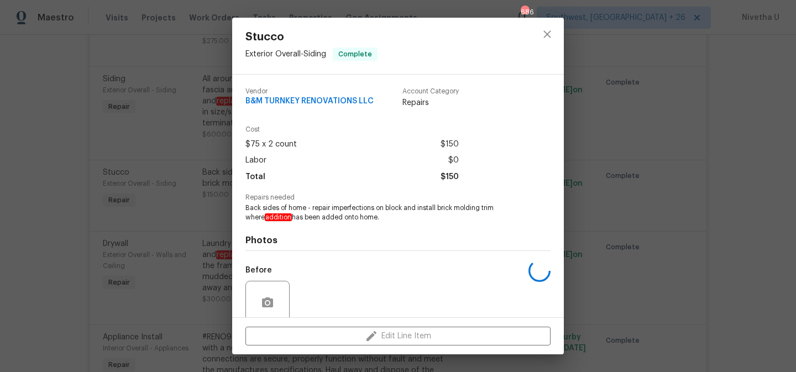
scroll to position [91, 0]
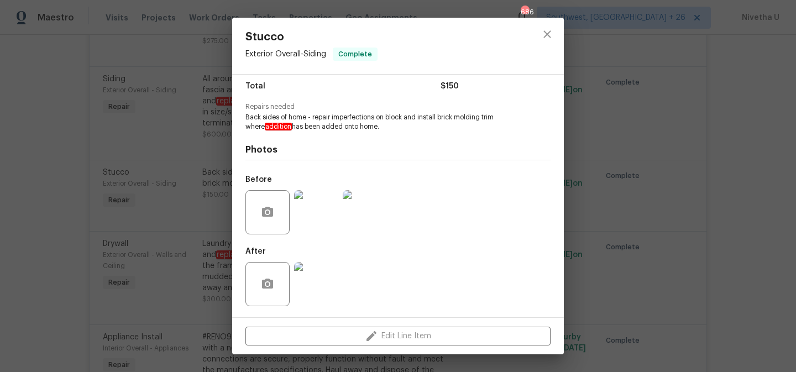
click at [322, 222] on img at bounding box center [316, 212] width 44 height 44
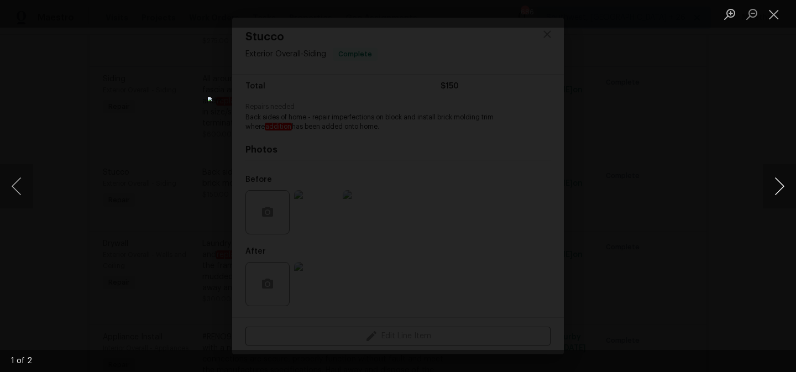
click at [775, 196] on button "Next image" at bounding box center [779, 186] width 33 height 44
click at [744, 272] on div "Lightbox" at bounding box center [398, 186] width 796 height 372
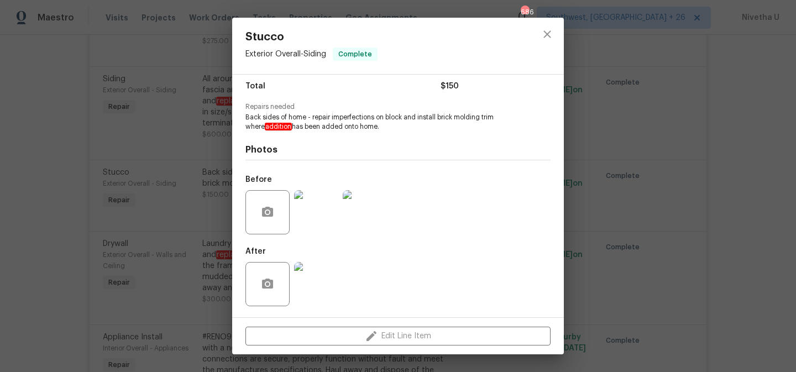
click at [339, 291] on div at bounding box center [316, 284] width 49 height 58
click at [321, 277] on img at bounding box center [316, 284] width 44 height 44
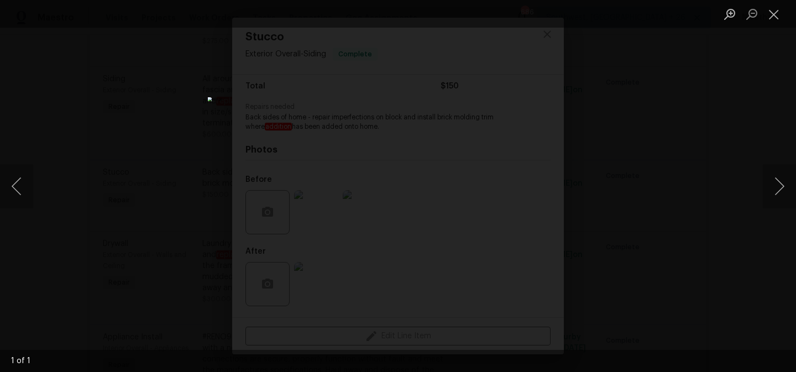
click at [765, 256] on div "Lightbox" at bounding box center [398, 186] width 796 height 372
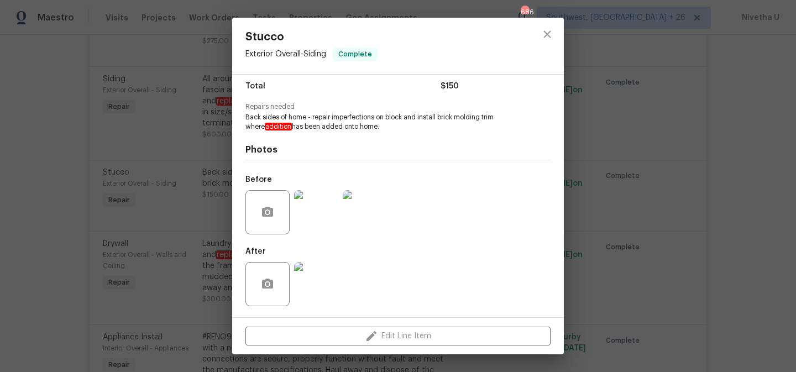
click at [303, 288] on img at bounding box center [316, 284] width 44 height 44
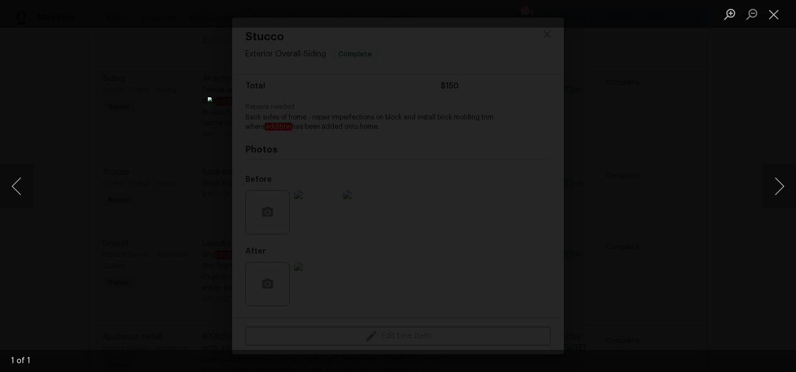
click at [733, 234] on div "Lightbox" at bounding box center [398, 186] width 796 height 372
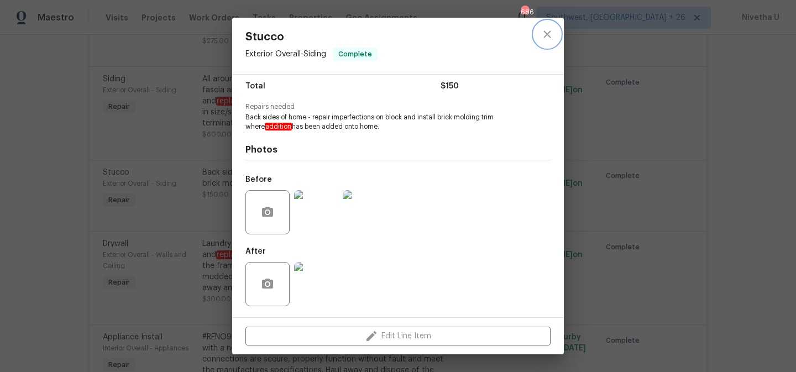
click at [545, 34] on icon "close" at bounding box center [547, 34] width 13 height 13
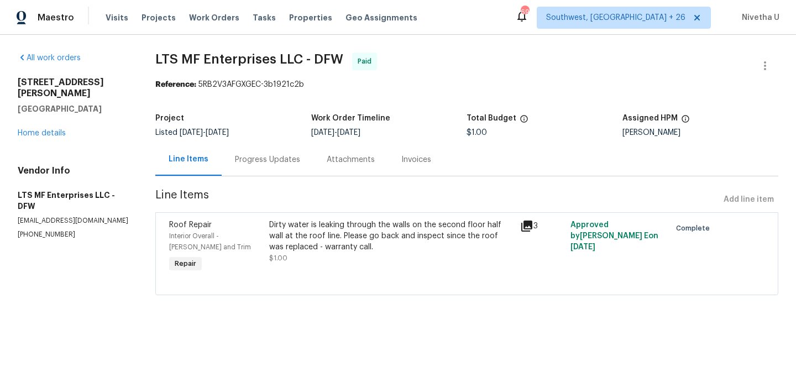
click at [317, 167] on div "Attachments" at bounding box center [351, 159] width 75 height 33
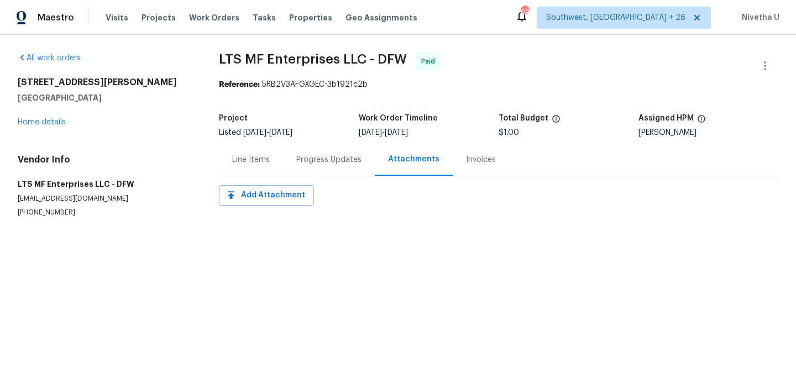
click at [308, 166] on div "Progress Updates" at bounding box center [329, 159] width 92 height 33
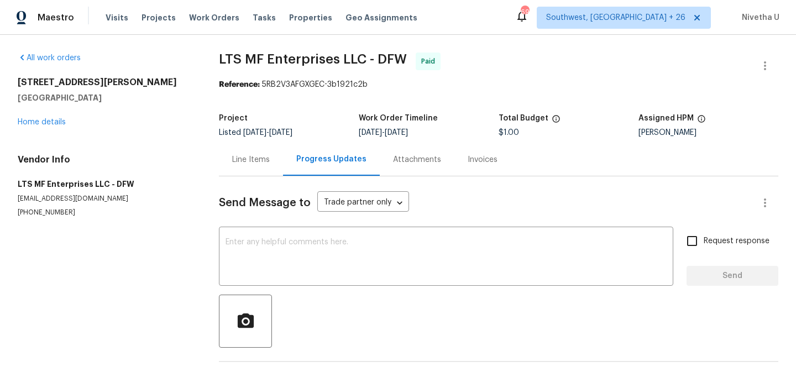
click at [308, 166] on div "Progress Updates" at bounding box center [331, 159] width 97 height 33
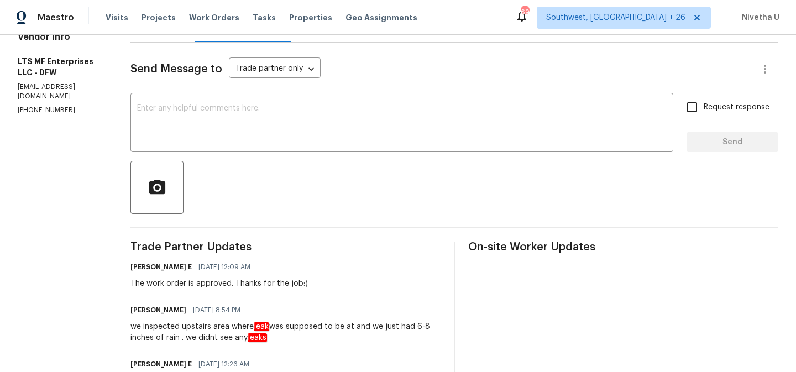
scroll to position [128, 0]
